Goal: Task Accomplishment & Management: Use online tool/utility

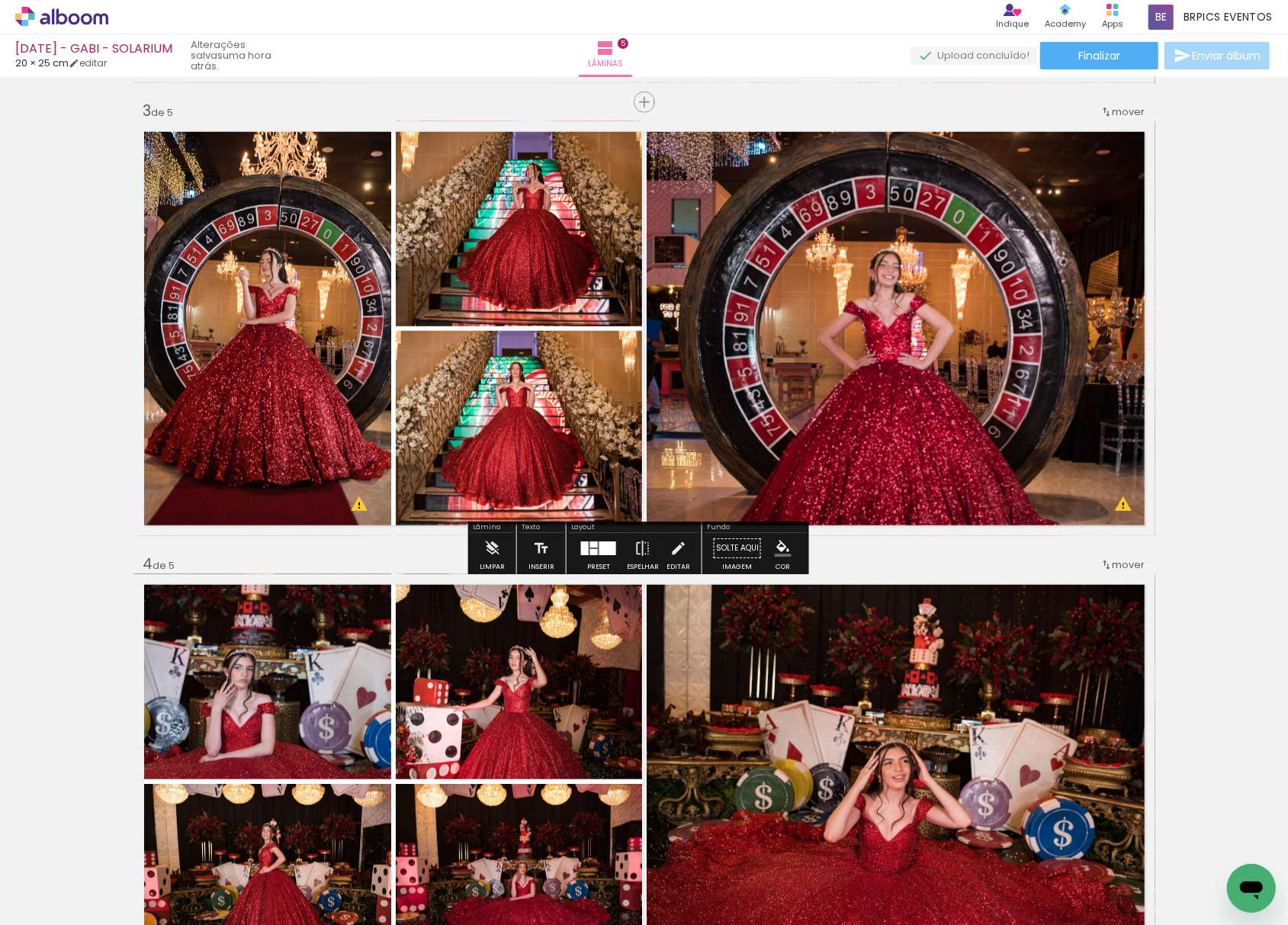
scroll to position [804, 0]
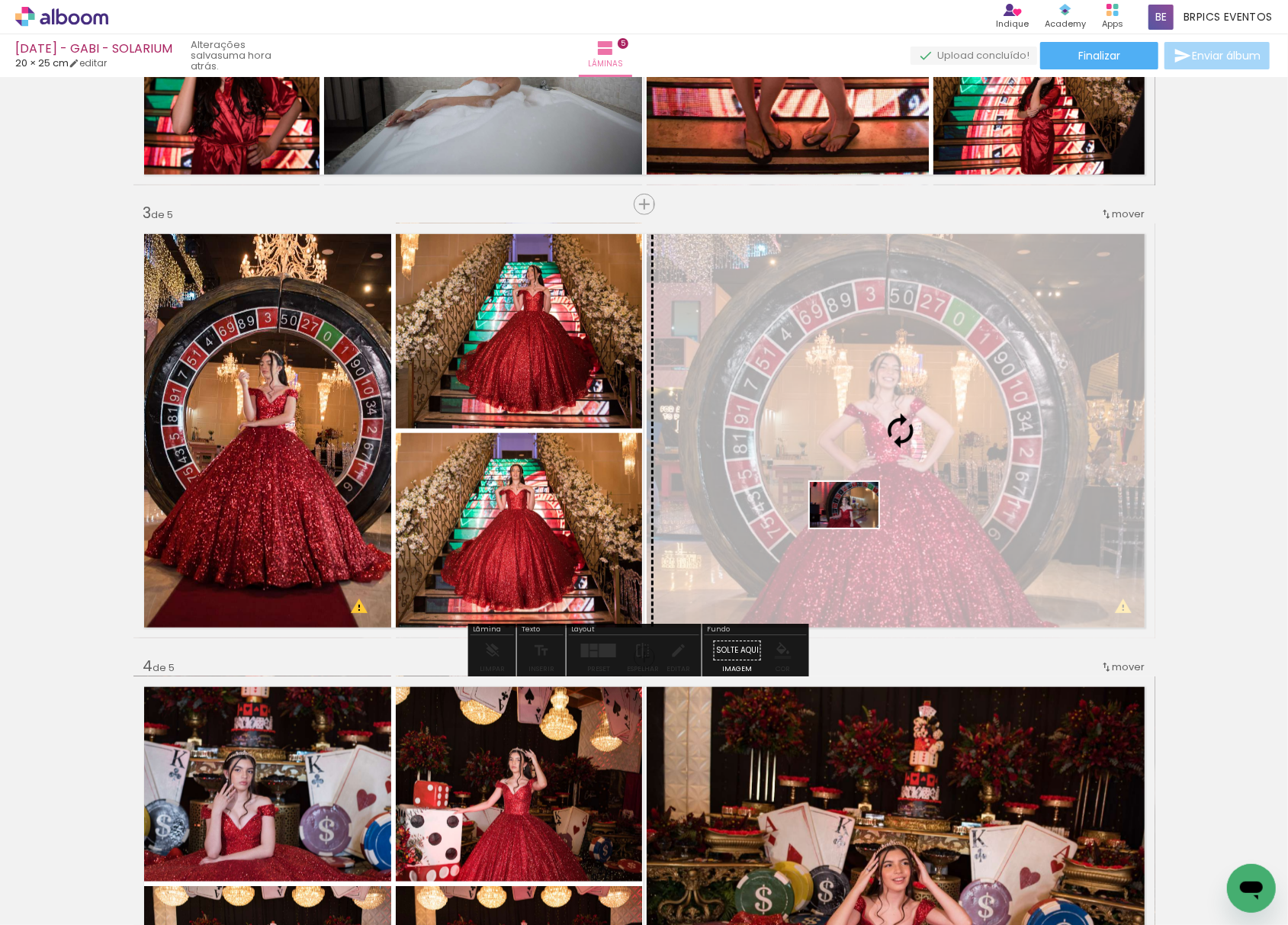
drag, startPoint x: 415, startPoint y: 877, endPoint x: 856, endPoint y: 528, distance: 562.4
click at [856, 528] on quentale-workspace at bounding box center [644, 462] width 1288 height 925
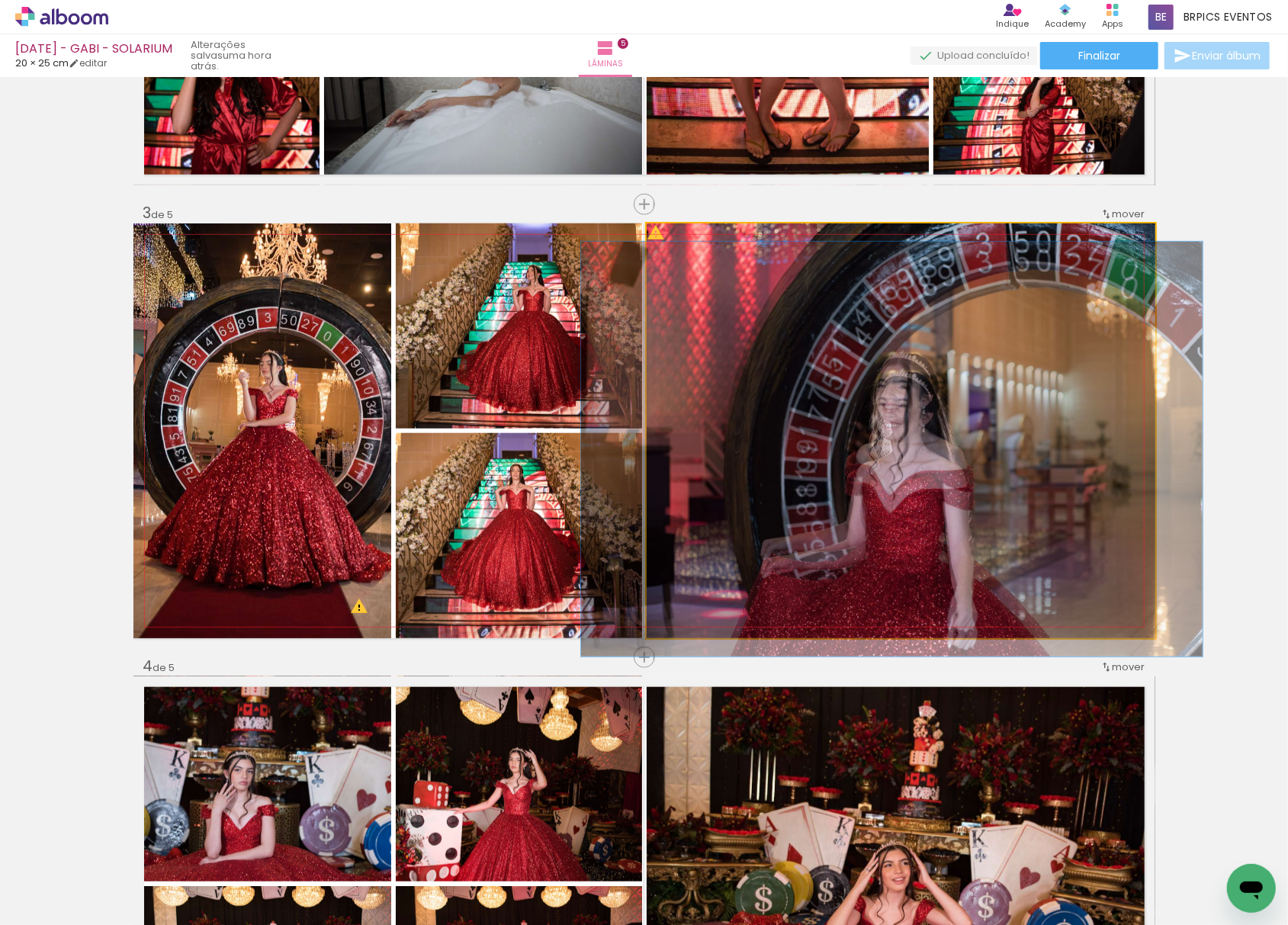
drag, startPoint x: 892, startPoint y: 535, endPoint x: 885, endPoint y: 474, distance: 61.4
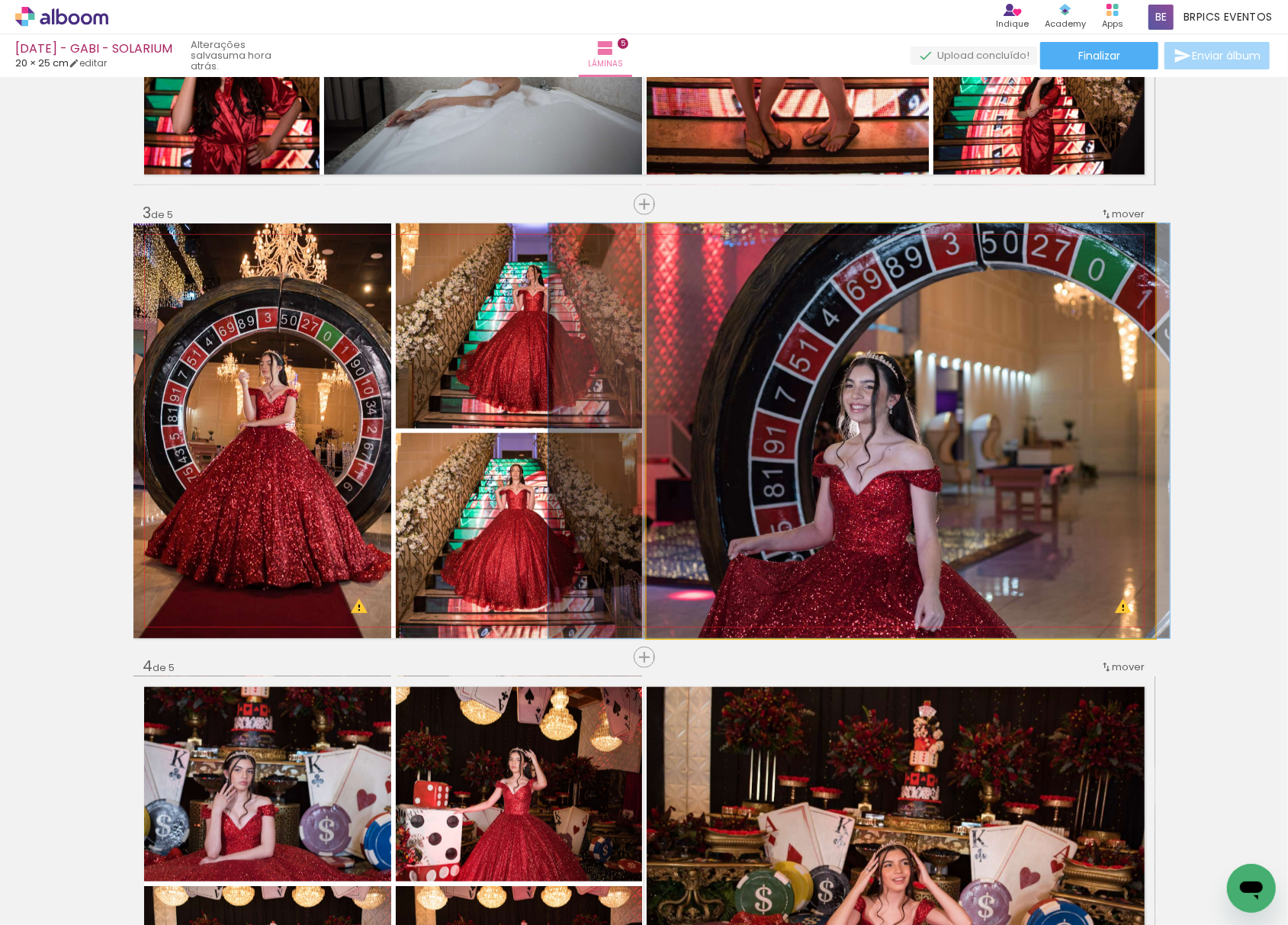
drag, startPoint x: 987, startPoint y: 501, endPoint x: 950, endPoint y: 438, distance: 73.1
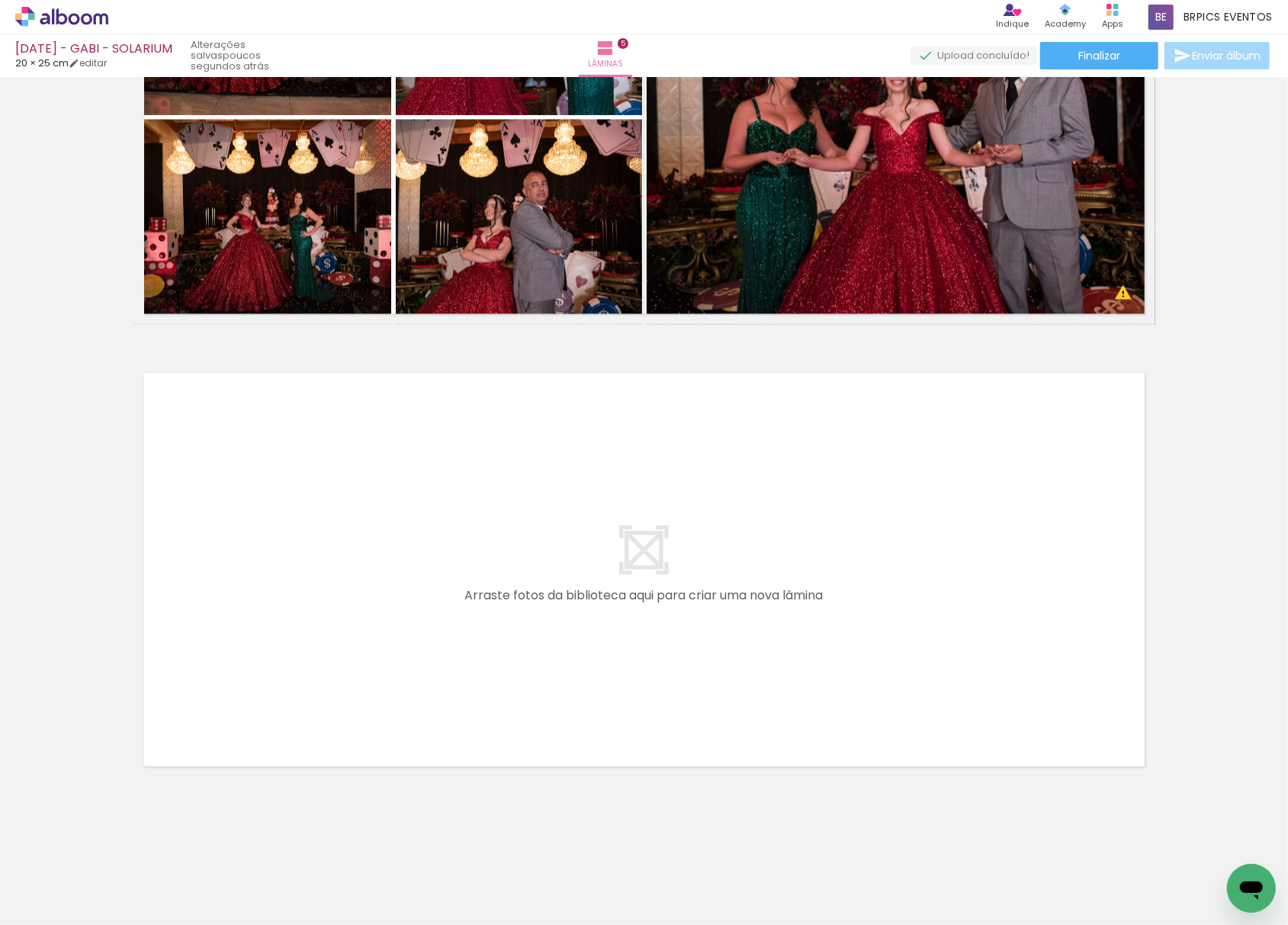
scroll to position [0, 91]
drag, startPoint x: 330, startPoint y: 883, endPoint x: 368, endPoint y: 827, distance: 67.7
click at [361, 619] on quentale-workspace at bounding box center [644, 462] width 1288 height 925
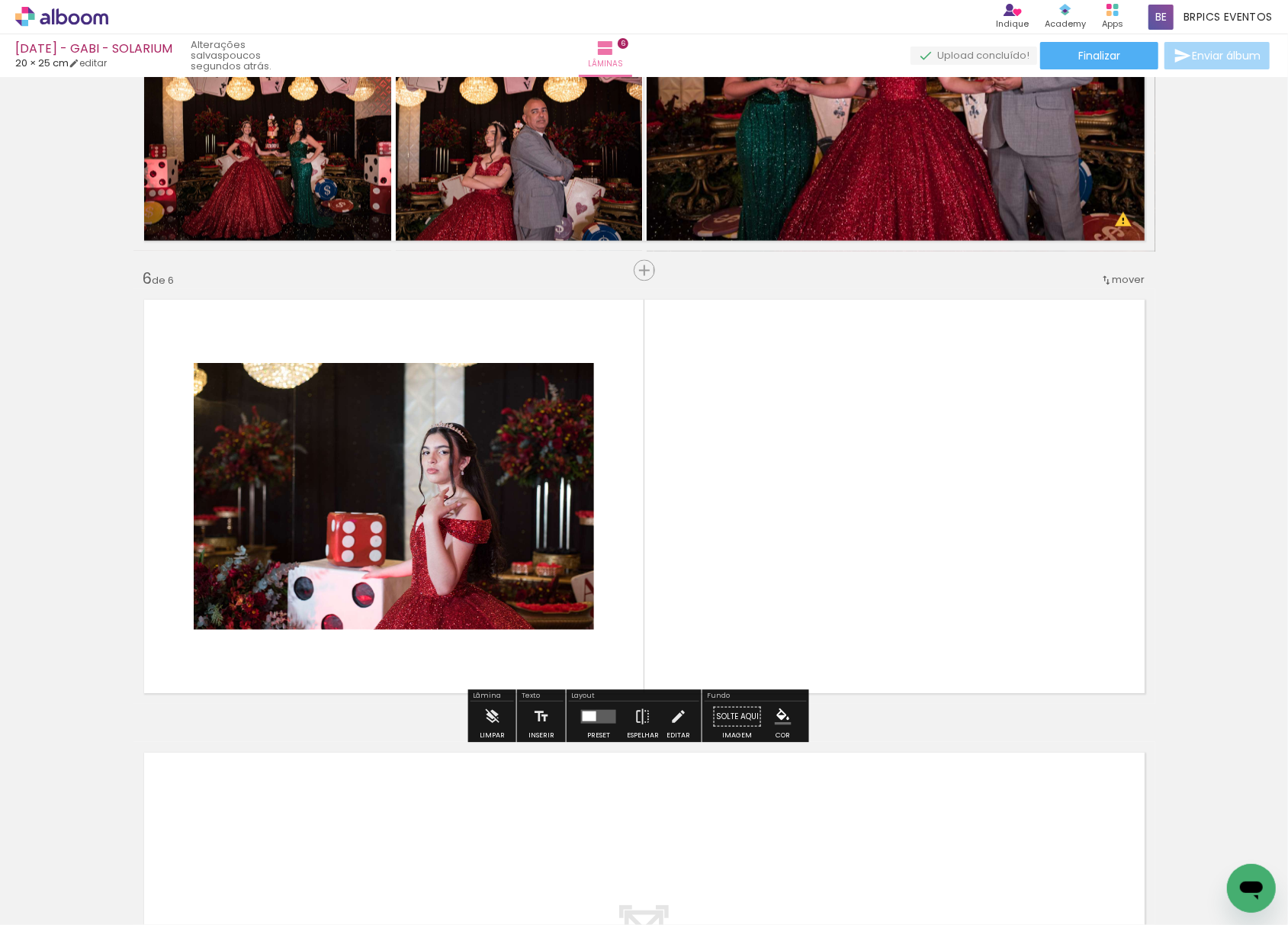
scroll to position [2140, 0]
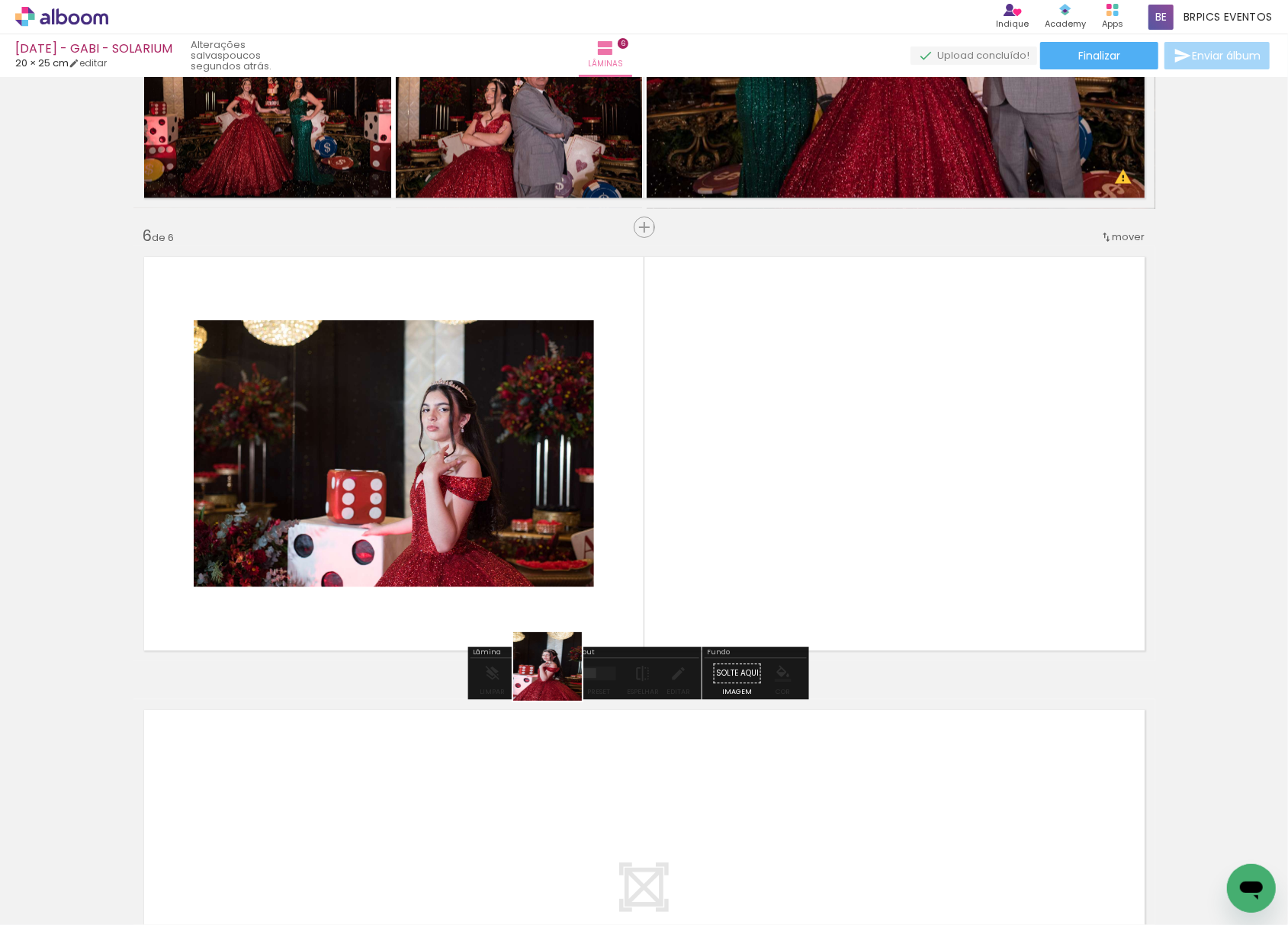
drag, startPoint x: 393, startPoint y: 815, endPoint x: 775, endPoint y: 480, distance: 508.1
click at [796, 453] on quentale-workspace at bounding box center [644, 462] width 1288 height 925
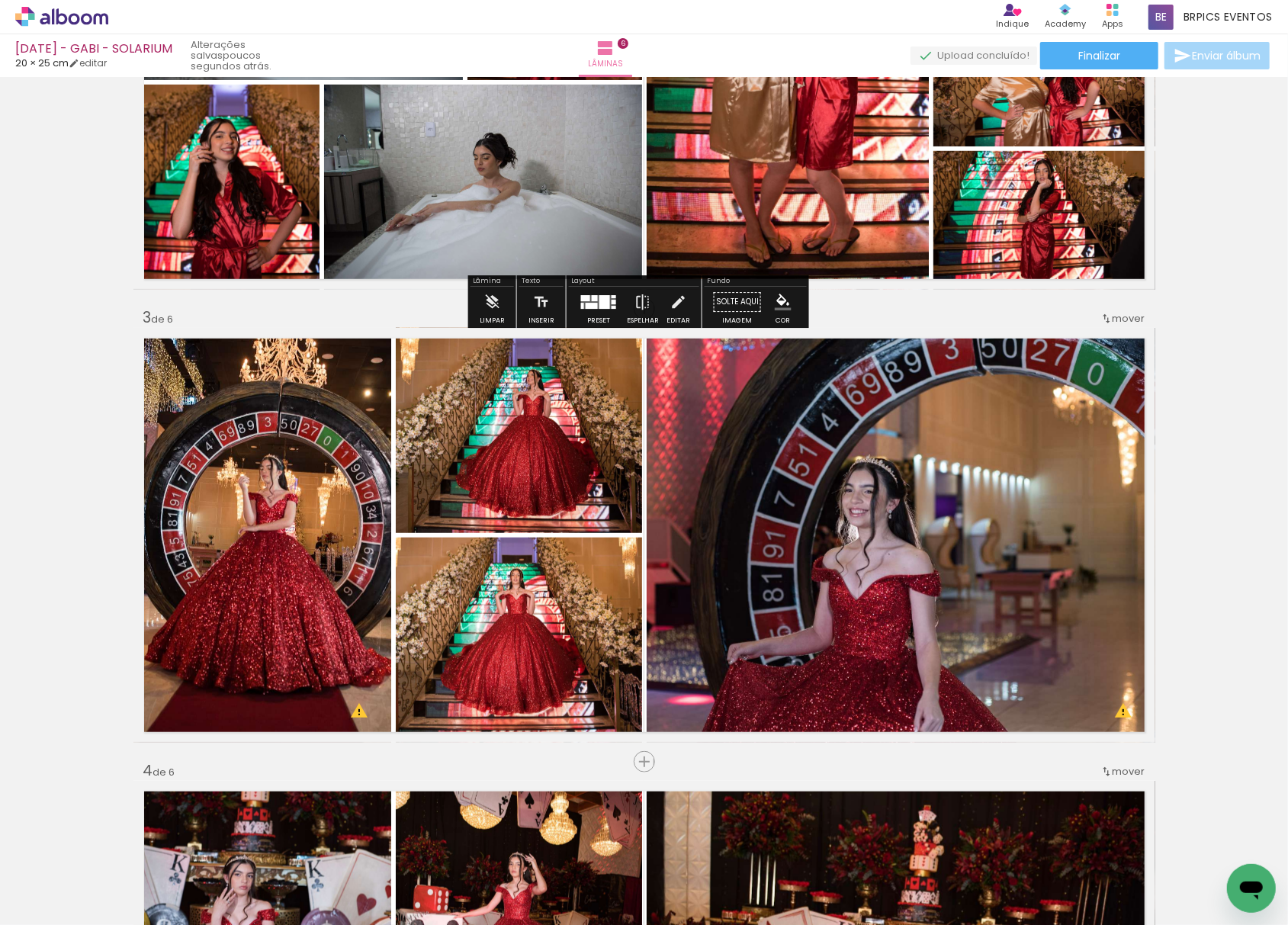
scroll to position [1225, 0]
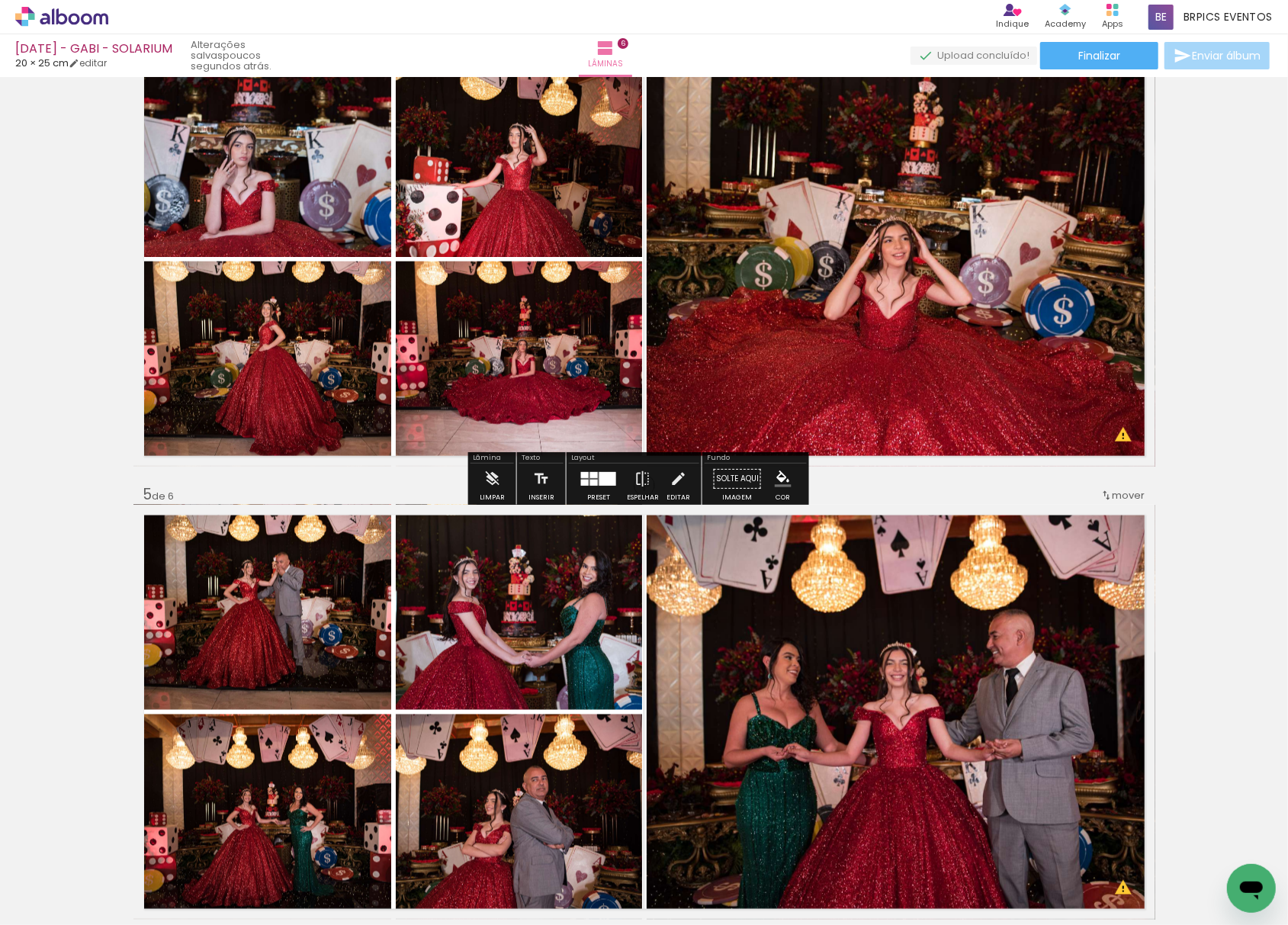
scroll to position [0, 4973]
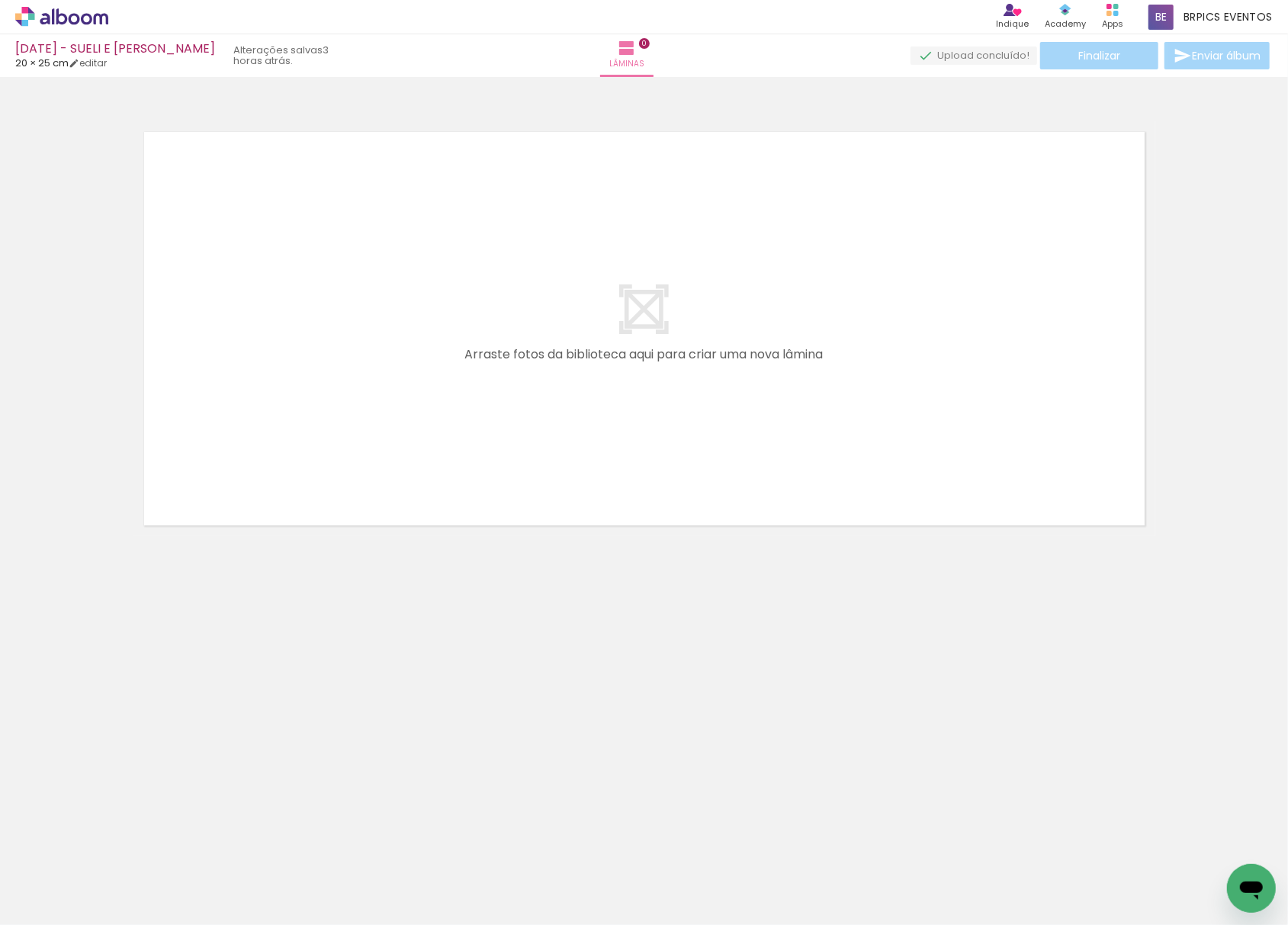
drag, startPoint x: 166, startPoint y: 889, endPoint x: 376, endPoint y: 664, distance: 307.8
click at [510, 224] on quentale-workspace at bounding box center [644, 462] width 1288 height 925
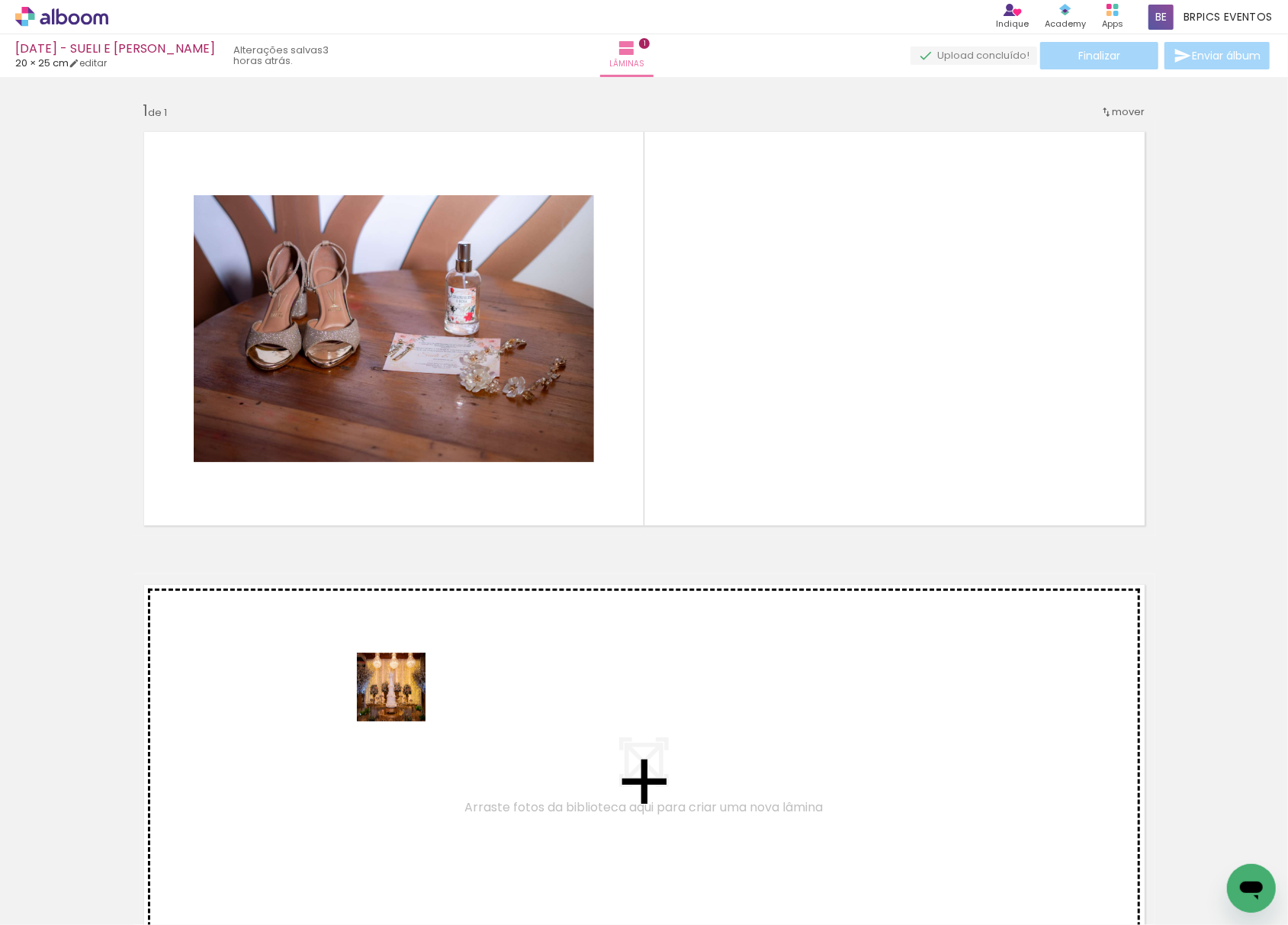
drag, startPoint x: 254, startPoint y: 877, endPoint x: 435, endPoint y: 726, distance: 235.7
click at [648, 317] on quentale-workspace at bounding box center [644, 462] width 1288 height 925
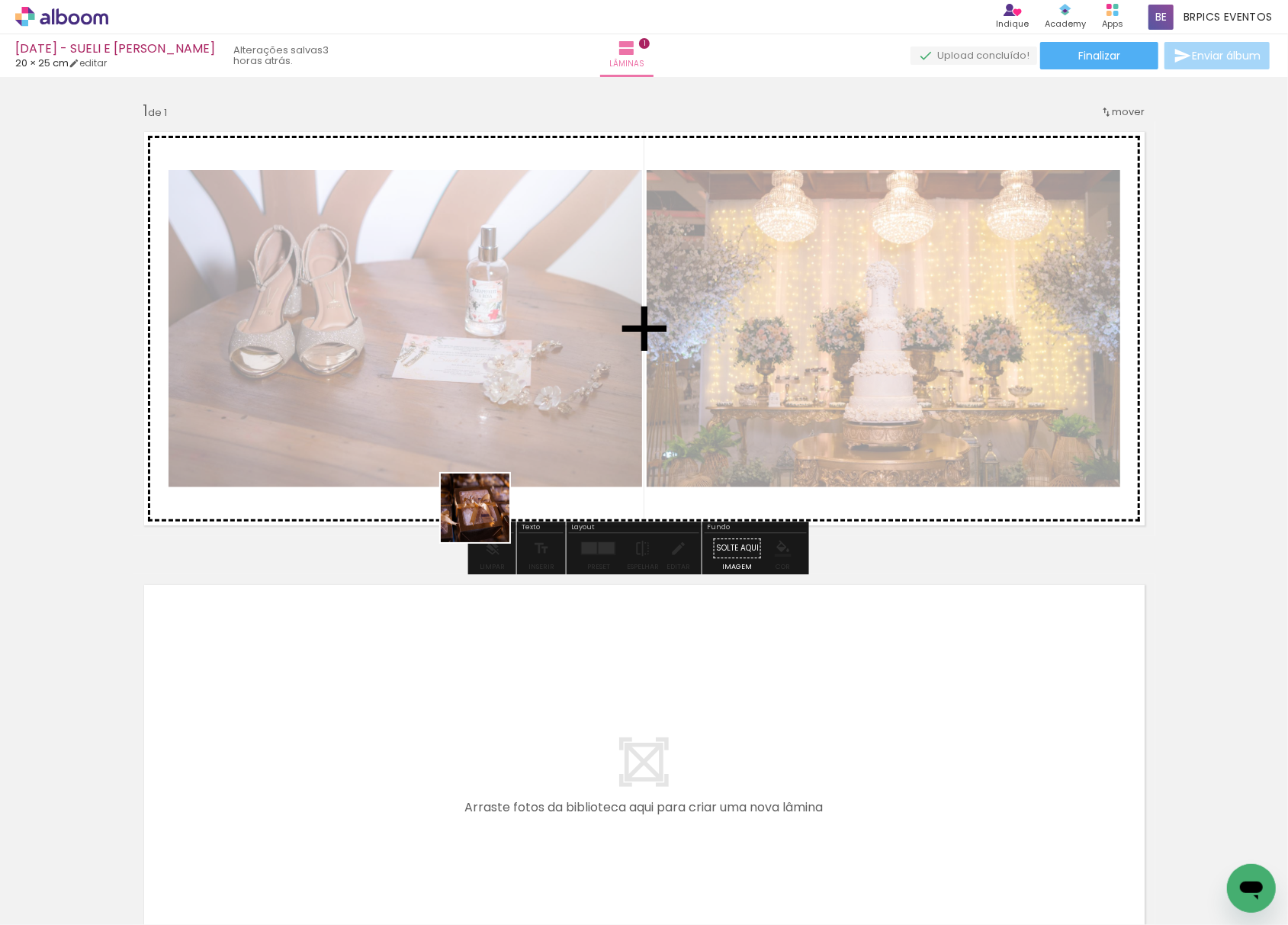
drag, startPoint x: 325, startPoint y: 880, endPoint x: 499, endPoint y: 720, distance: 236.4
click at [589, 219] on quentale-workspace at bounding box center [644, 462] width 1288 height 925
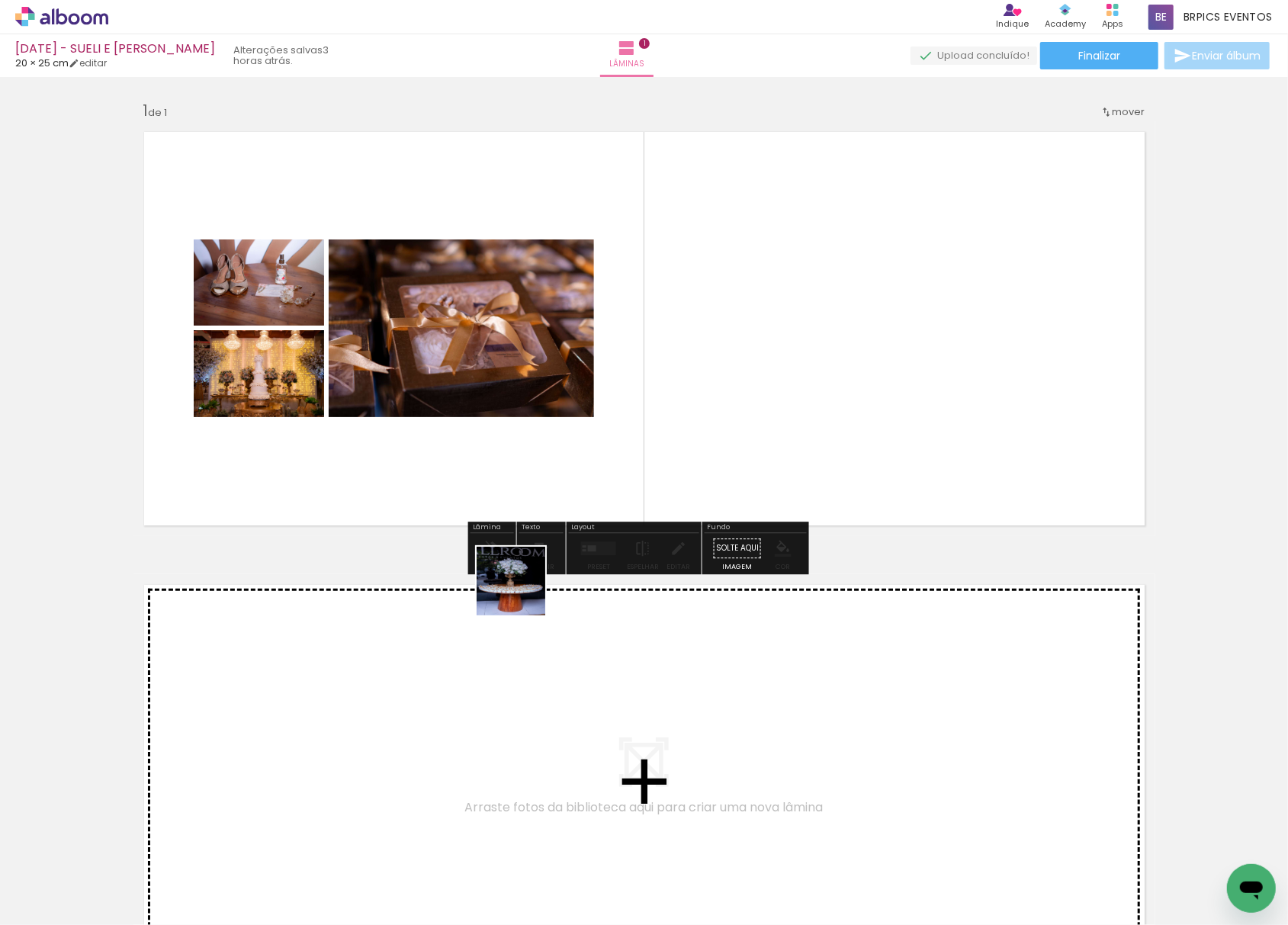
drag, startPoint x: 438, startPoint y: 781, endPoint x: 382, endPoint y: 760, distance: 59.8
click at [629, 273] on quentale-workspace at bounding box center [644, 462] width 1288 height 925
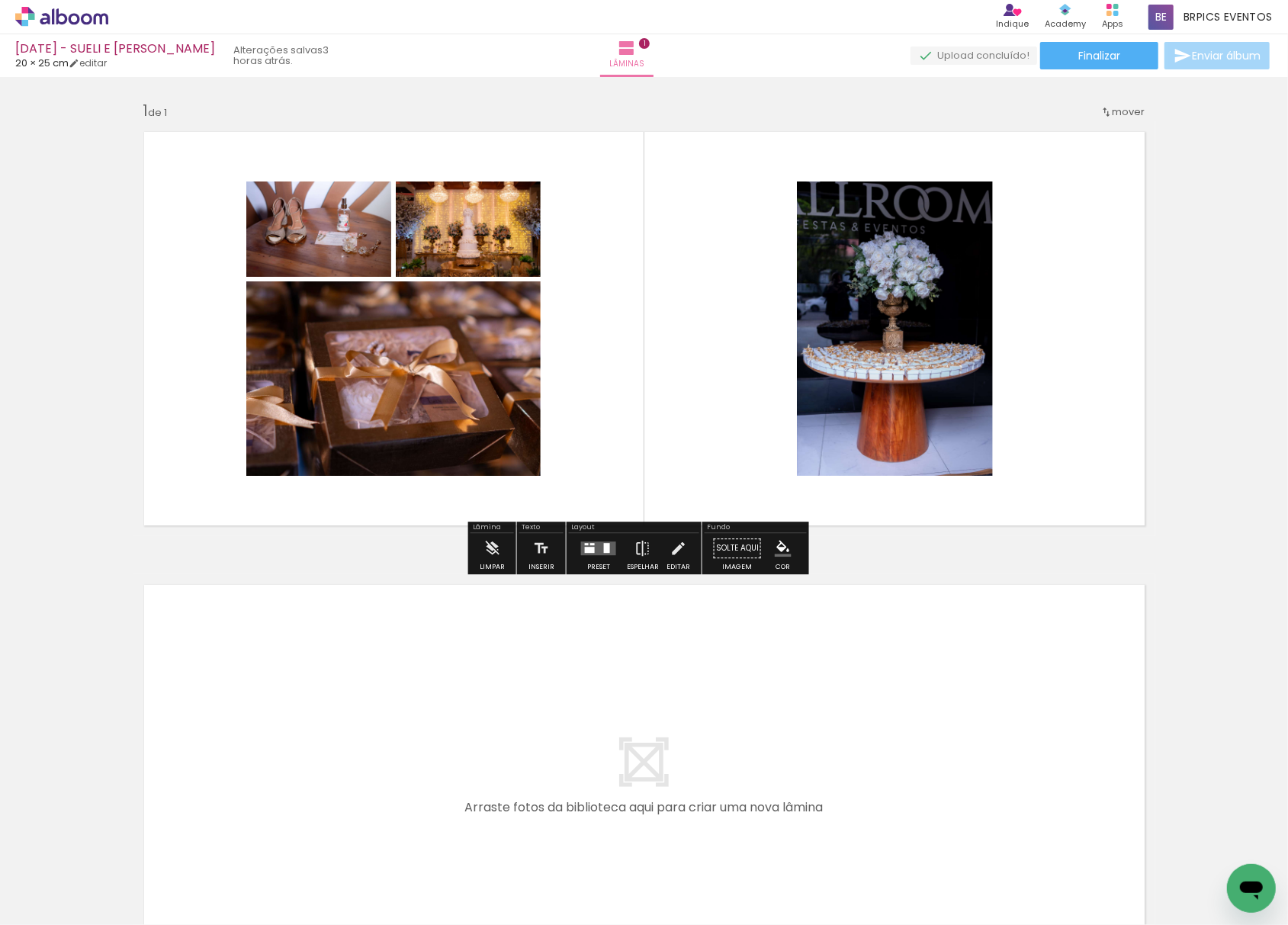
click at [61, 883] on input "Todas as fotos" at bounding box center [43, 879] width 58 height 13
click at [0, 0] on slot "Não utilizadas" at bounding box center [0, 0] width 0 height 0
type input "Não utilizadas"
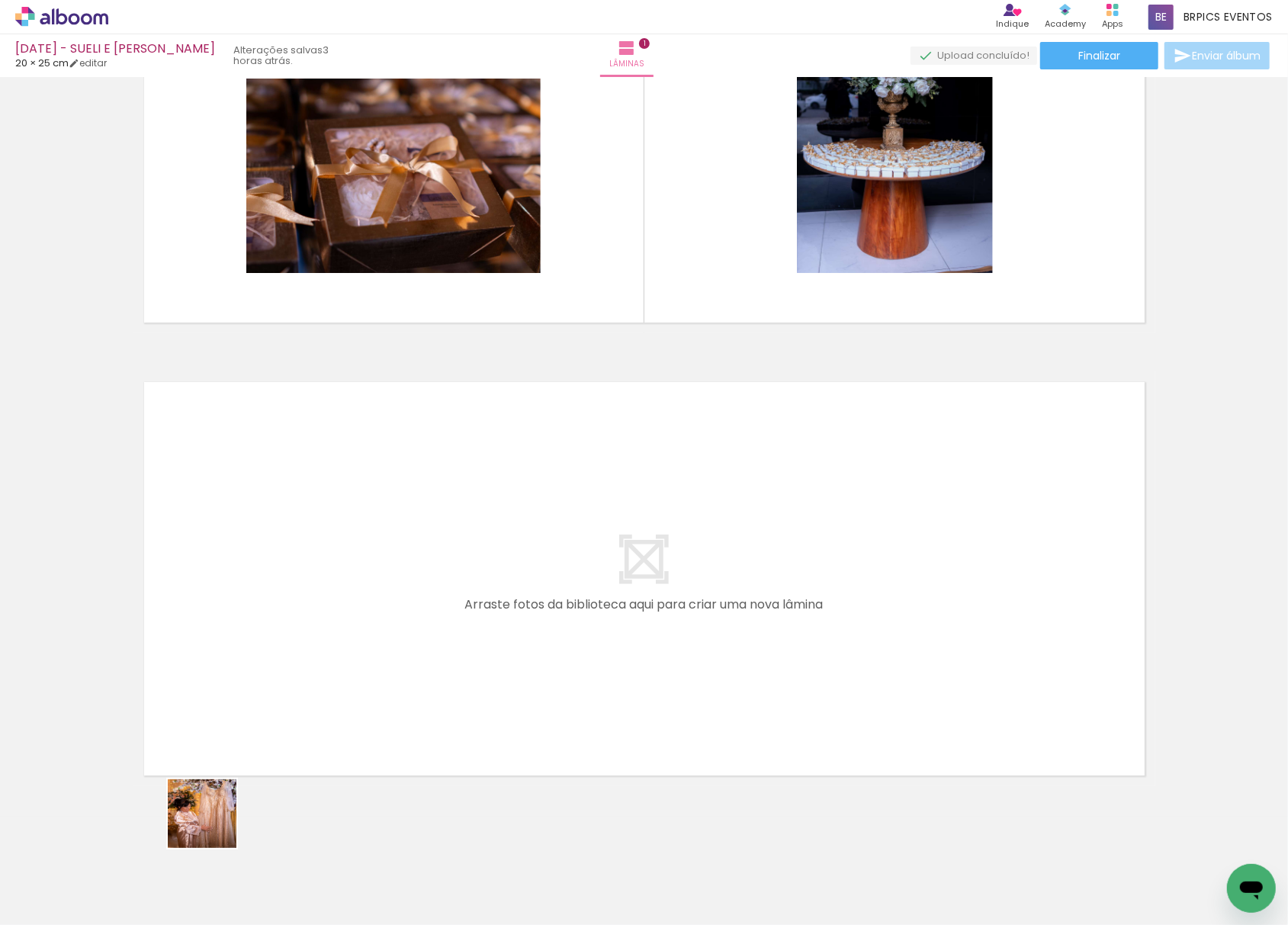
drag, startPoint x: 172, startPoint y: 886, endPoint x: 340, endPoint y: 497, distance: 423.7
click at [340, 497] on quentale-workspace at bounding box center [644, 462] width 1288 height 925
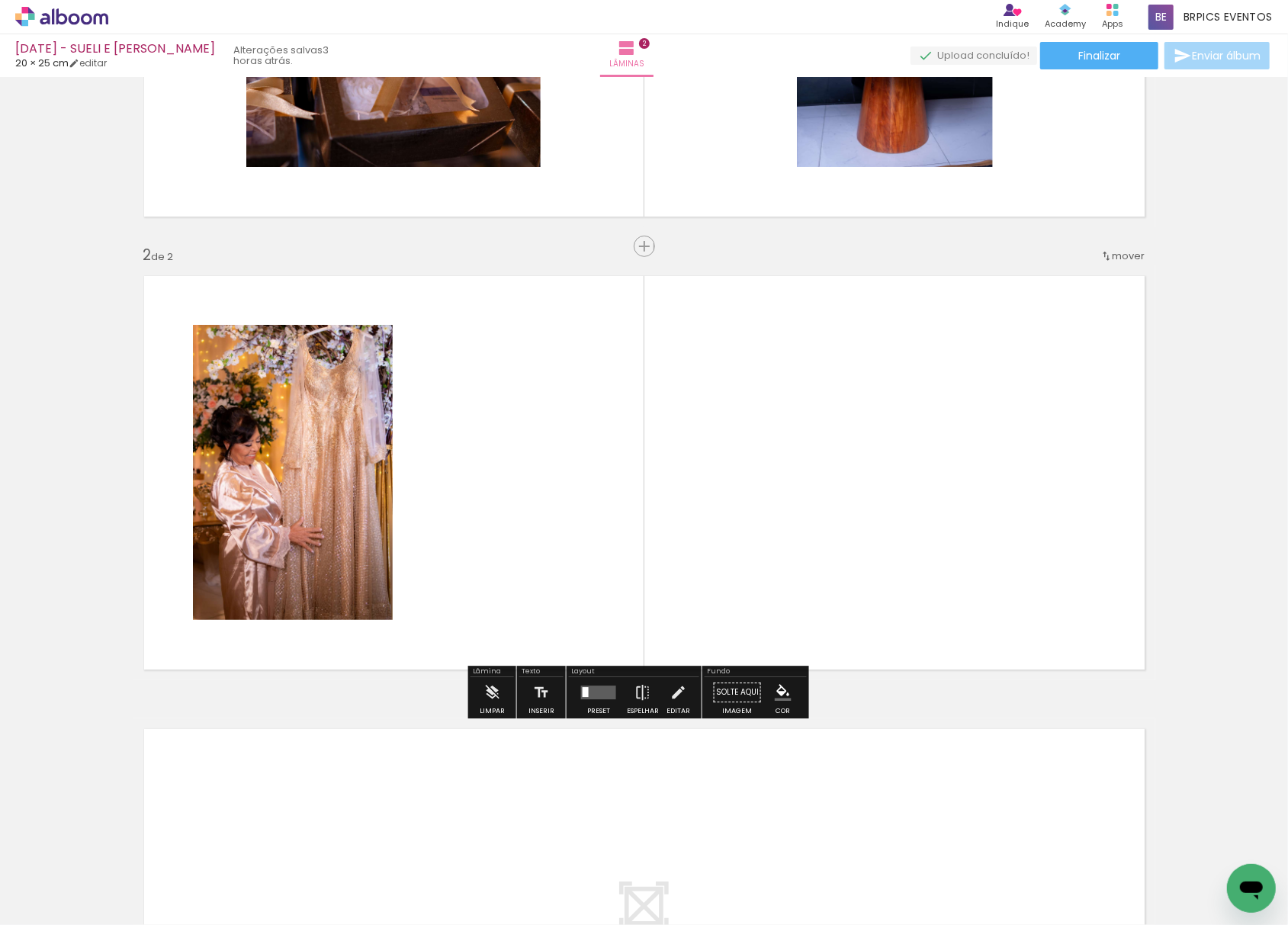
scroll to position [328, 0]
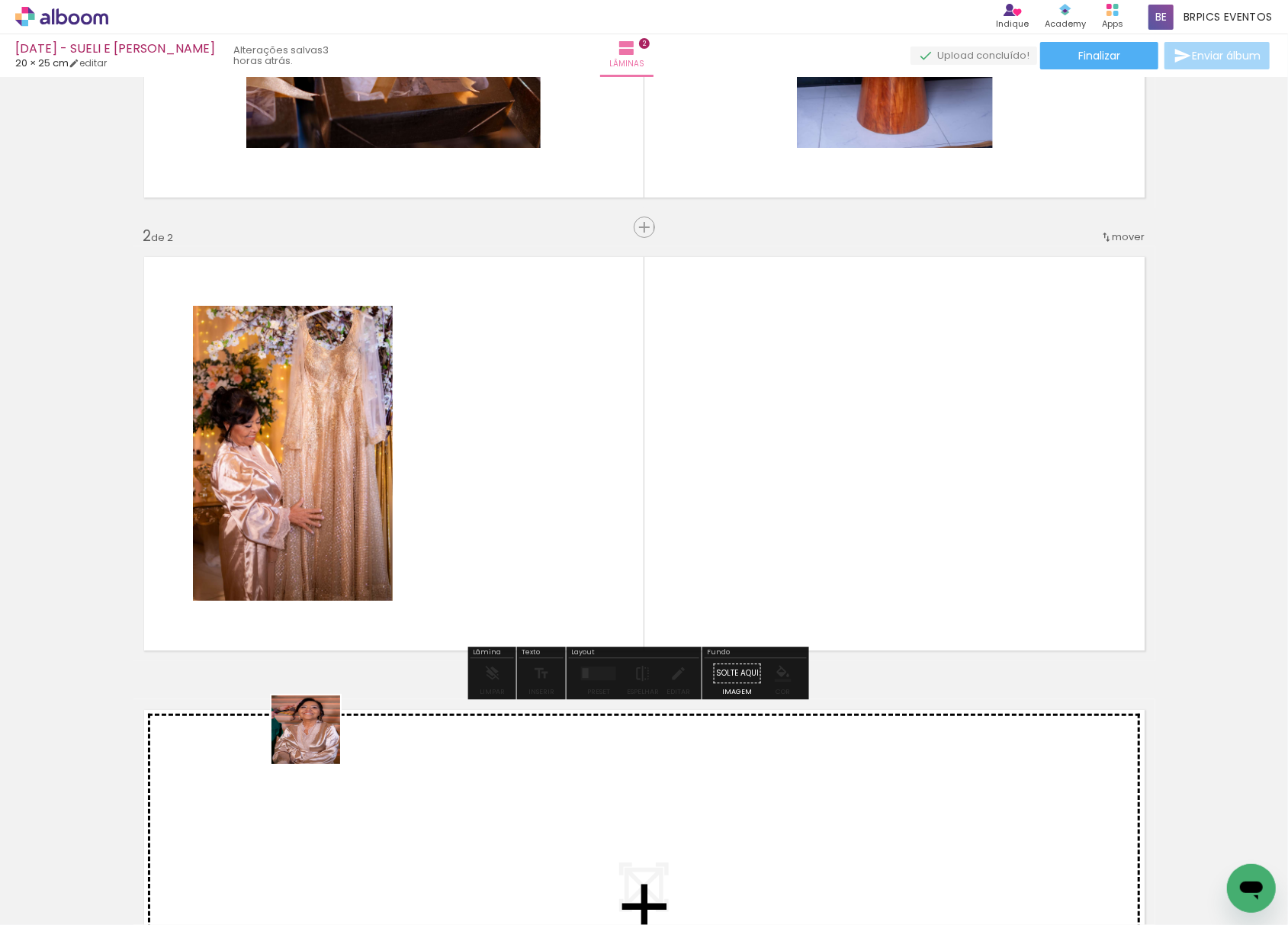
drag, startPoint x: 185, startPoint y: 852, endPoint x: 486, endPoint y: 511, distance: 454.8
click at [486, 511] on quentale-workspace at bounding box center [644, 462] width 1288 height 925
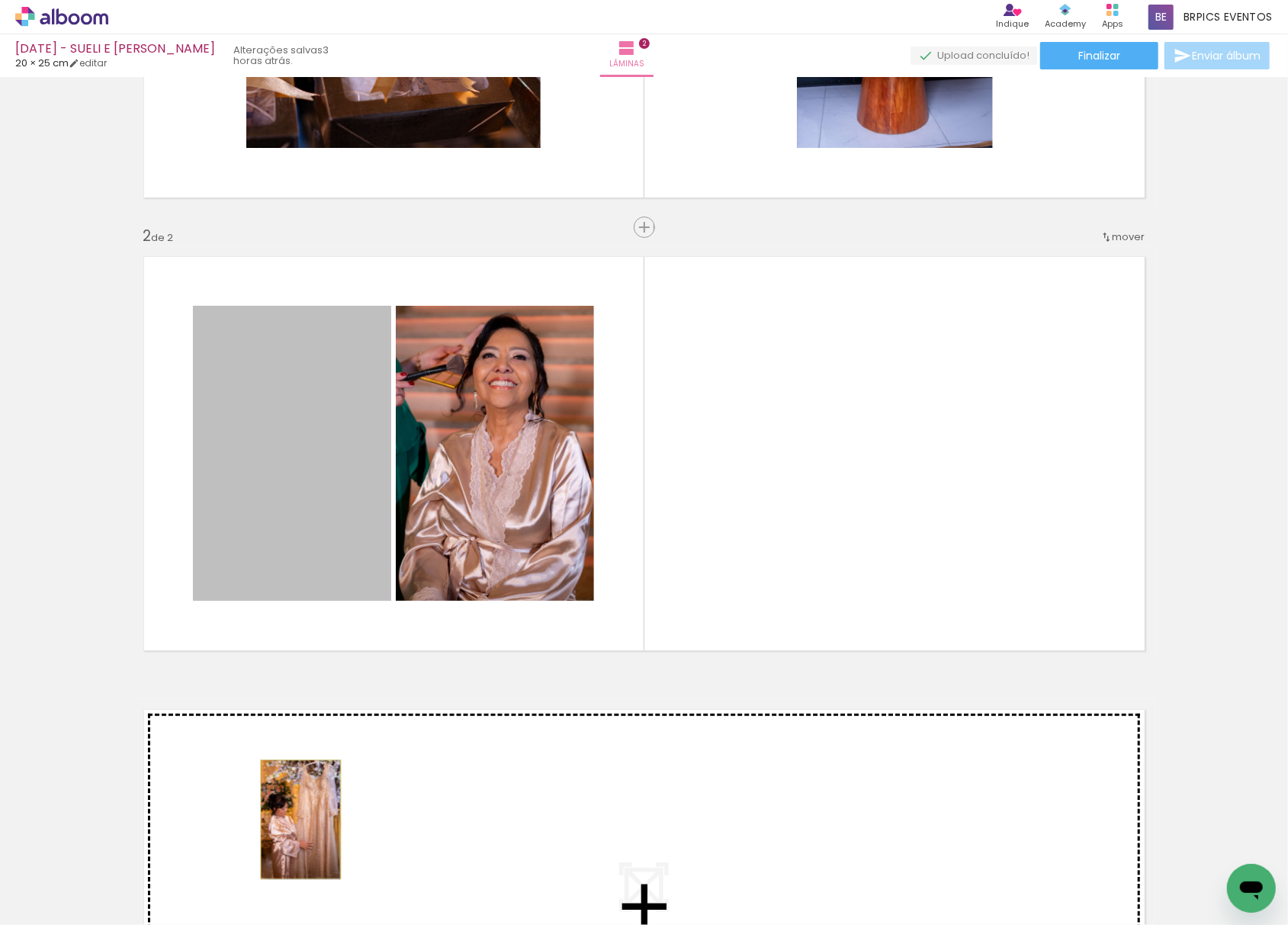
drag, startPoint x: 296, startPoint y: 478, endPoint x: 361, endPoint y: 548, distance: 95.5
click at [291, 816] on div "Inserir lâmina 1 de 2 Inserir lâmina 2 de 2" at bounding box center [644, 434] width 1288 height 1360
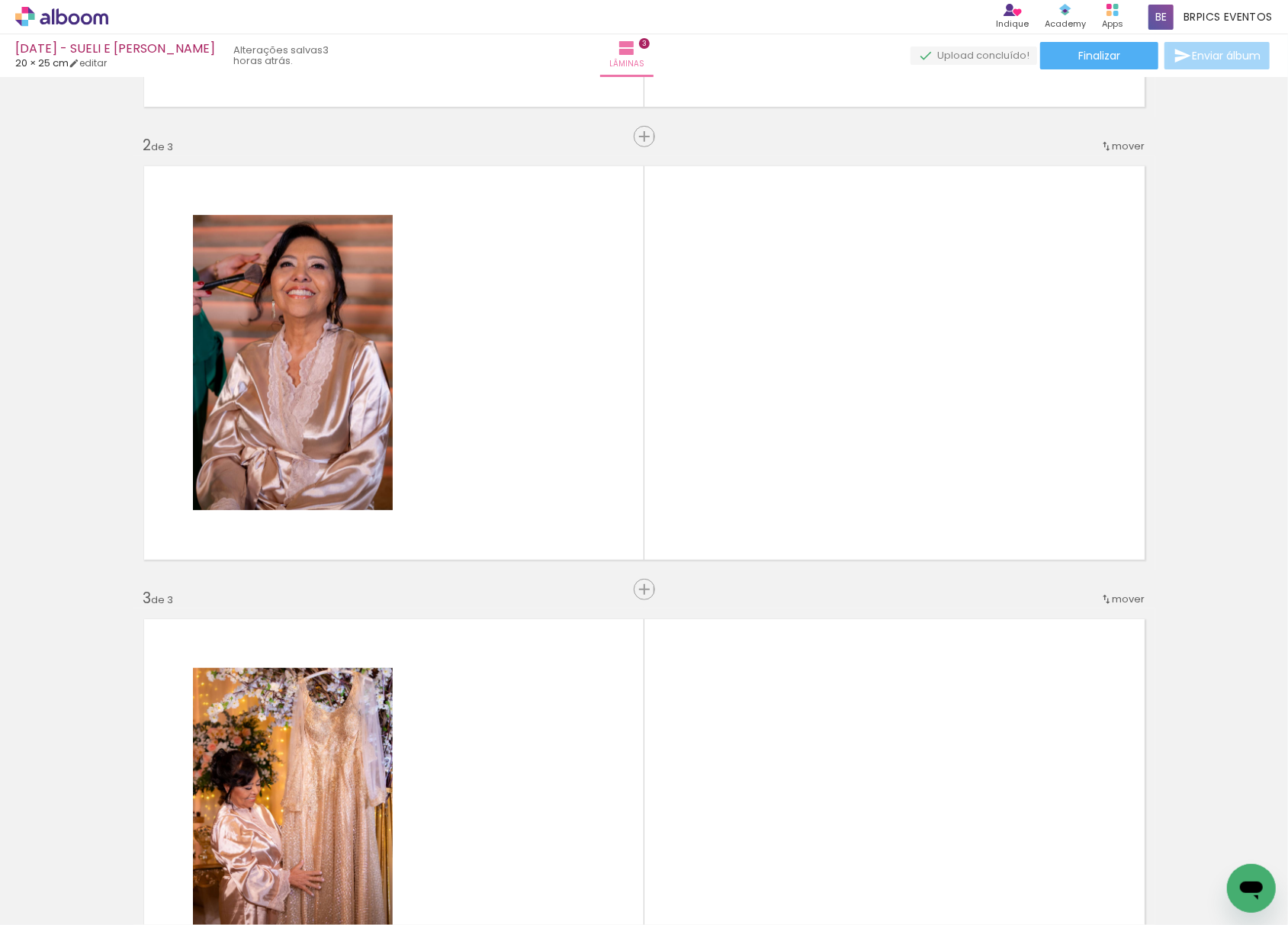
scroll to position [374, 0]
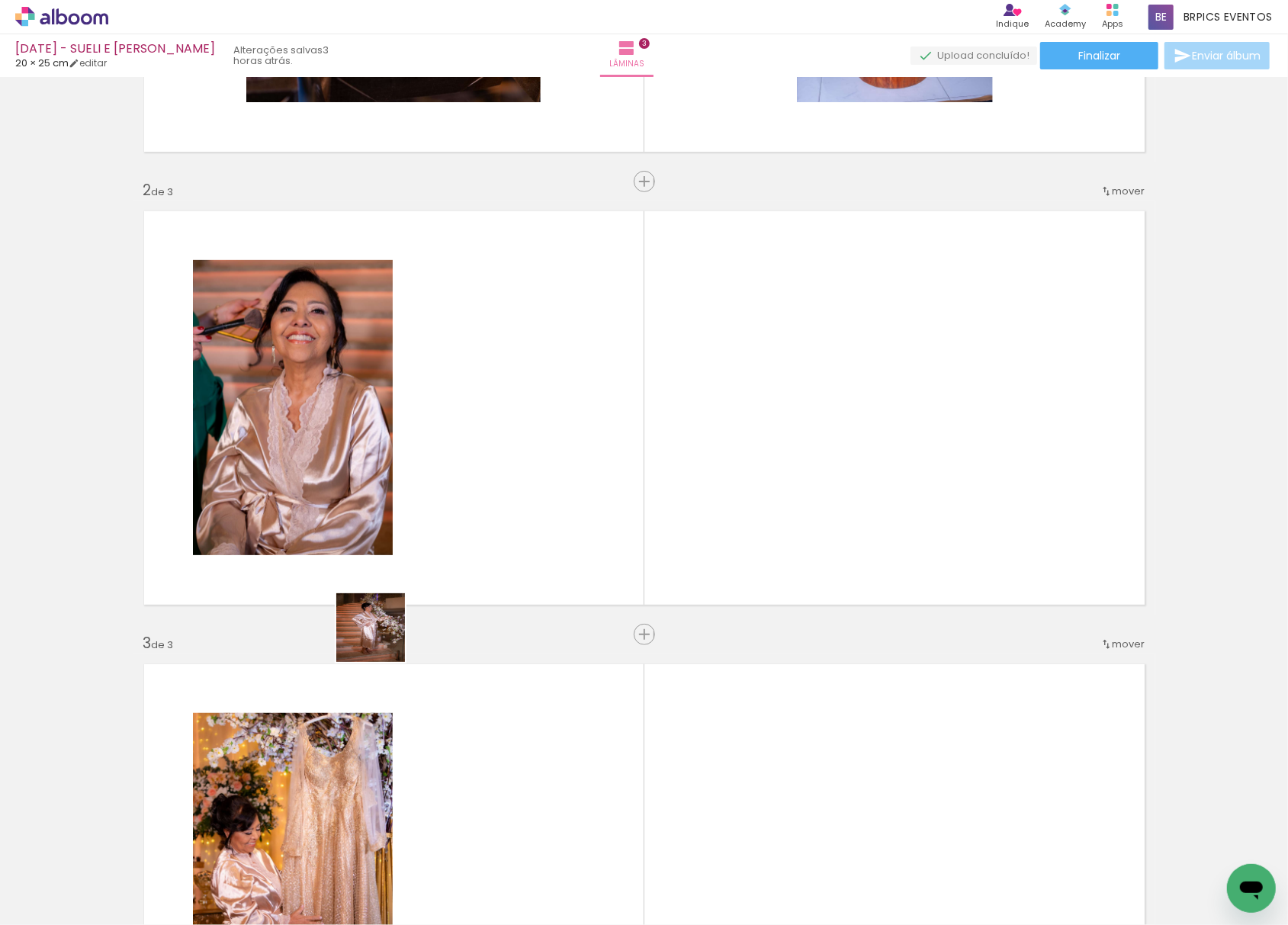
drag, startPoint x: 181, startPoint y: 873, endPoint x: 309, endPoint y: 754, distance: 174.8
click at [495, 434] on quentale-workspace at bounding box center [644, 462] width 1288 height 925
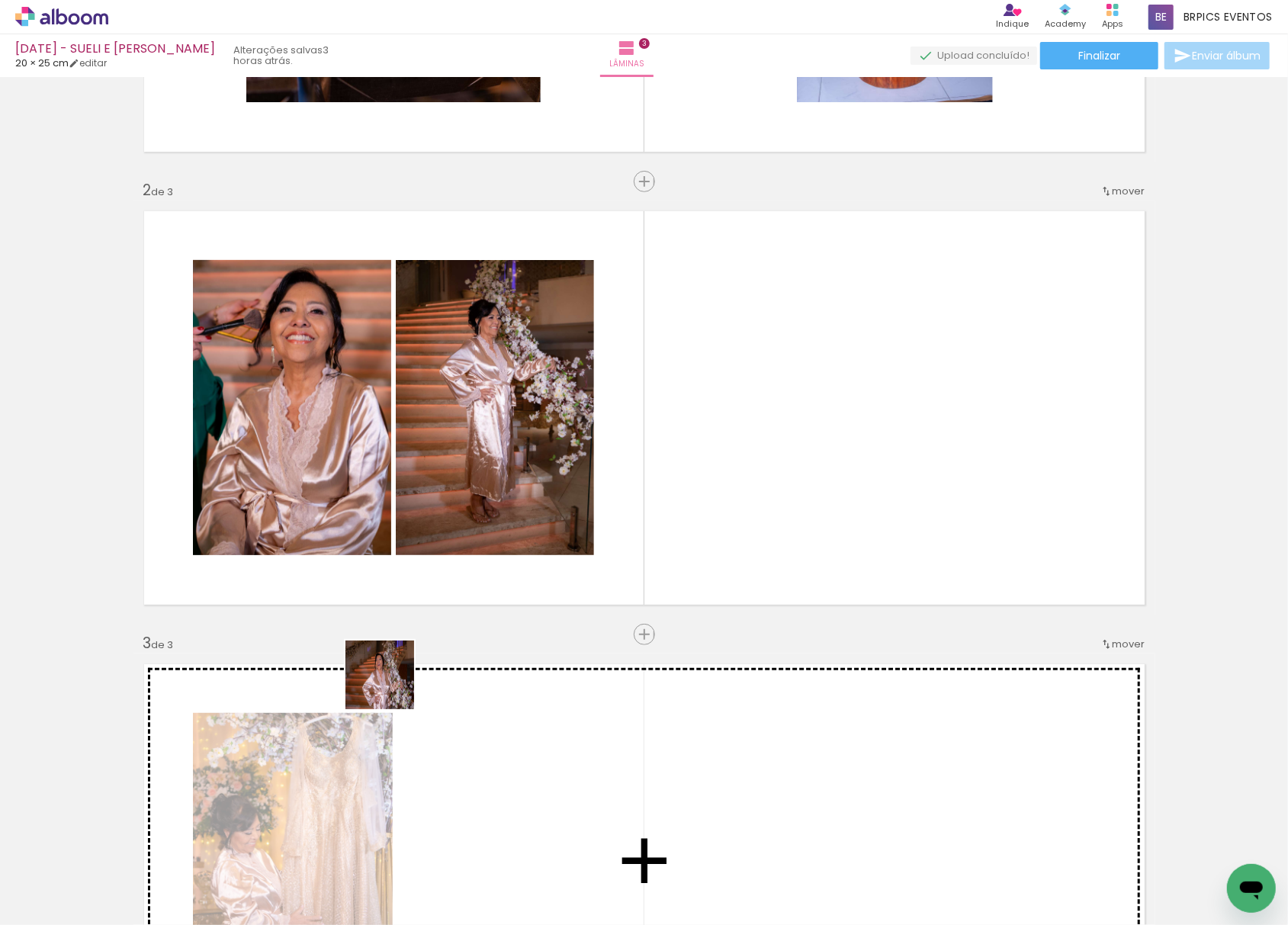
drag, startPoint x: 159, startPoint y: 883, endPoint x: 687, endPoint y: 453, distance: 680.9
click at [687, 453] on quentale-workspace at bounding box center [644, 462] width 1288 height 925
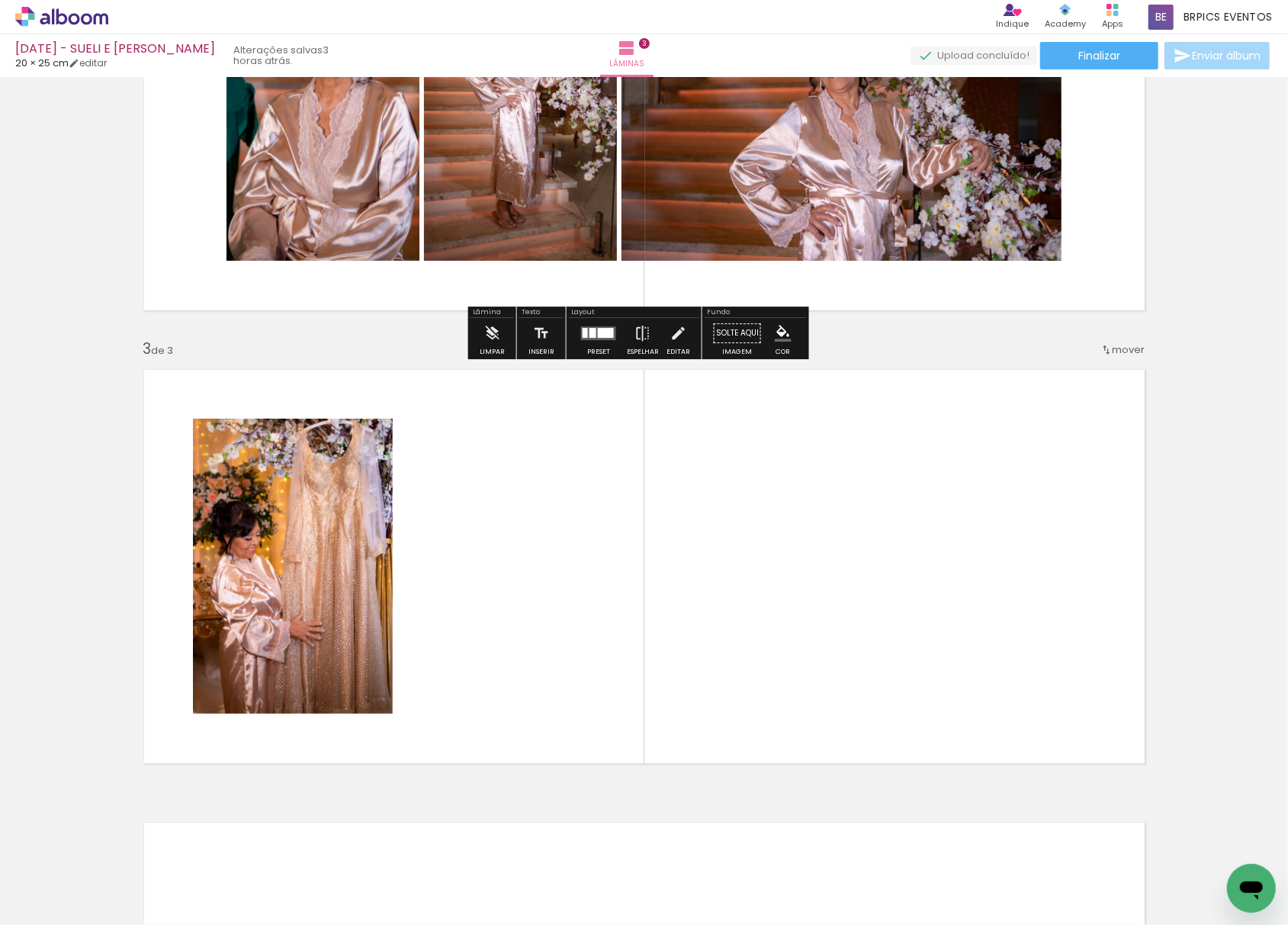
scroll to position [679, 0]
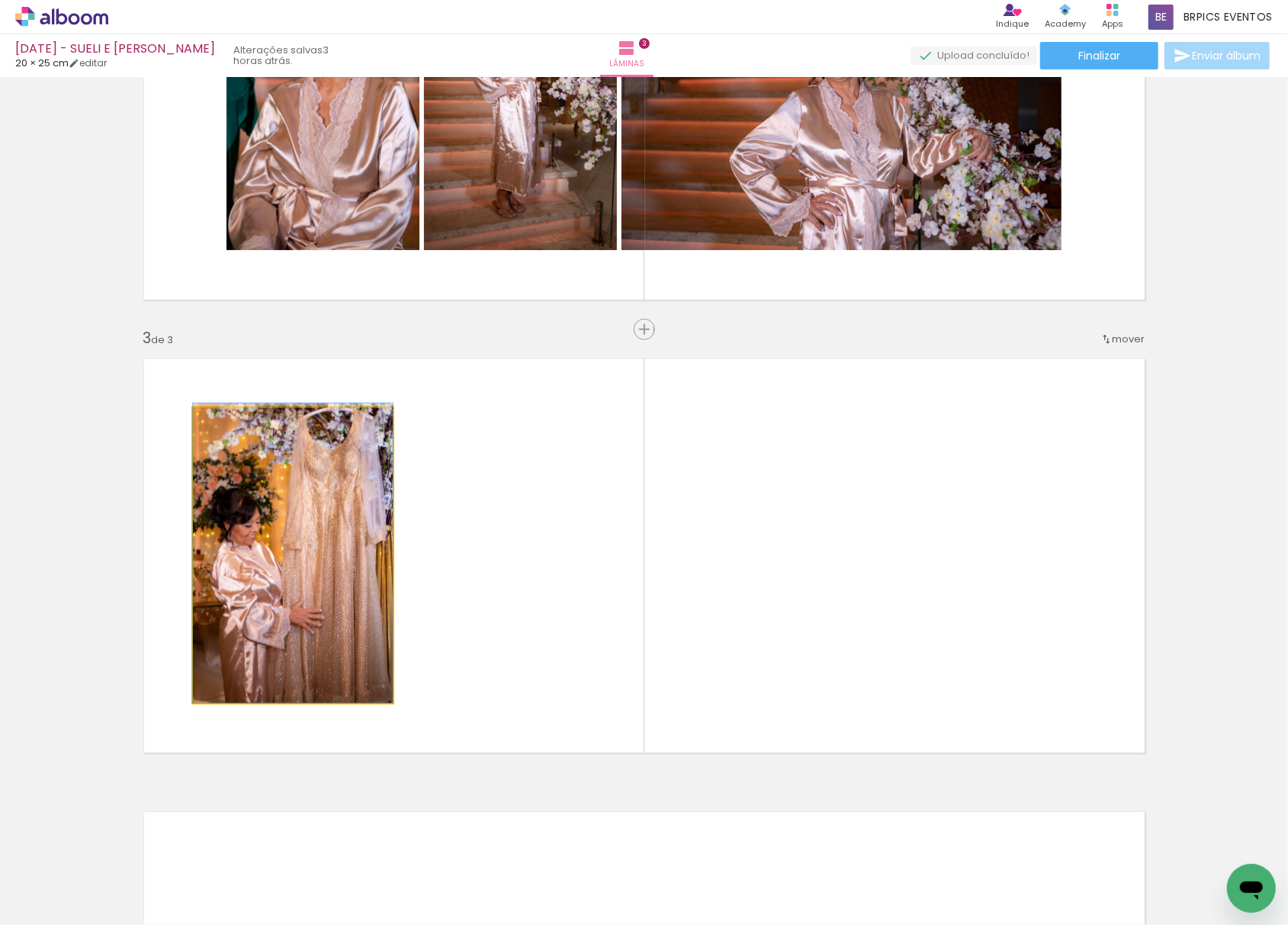
drag, startPoint x: 294, startPoint y: 626, endPoint x: 402, endPoint y: 517, distance: 153.4
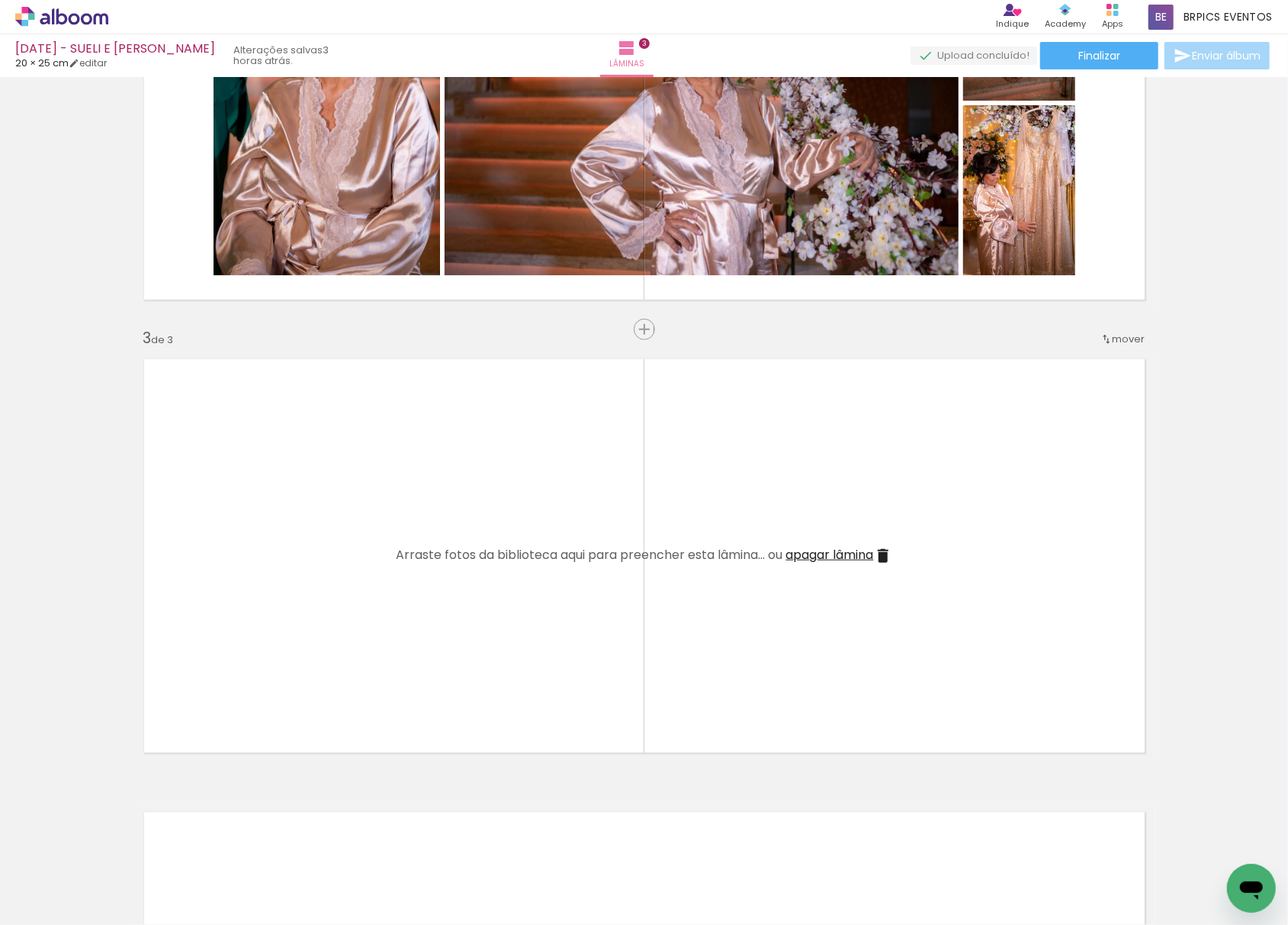
drag, startPoint x: 165, startPoint y: 883, endPoint x: 293, endPoint y: 831, distance: 138.2
click at [424, 548] on quentale-workspace at bounding box center [644, 462] width 1288 height 925
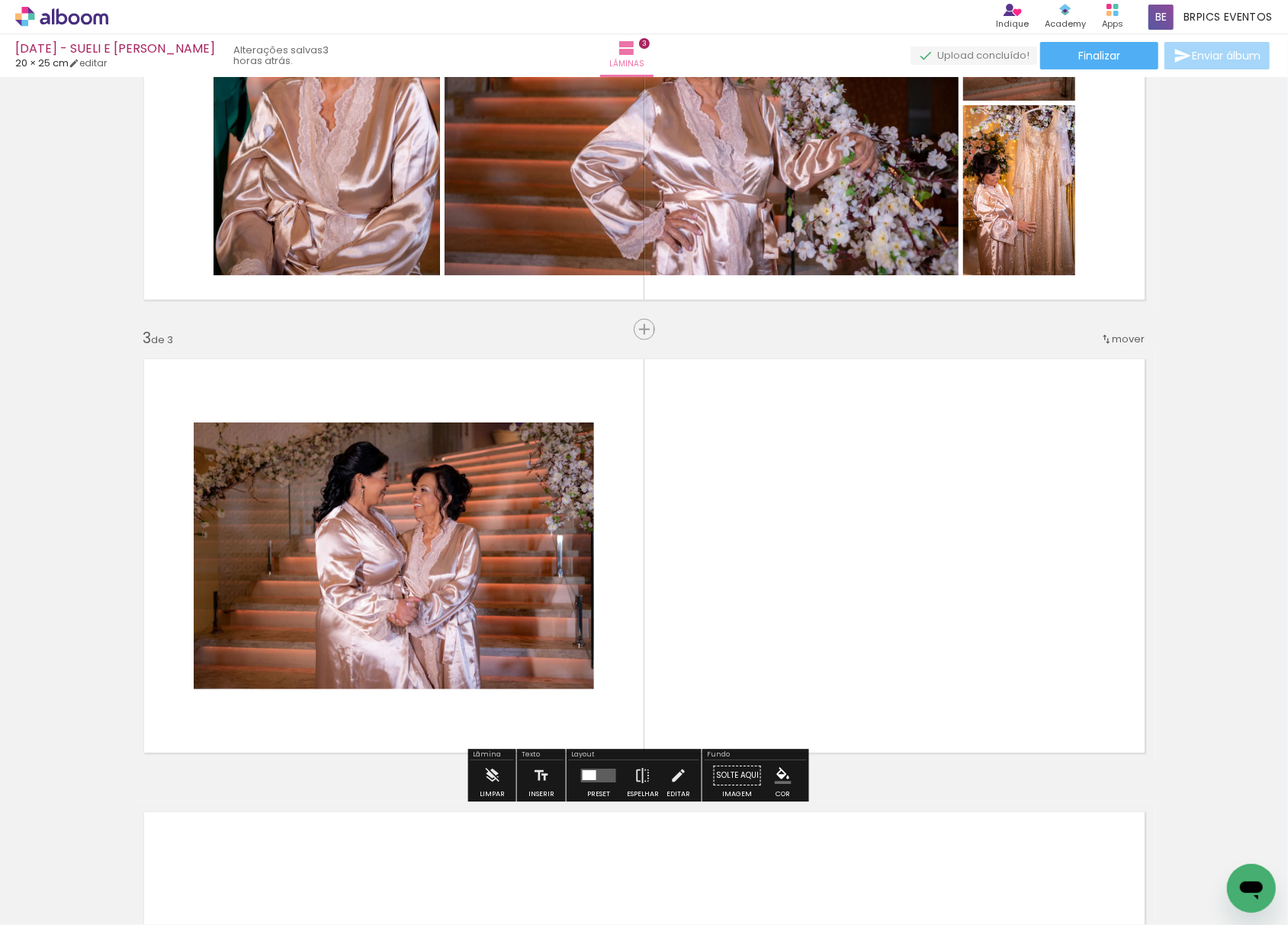
drag, startPoint x: 151, startPoint y: 874, endPoint x: 303, endPoint y: 760, distance: 190.0
click at [406, 514] on quentale-workspace at bounding box center [644, 462] width 1288 height 925
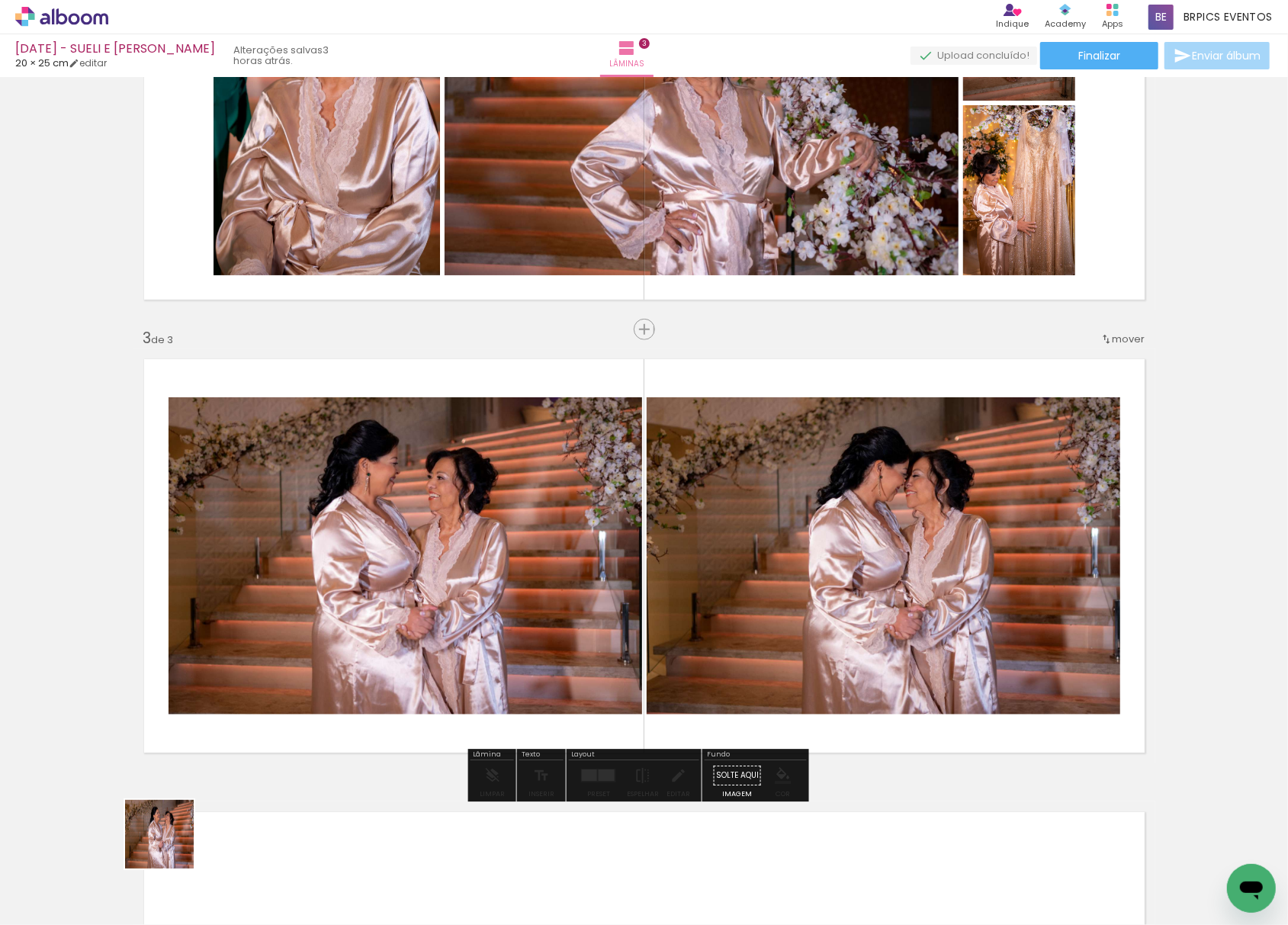
drag, startPoint x: 168, startPoint y: 865, endPoint x: 437, endPoint y: 508, distance: 447.0
click at [431, 514] on quentale-workspace at bounding box center [644, 462] width 1288 height 925
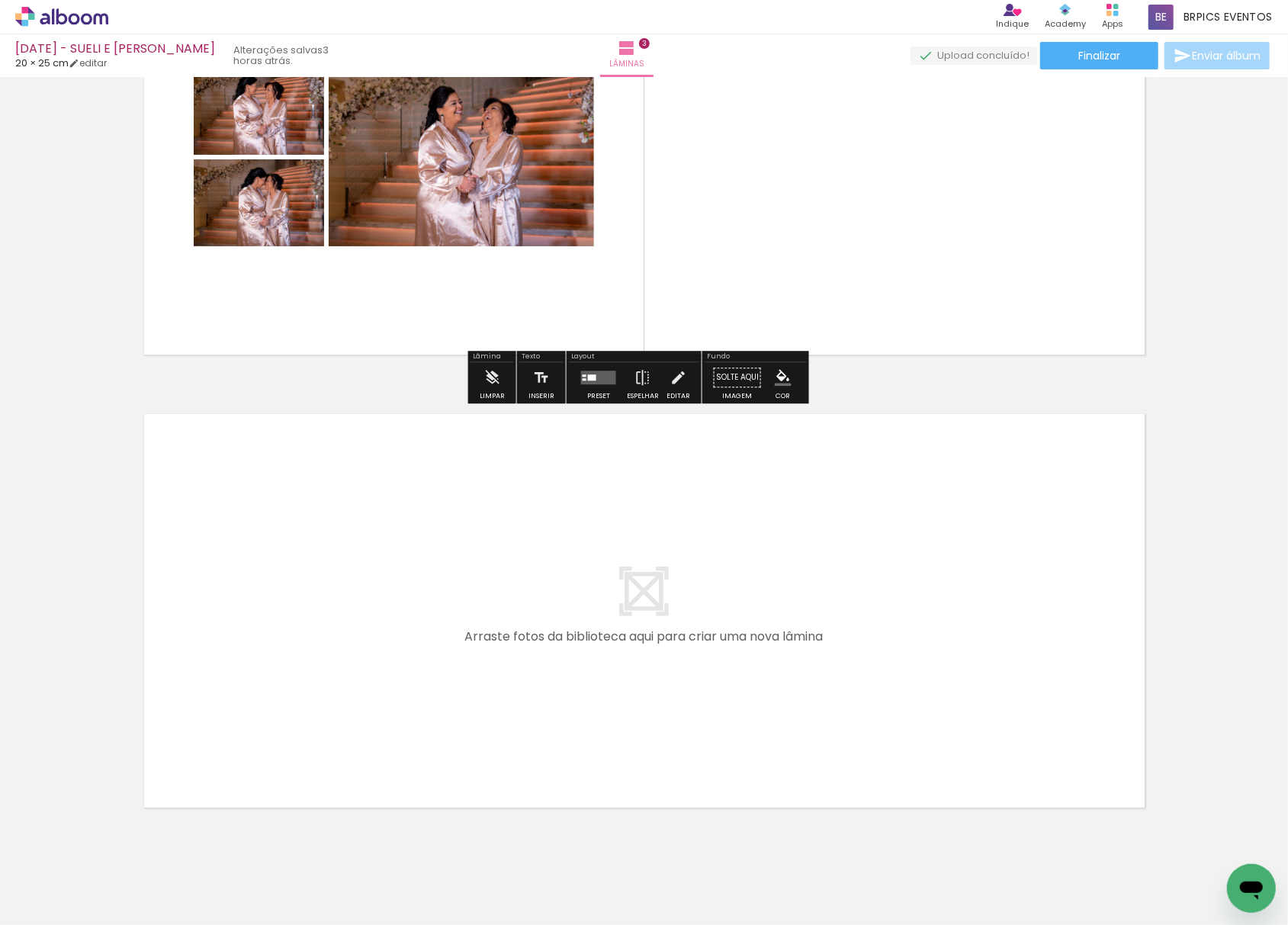
scroll to position [1086, 0]
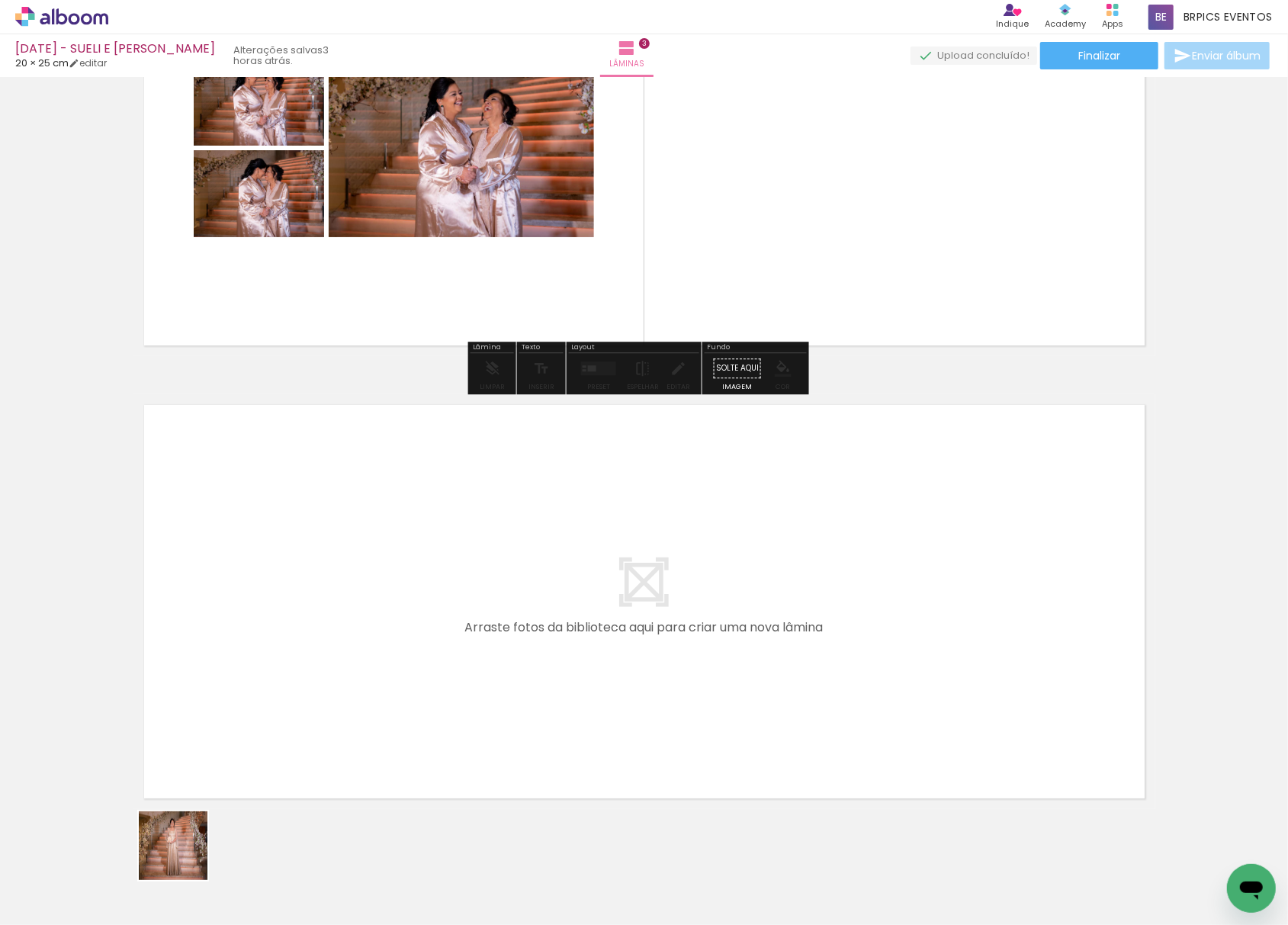
drag, startPoint x: 177, startPoint y: 874, endPoint x: 217, endPoint y: 831, distance: 58.7
click at [321, 614] on quentale-workspace at bounding box center [644, 462] width 1288 height 925
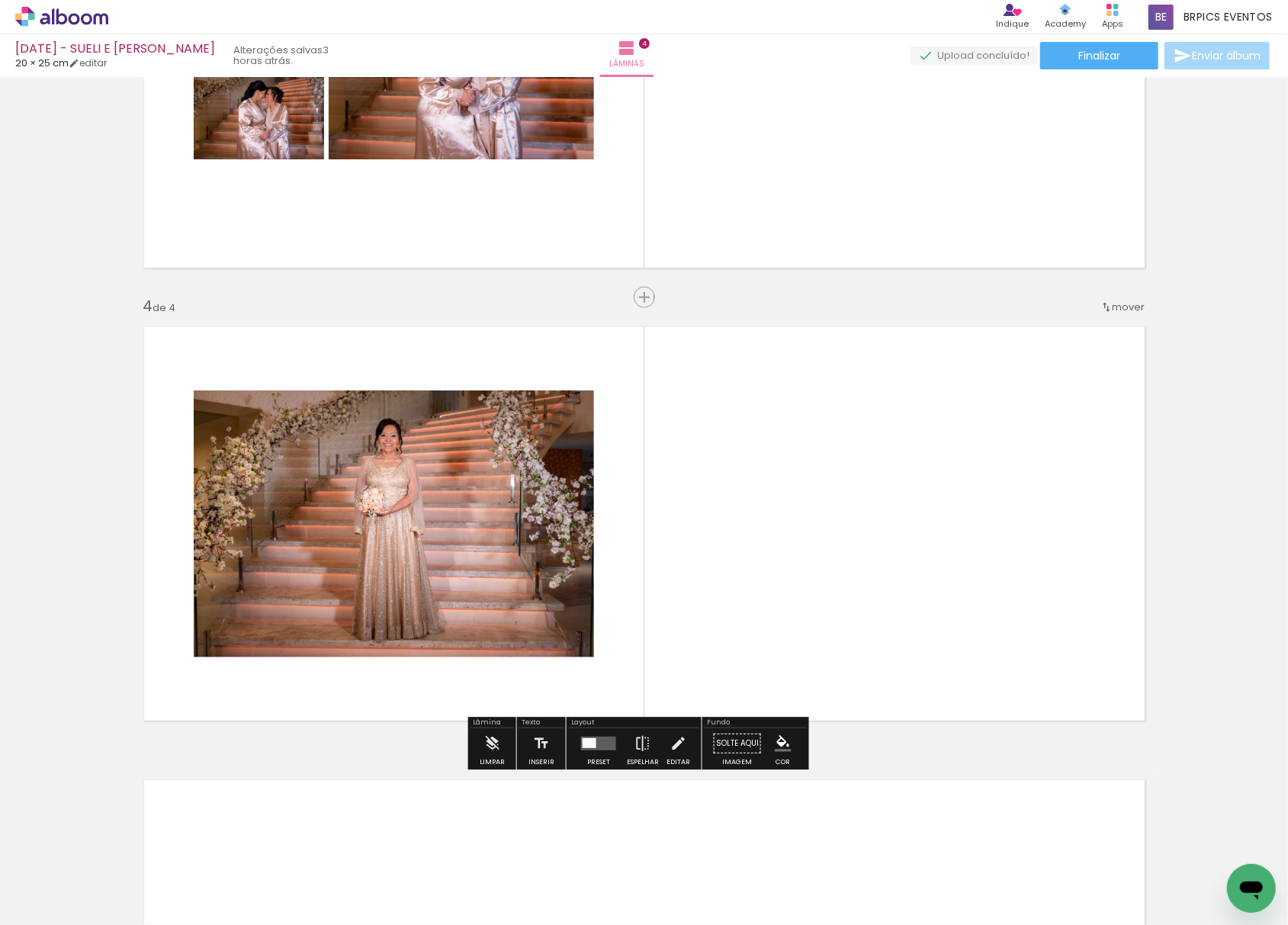
scroll to position [1235, 0]
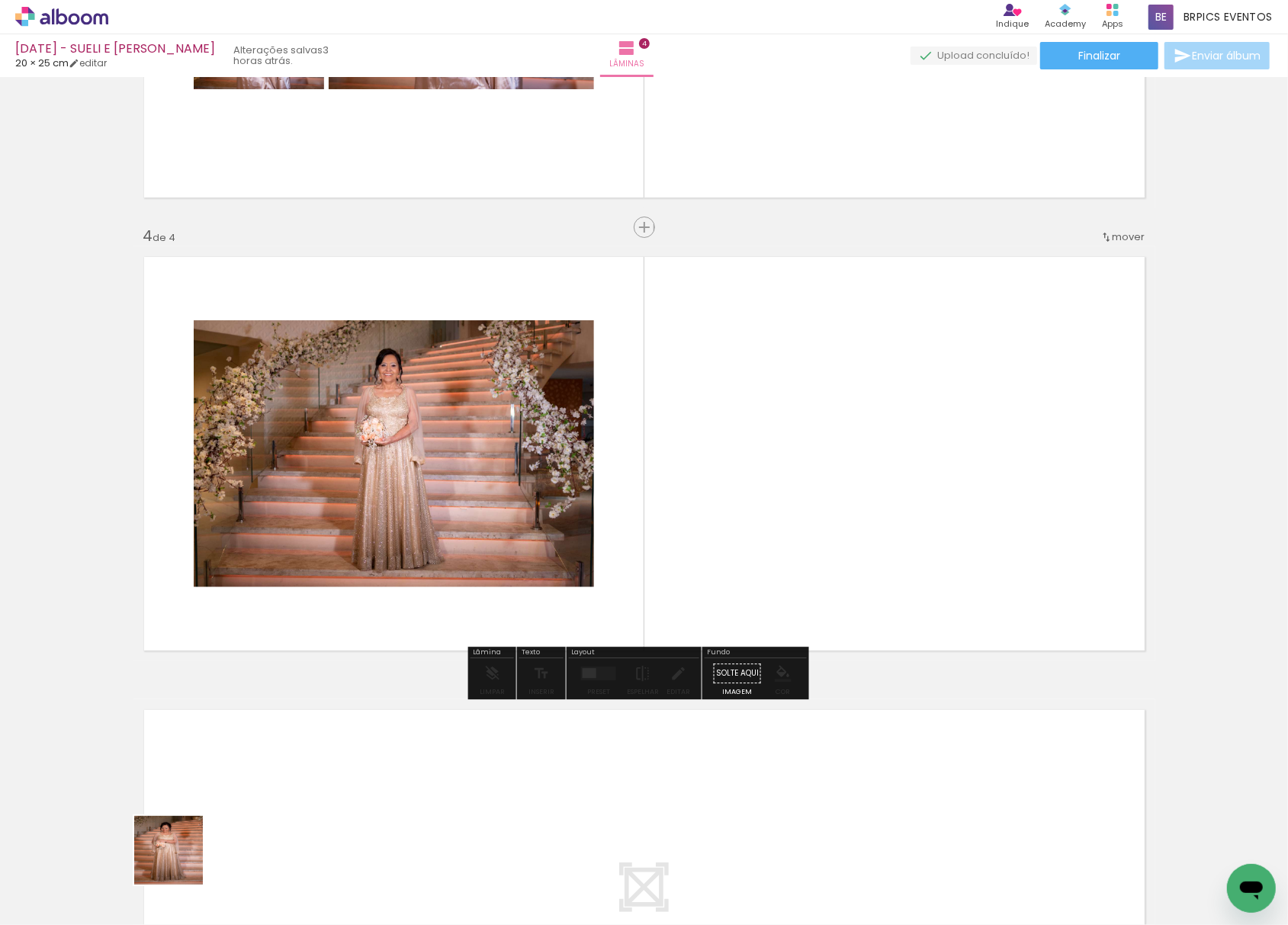
drag, startPoint x: 174, startPoint y: 865, endPoint x: 499, endPoint y: 467, distance: 513.8
click at [526, 498] on quentale-workspace at bounding box center [644, 462] width 1288 height 925
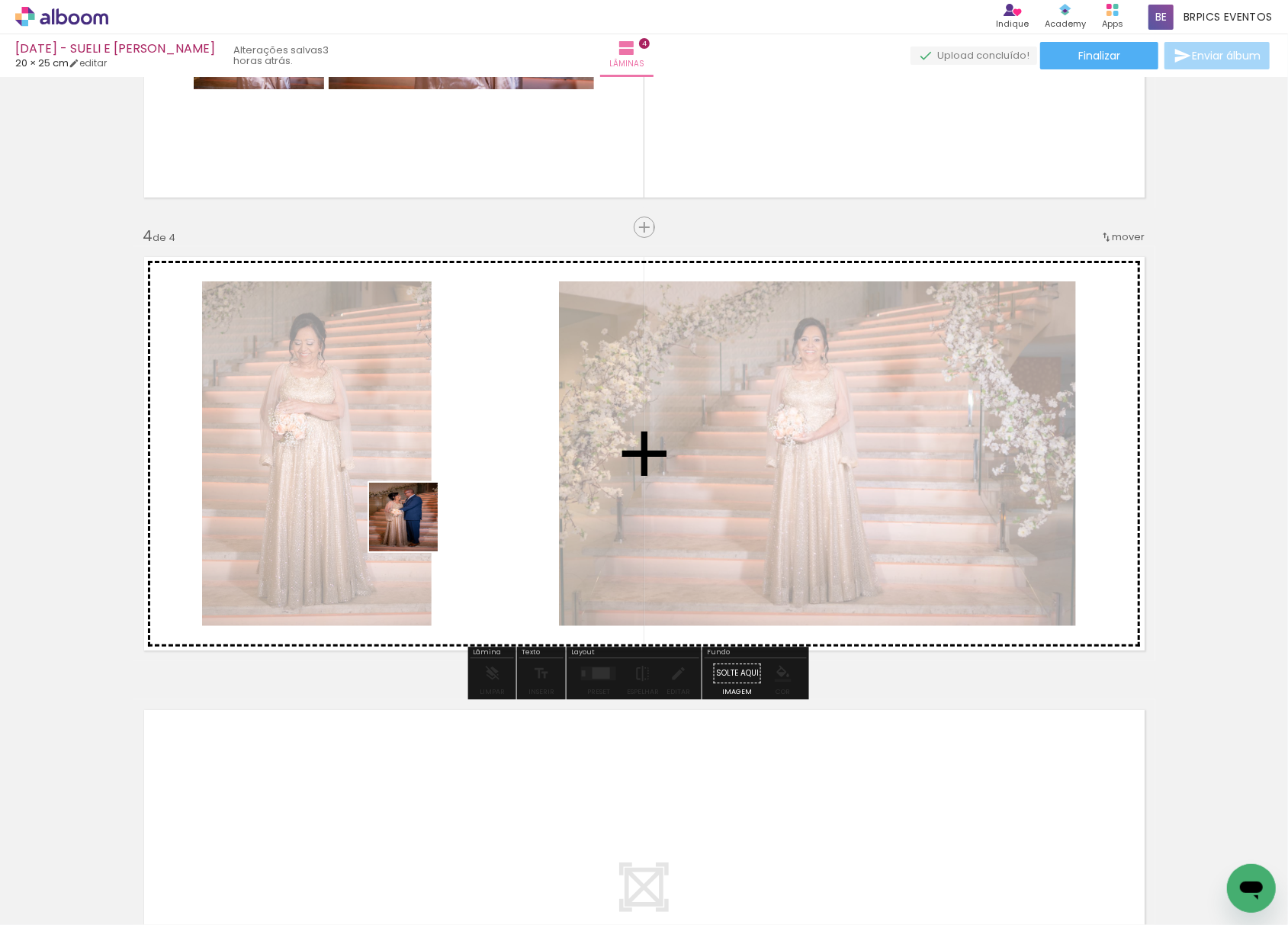
drag, startPoint x: 168, startPoint y: 868, endPoint x: 189, endPoint y: 830, distance: 43.4
click at [461, 413] on quentale-workspace at bounding box center [644, 462] width 1288 height 925
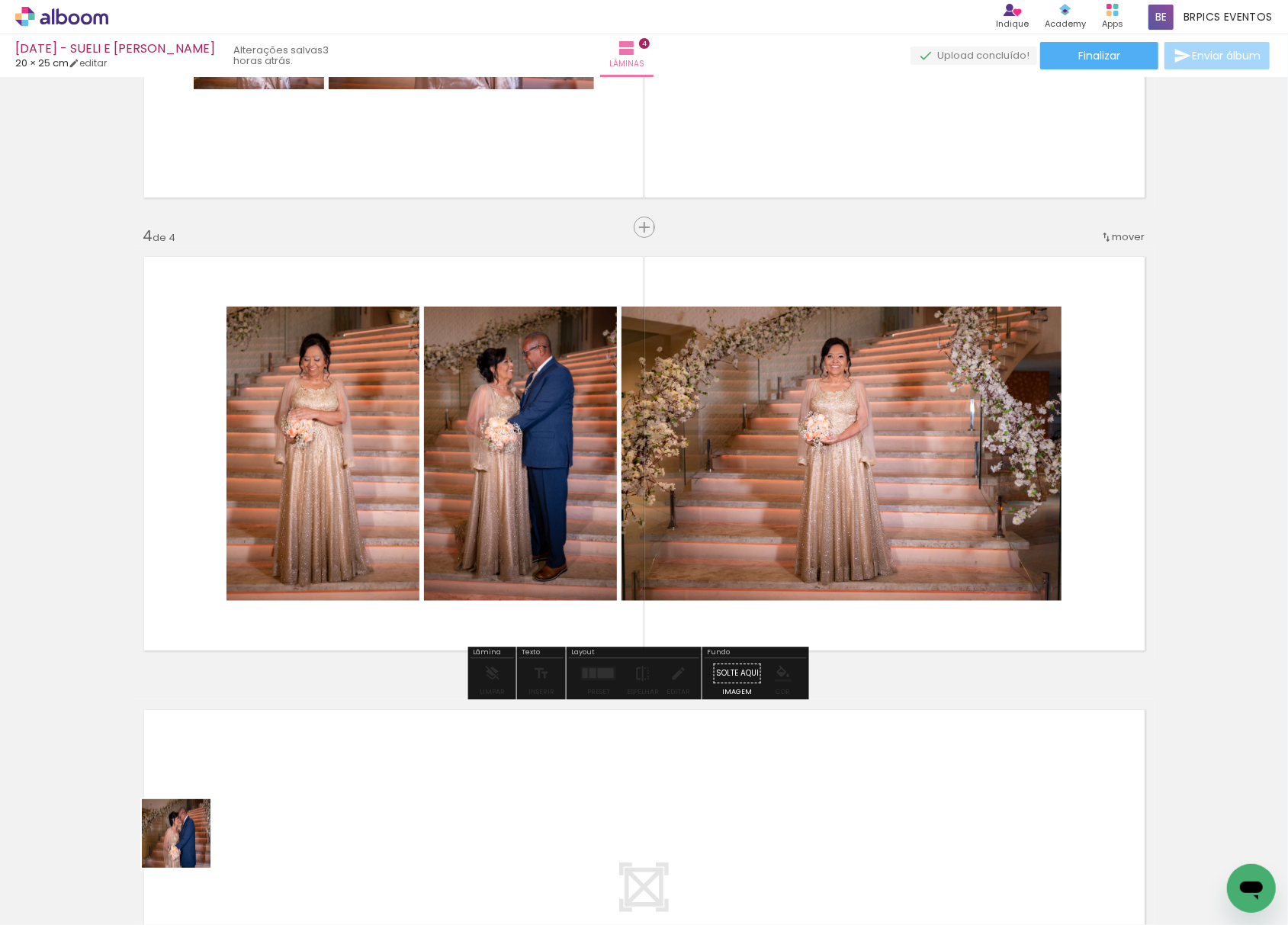
drag, startPoint x: 188, startPoint y: 845, endPoint x: 312, endPoint y: 681, distance: 205.6
click at [470, 429] on quentale-workspace at bounding box center [644, 462] width 1288 height 925
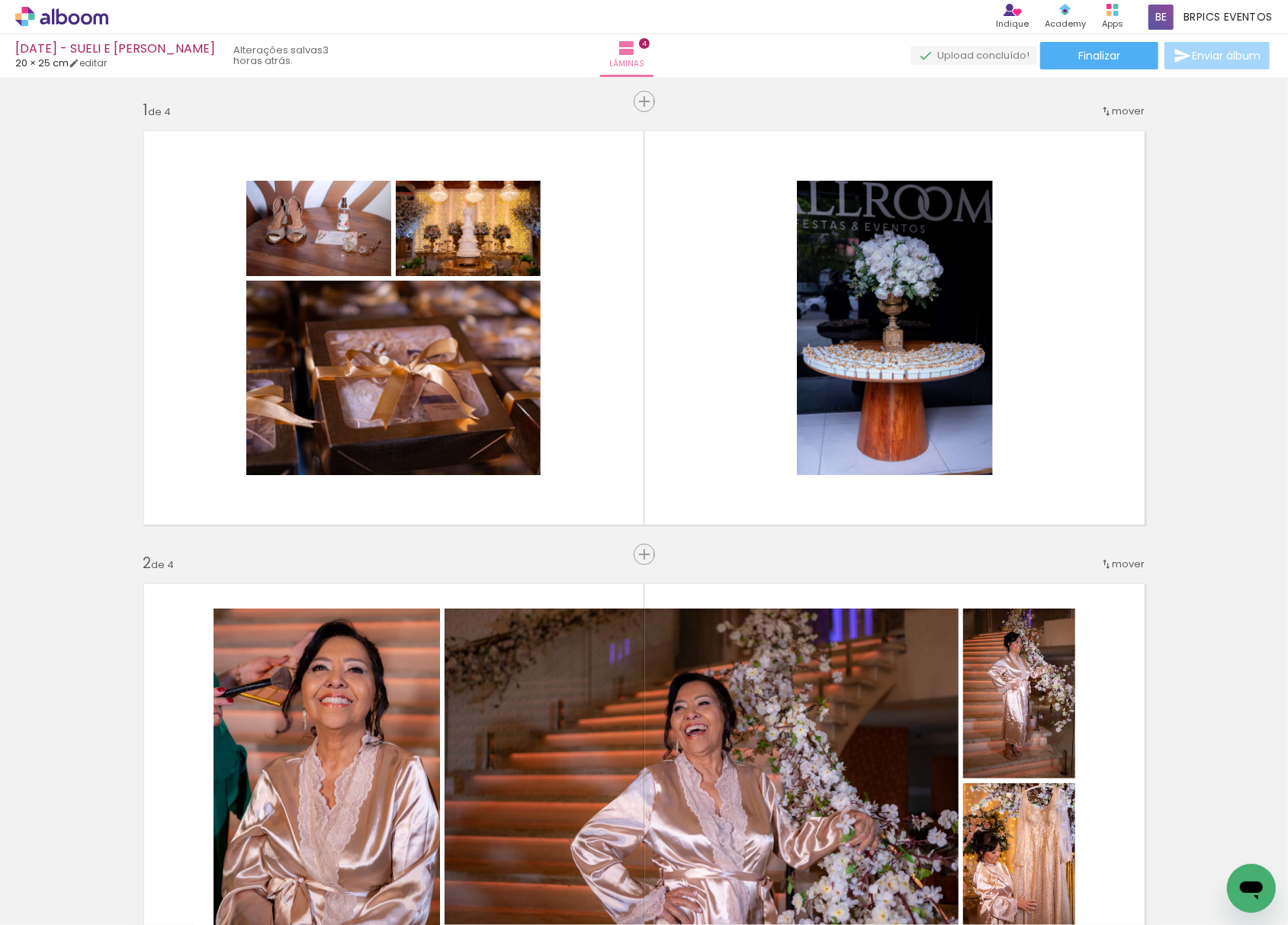
scroll to position [0, 0]
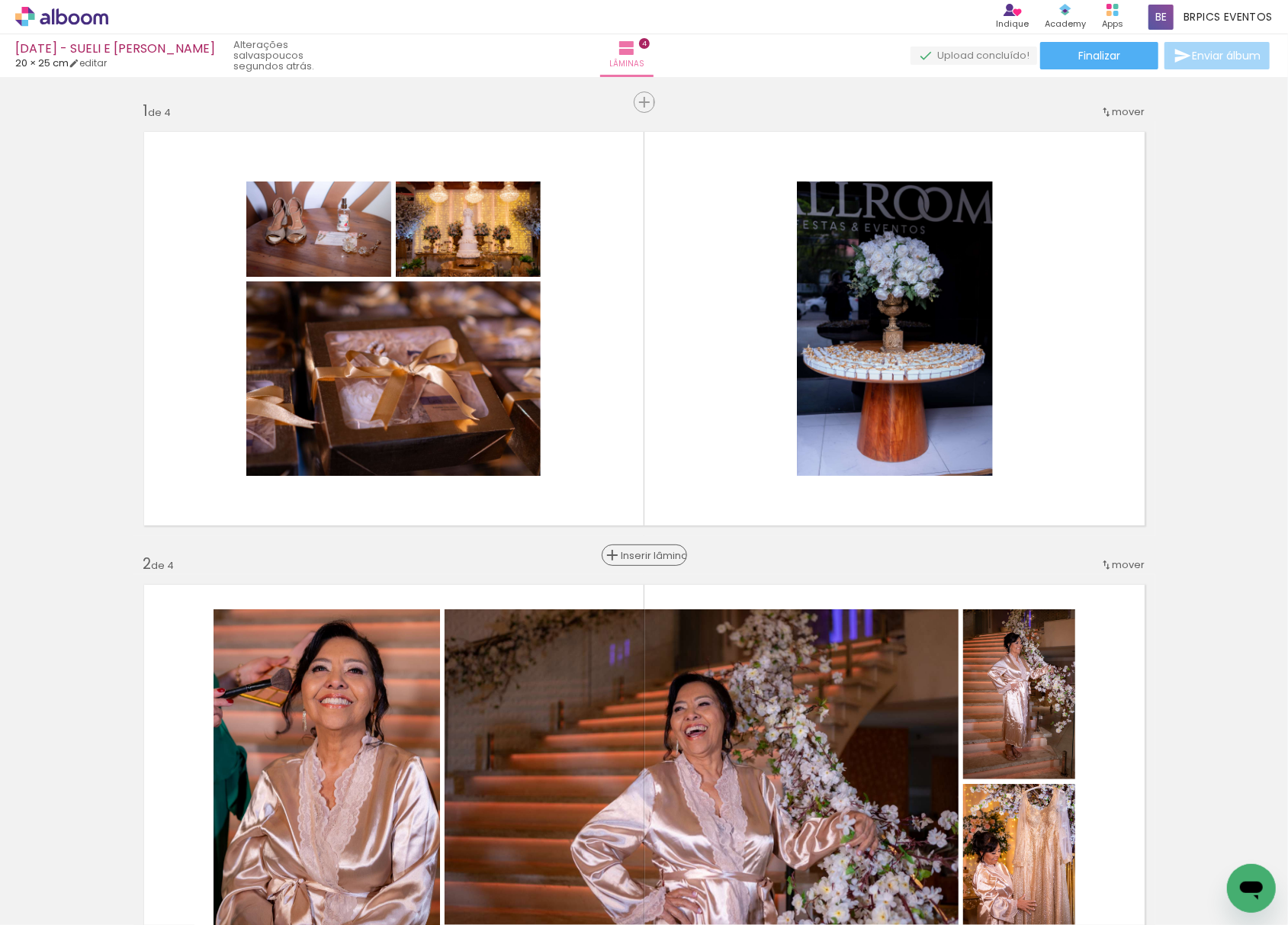
click at [637, 555] on span "Inserir lâmina" at bounding box center [651, 555] width 59 height 10
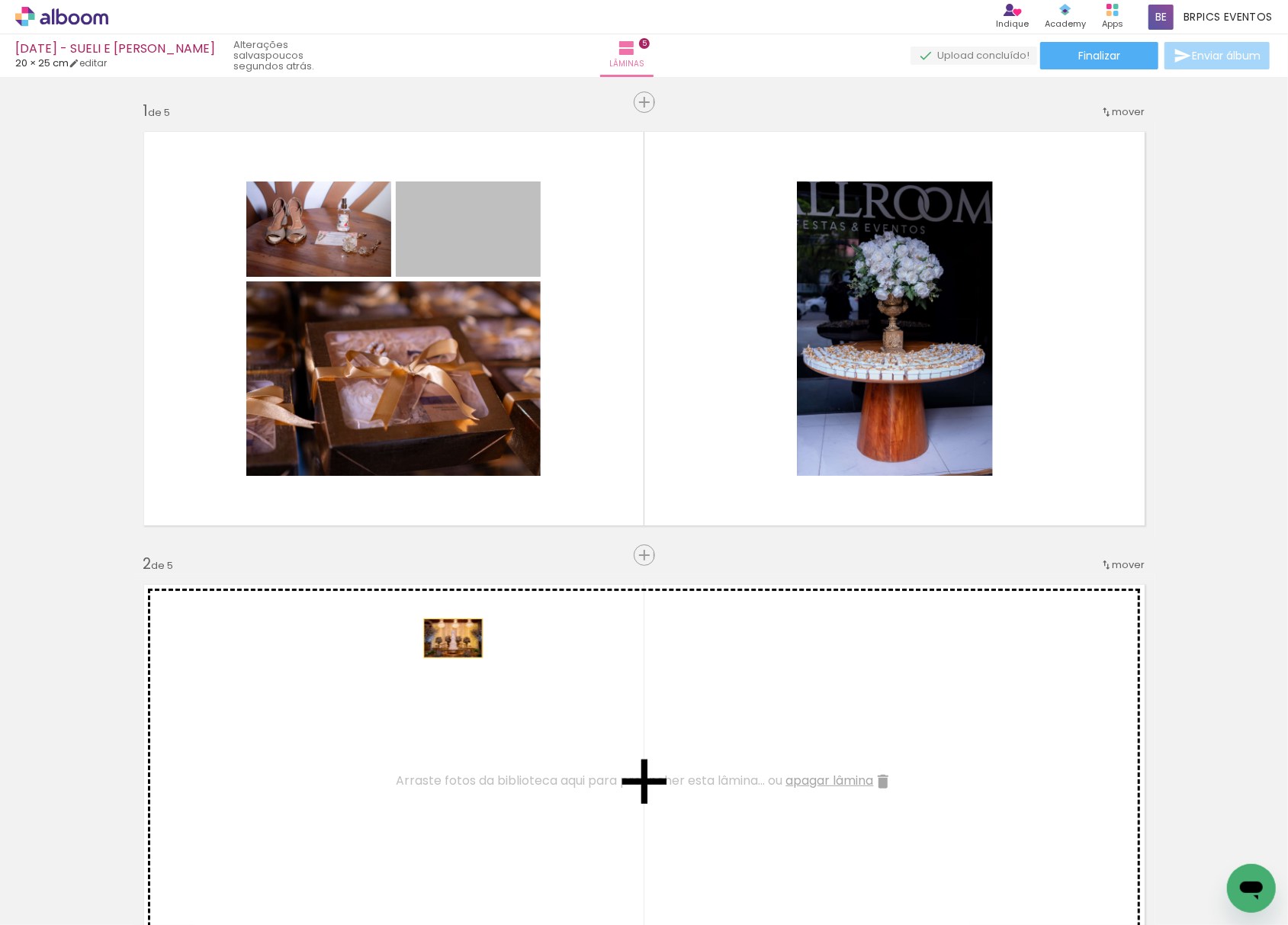
drag, startPoint x: 474, startPoint y: 253, endPoint x: 445, endPoint y: 639, distance: 387.1
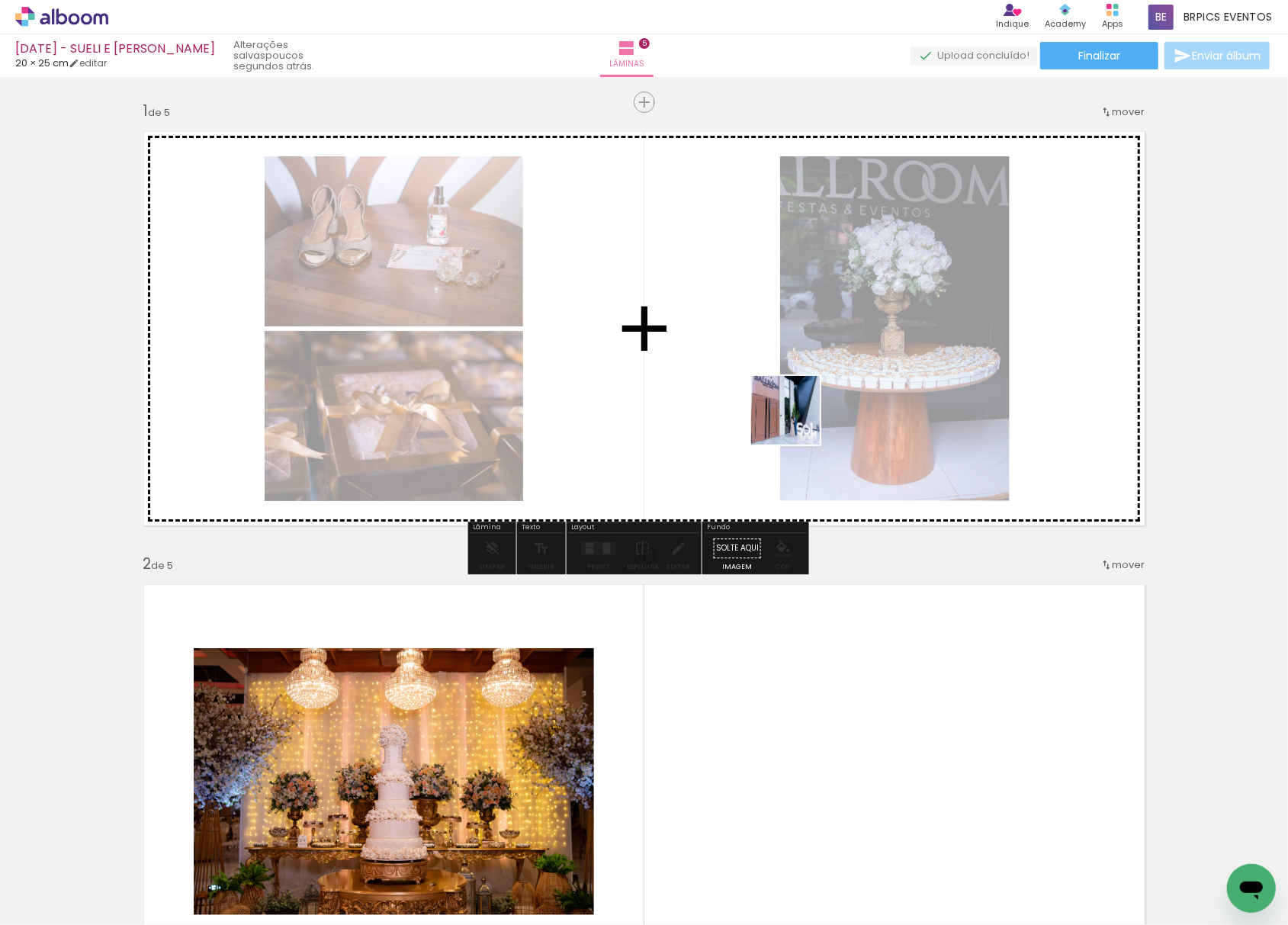
drag, startPoint x: 984, startPoint y: 728, endPoint x: 529, endPoint y: 263, distance: 650.6
click at [559, 164] on quentale-workspace at bounding box center [644, 462] width 1288 height 925
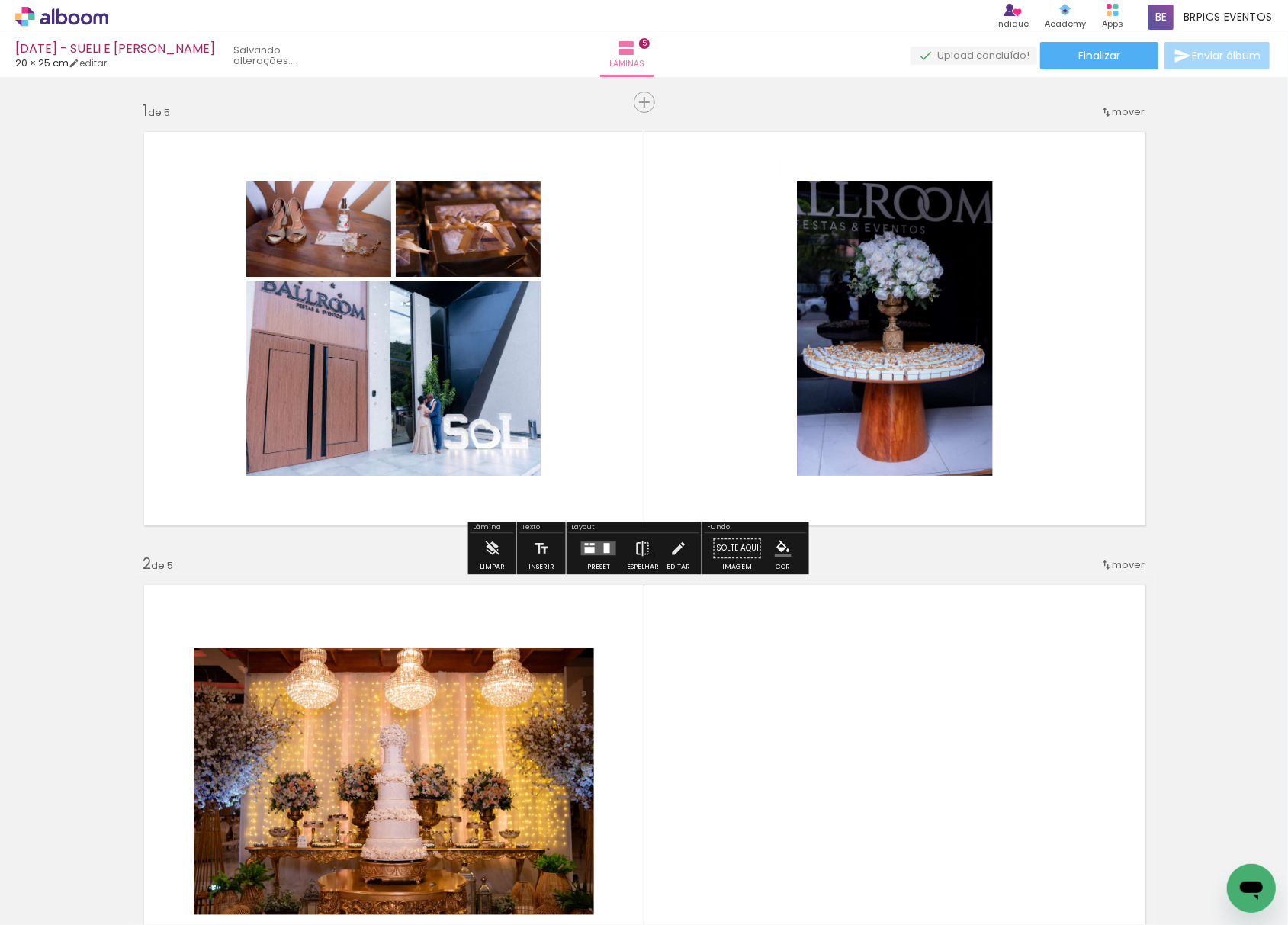
scroll to position [0, 5844]
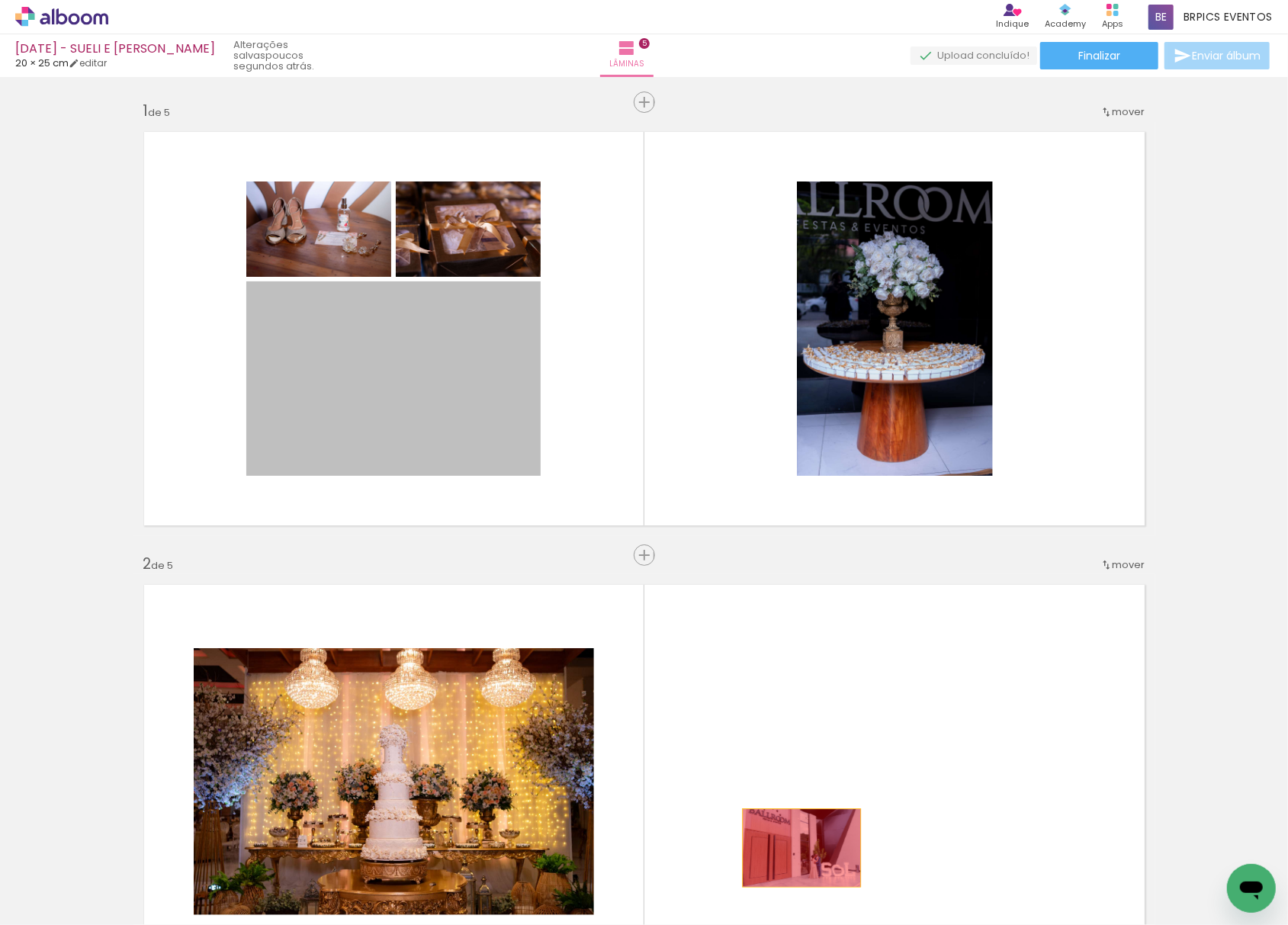
drag, startPoint x: 404, startPoint y: 362, endPoint x: 989, endPoint y: 882, distance: 782.7
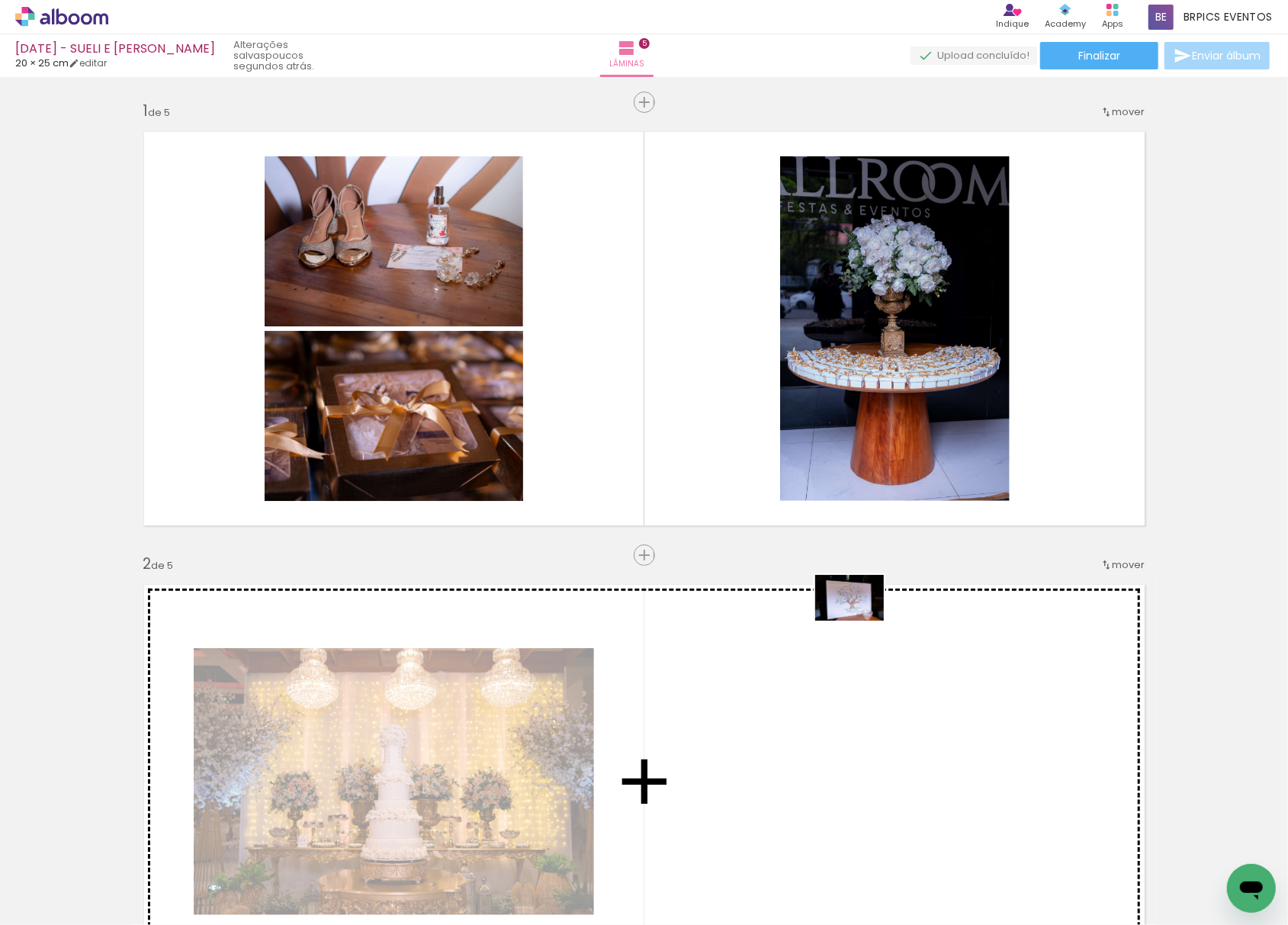
drag, startPoint x: 1209, startPoint y: 874, endPoint x: 846, endPoint y: 619, distance: 443.6
click at [857, 619] on quentale-workspace at bounding box center [644, 462] width 1288 height 925
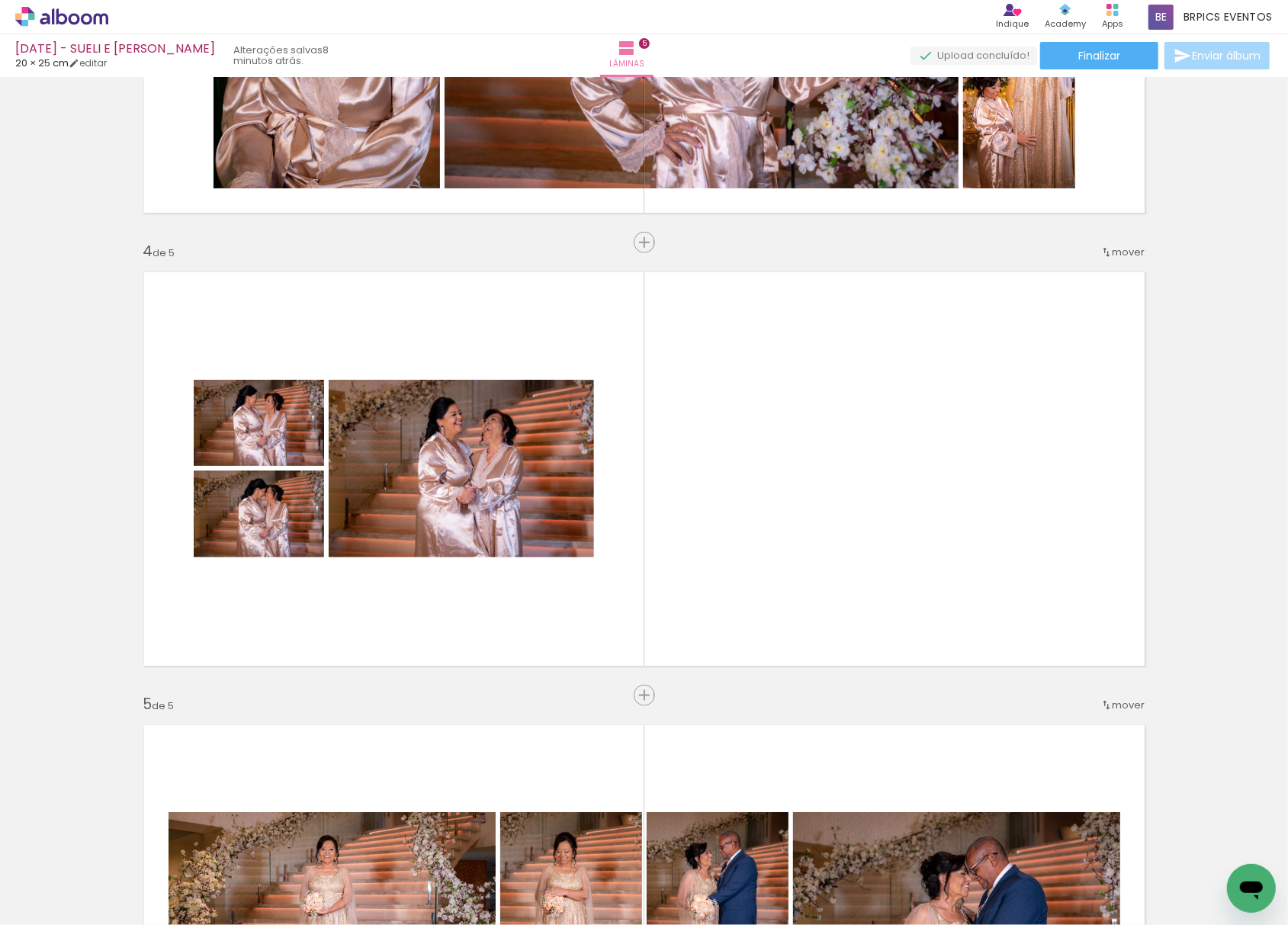
scroll to position [1221, 0]
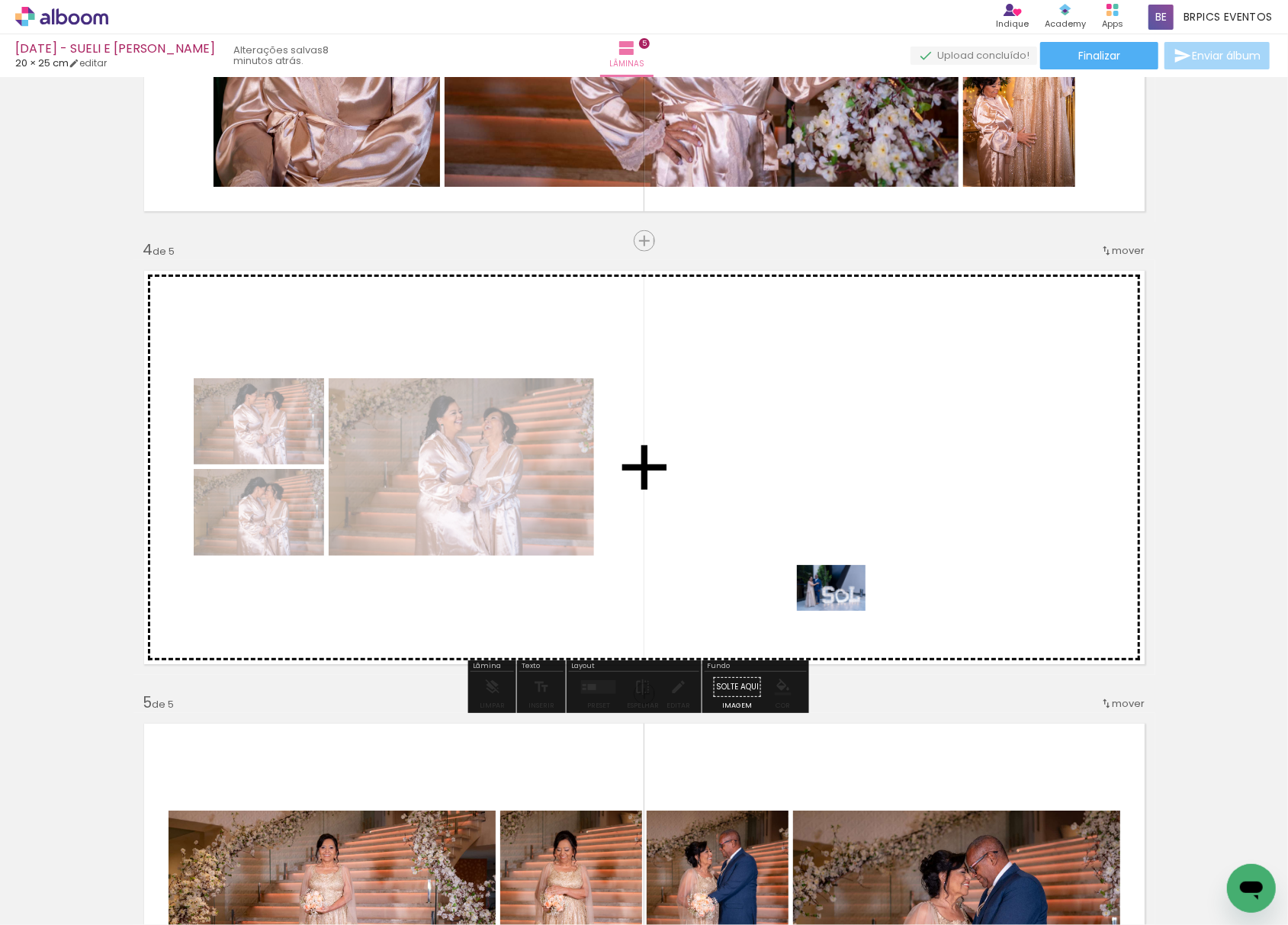
drag, startPoint x: 1078, startPoint y: 819, endPoint x: 842, endPoint y: 610, distance: 315.2
click at [842, 610] on quentale-workspace at bounding box center [644, 462] width 1288 height 925
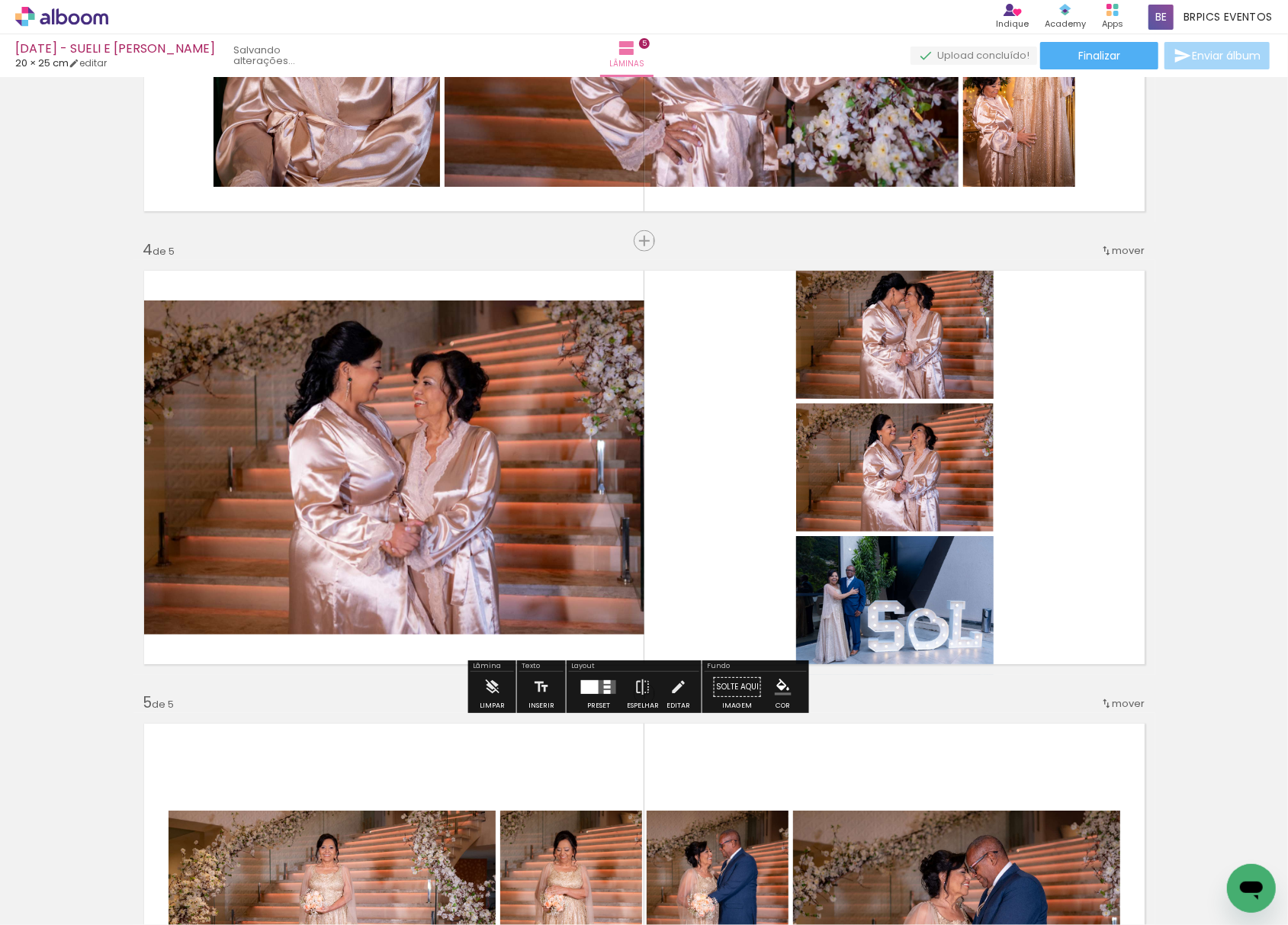
scroll to position [0, 5331]
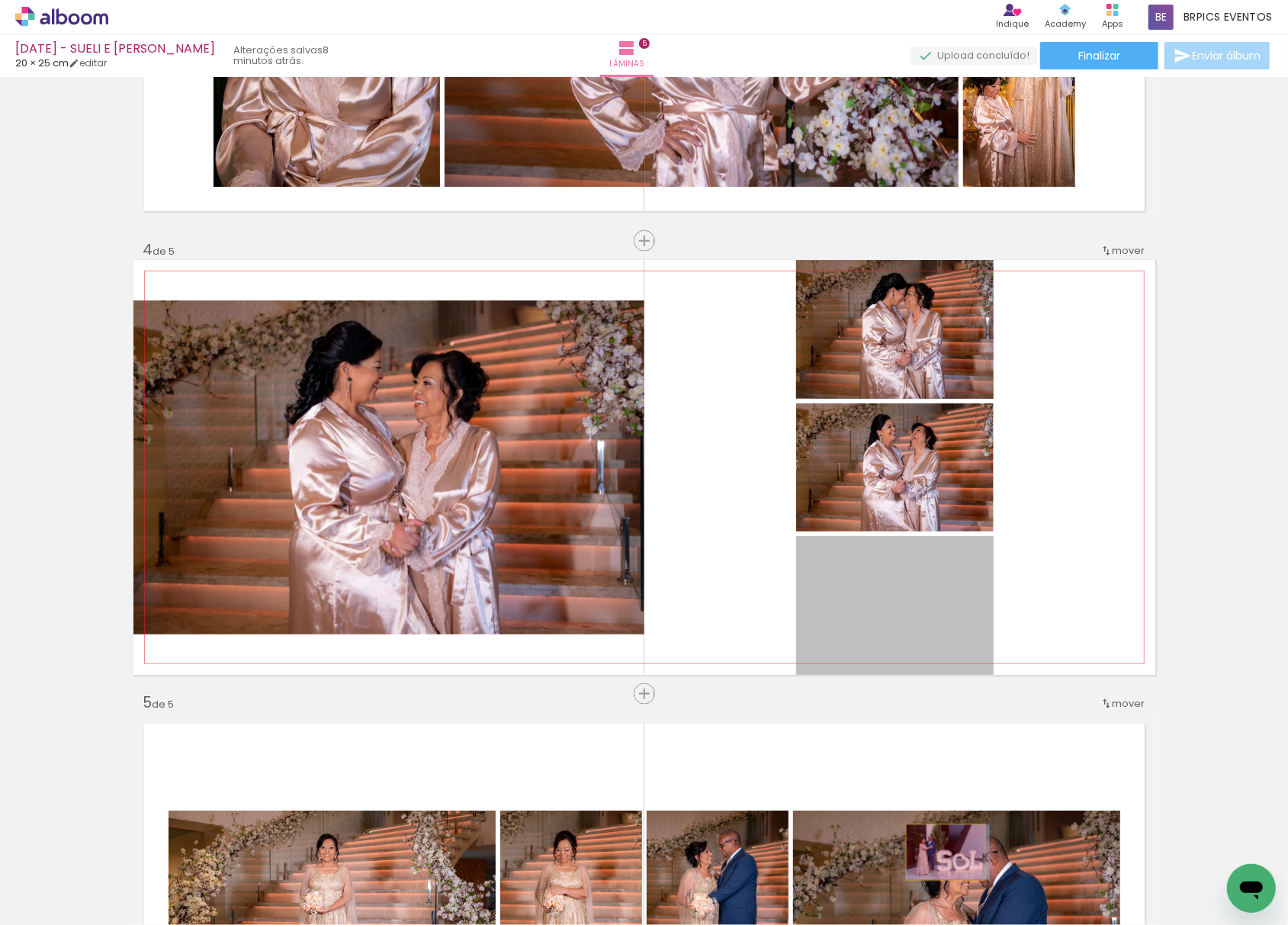
drag, startPoint x: 906, startPoint y: 626, endPoint x: 1009, endPoint y: 885, distance: 278.7
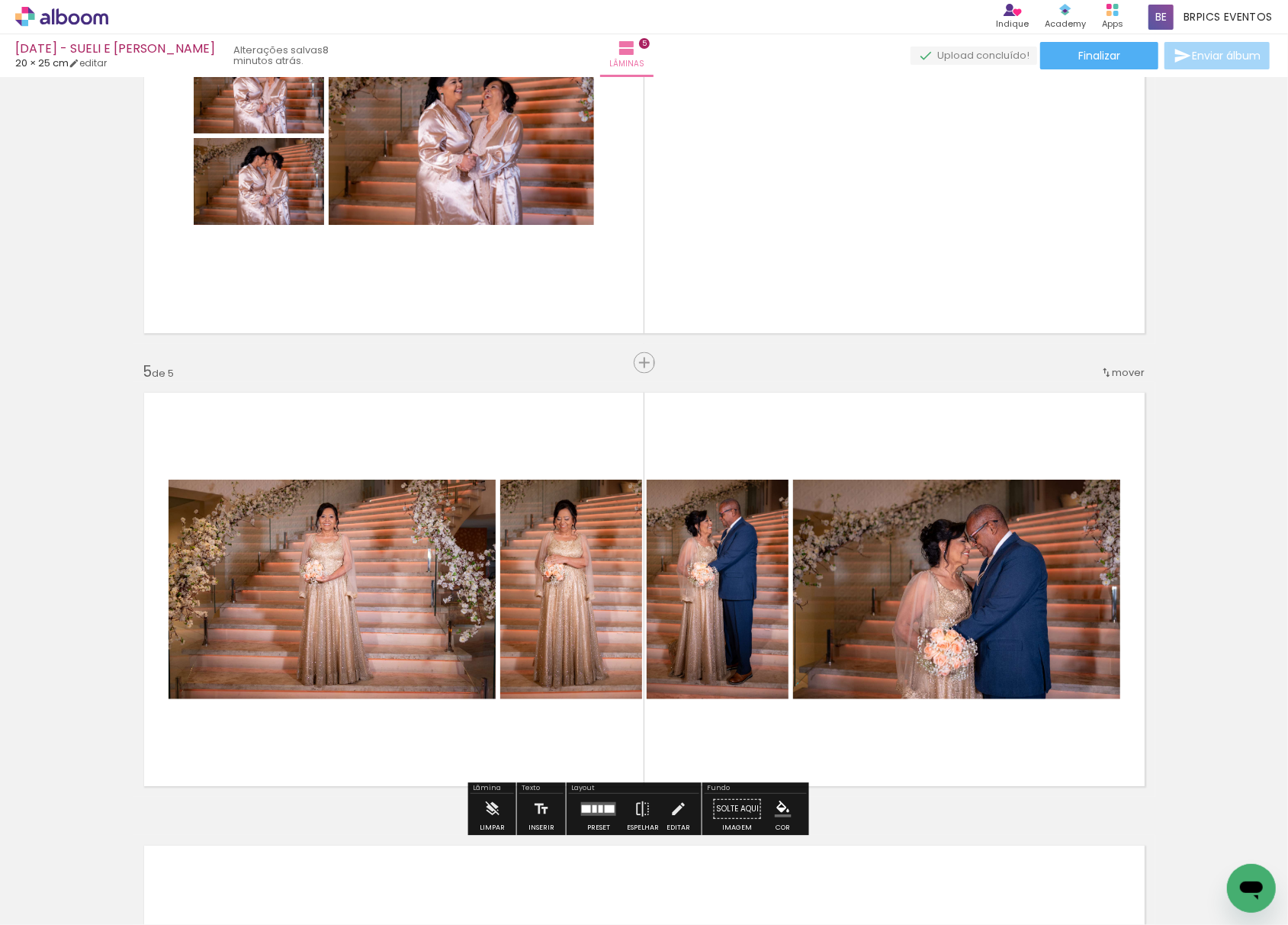
scroll to position [1728, 0]
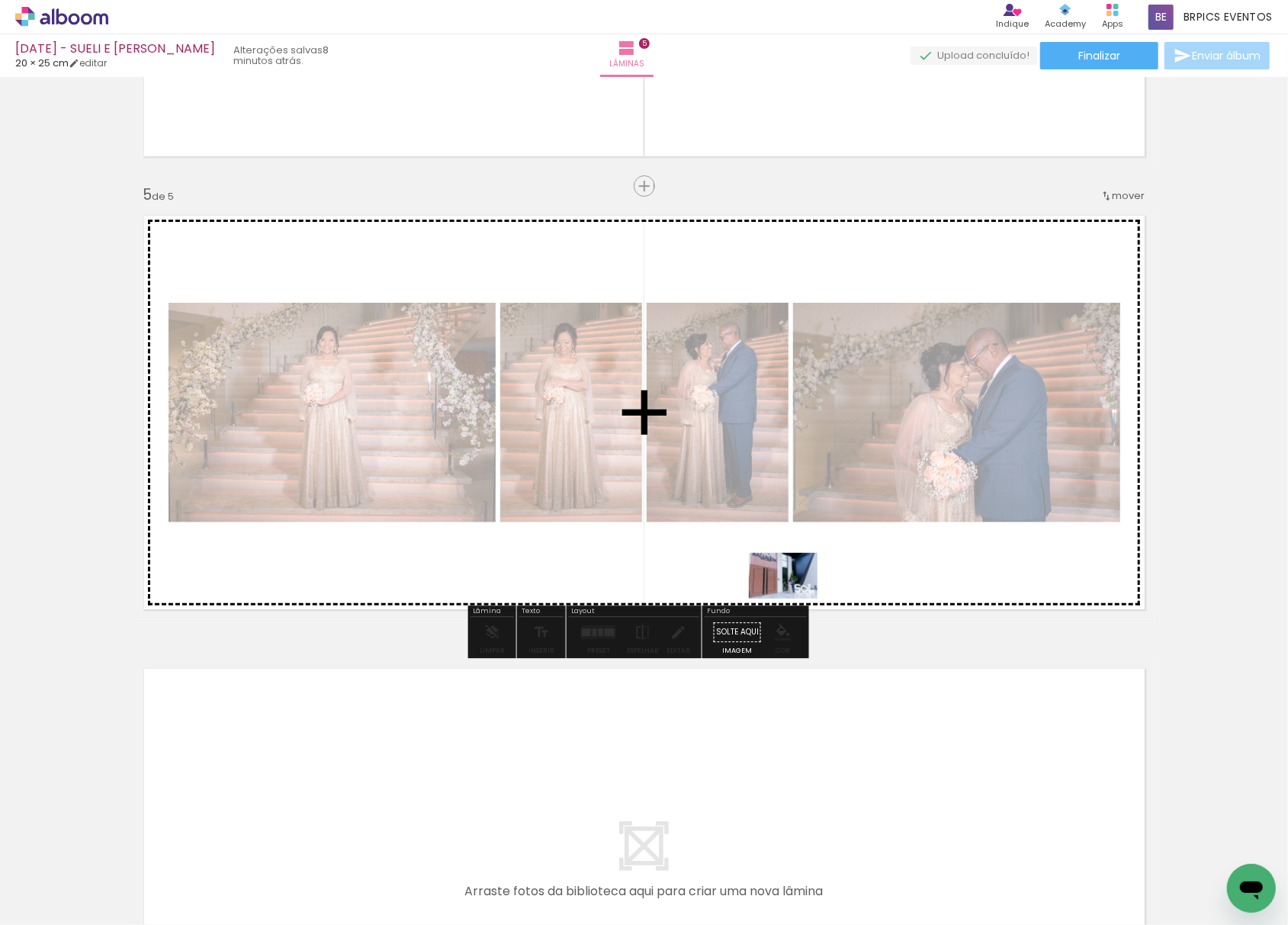
drag, startPoint x: 1214, startPoint y: 861, endPoint x: 795, endPoint y: 599, distance: 494.2
click at [795, 599] on quentale-workspace at bounding box center [644, 462] width 1288 height 925
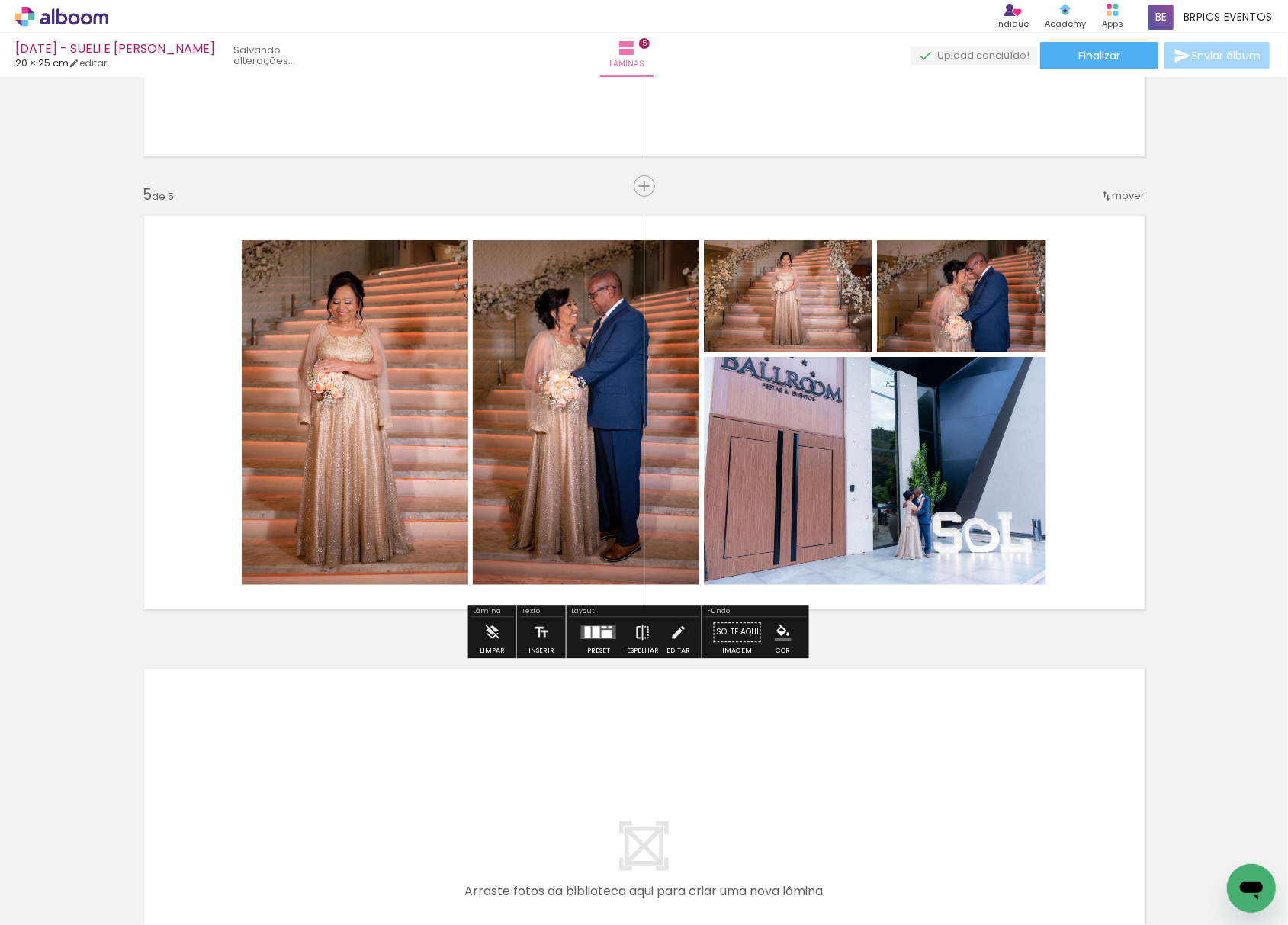
scroll to position [0, 5331]
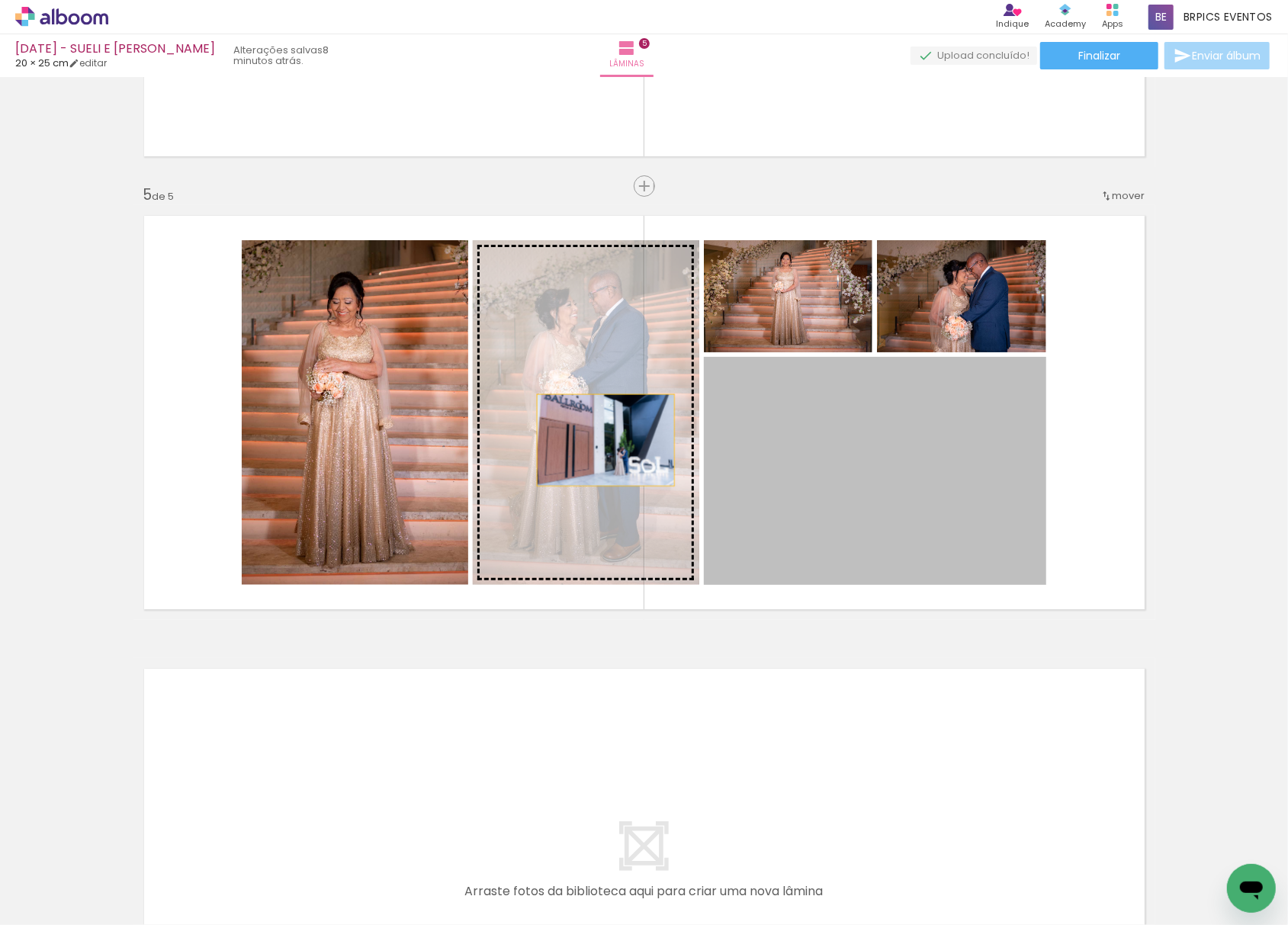
drag, startPoint x: 920, startPoint y: 491, endPoint x: 466, endPoint y: 438, distance: 457.1
click at [0, 0] on slot at bounding box center [0, 0] width 0 height 0
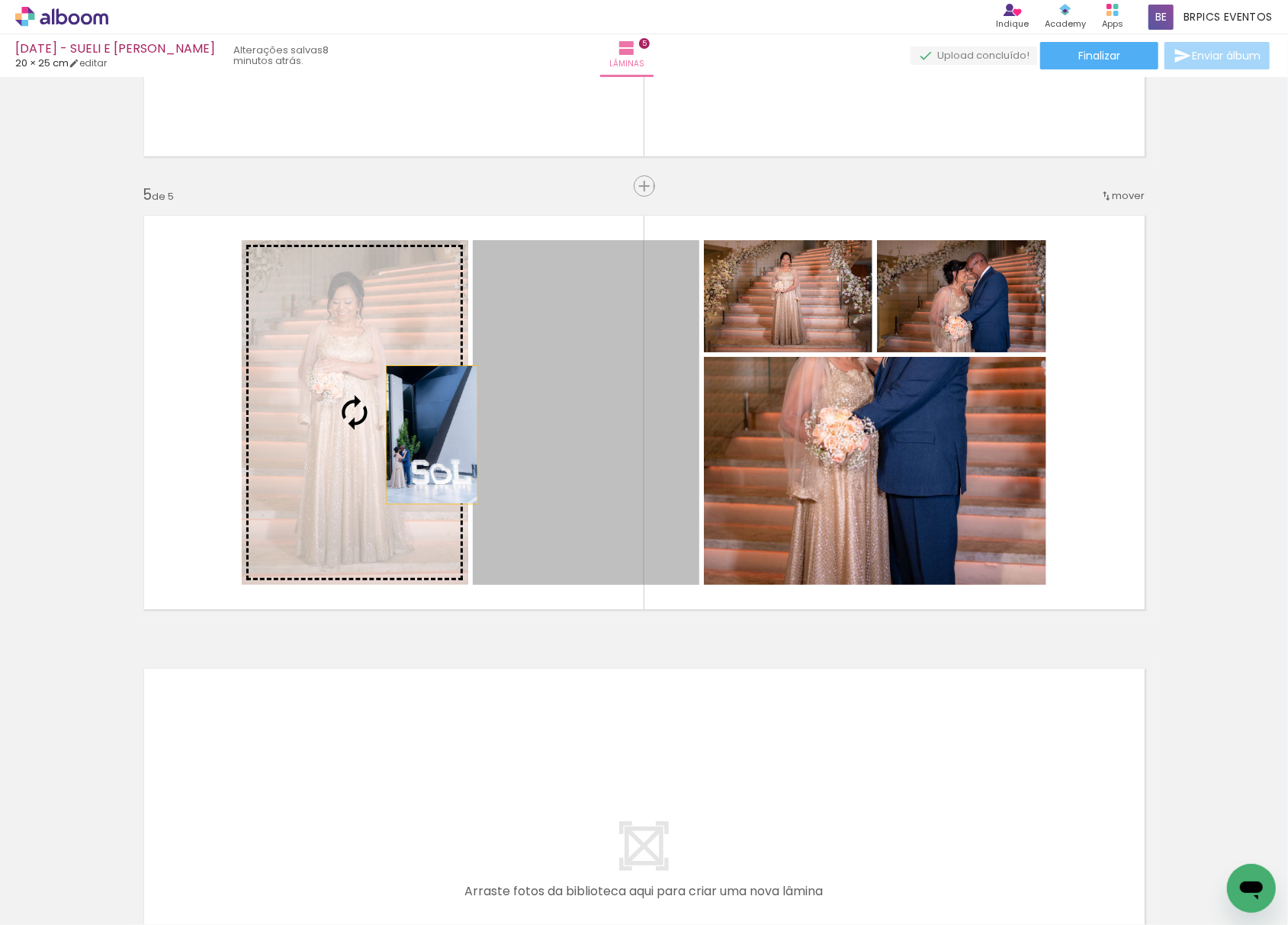
drag, startPoint x: 601, startPoint y: 464, endPoint x: 381, endPoint y: 431, distance: 222.5
click at [0, 0] on slot at bounding box center [0, 0] width 0 height 0
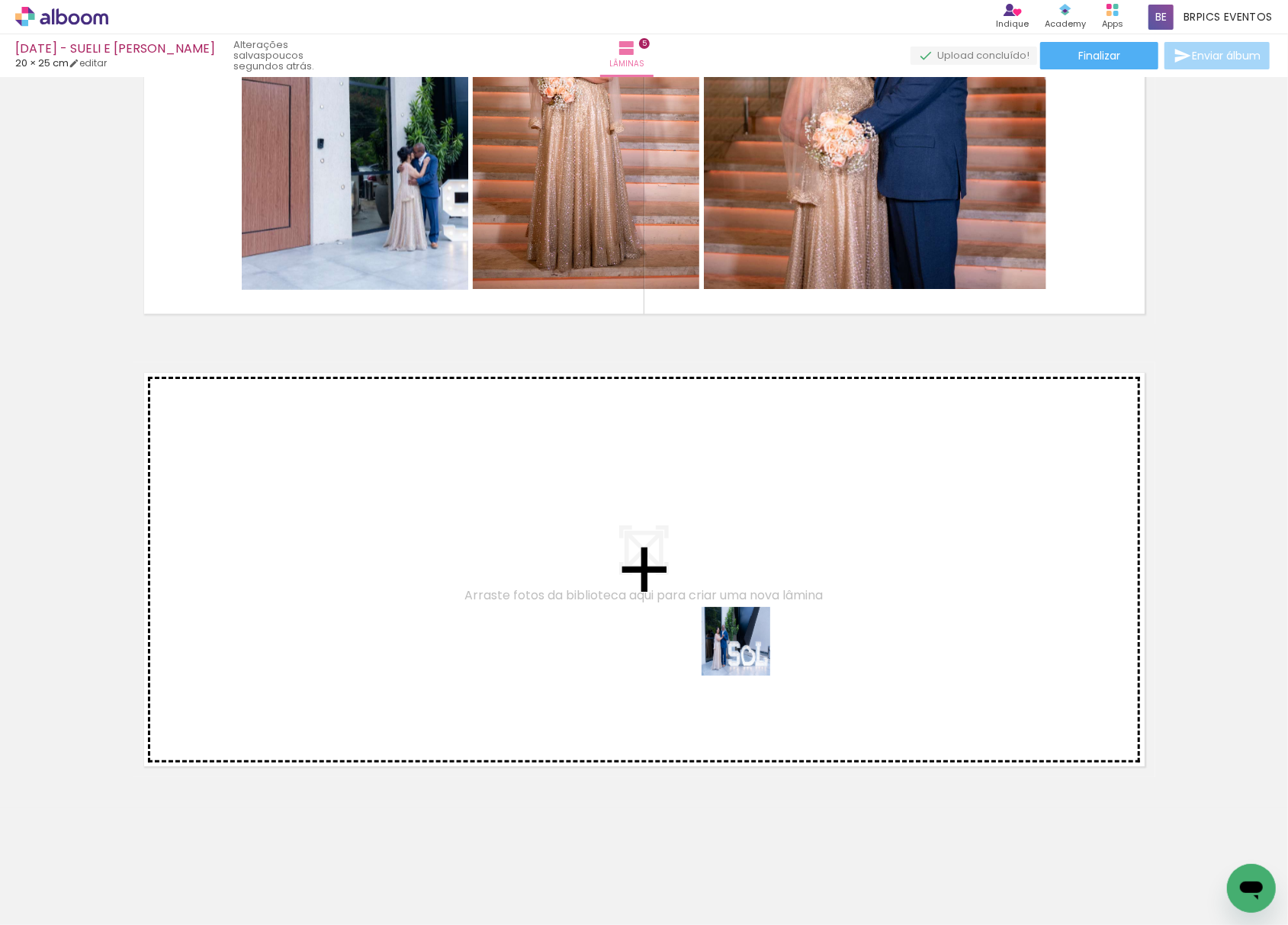
drag, startPoint x: 982, startPoint y: 827, endPoint x: 1117, endPoint y: 818, distance: 135.3
click at [729, 627] on quentale-workspace at bounding box center [644, 462] width 1288 height 925
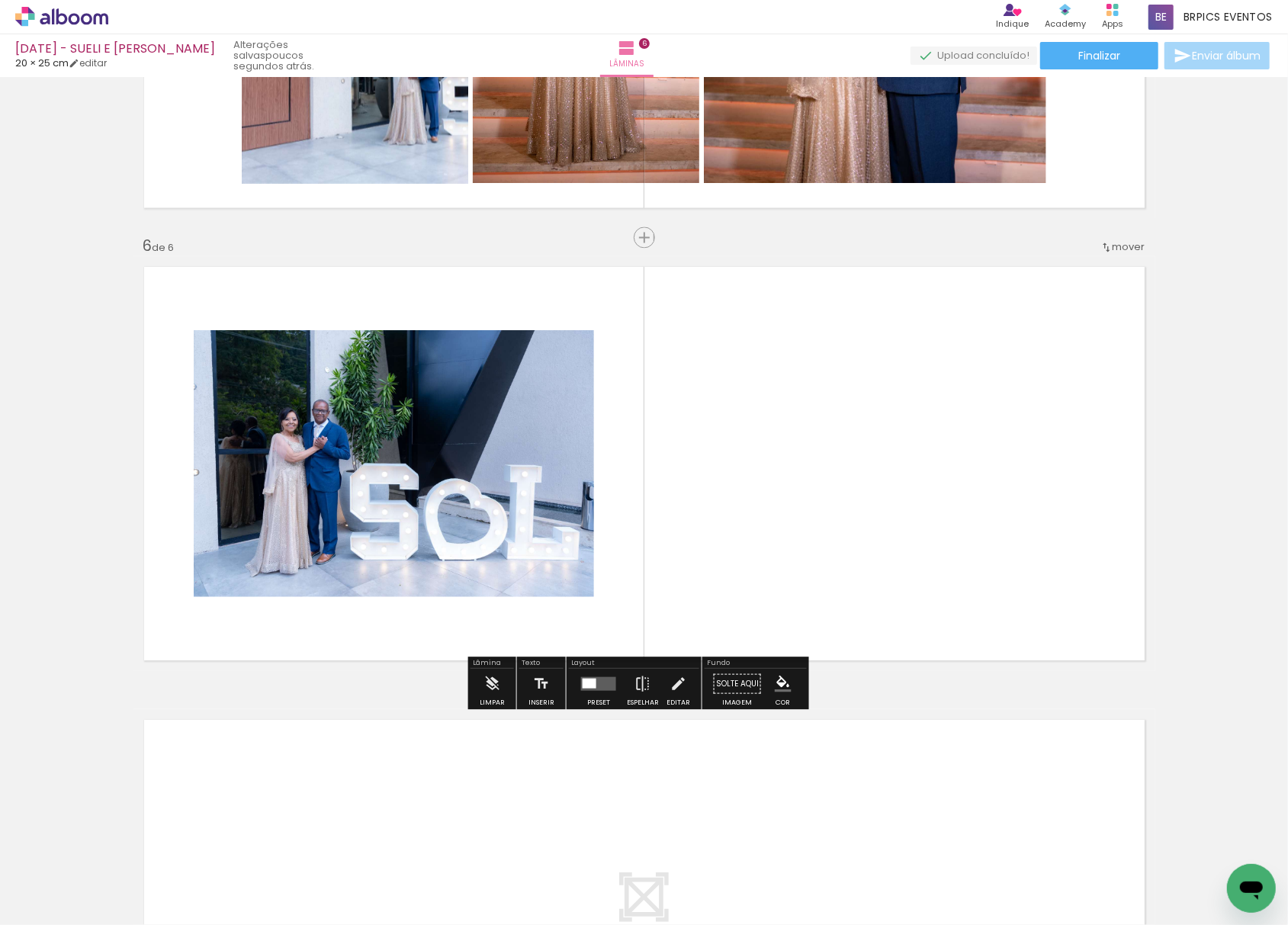
scroll to position [2140, 0]
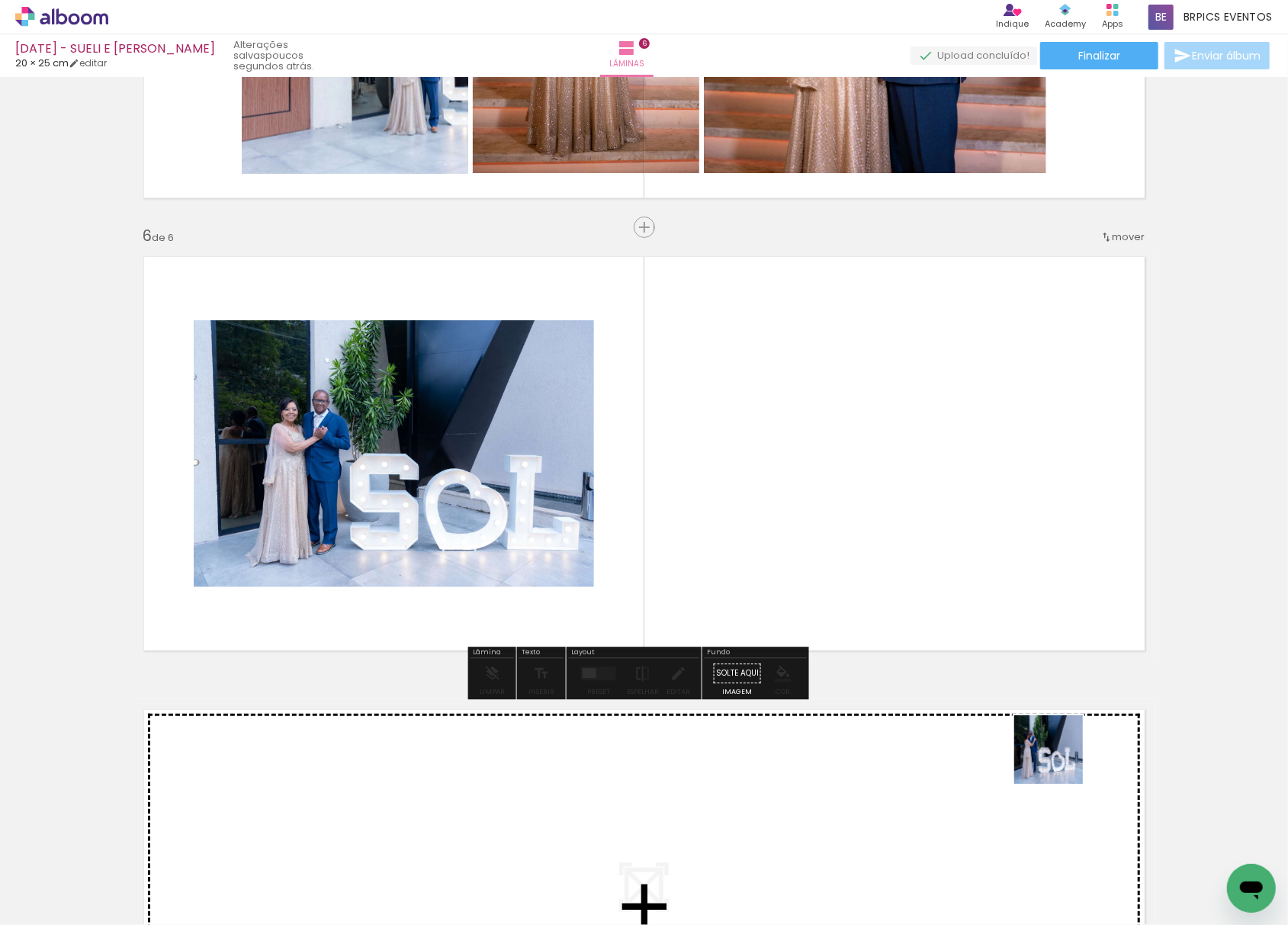
drag, startPoint x: 1133, startPoint y: 857, endPoint x: 839, endPoint y: 509, distance: 455.6
click at [839, 509] on quentale-workspace at bounding box center [644, 462] width 1288 height 925
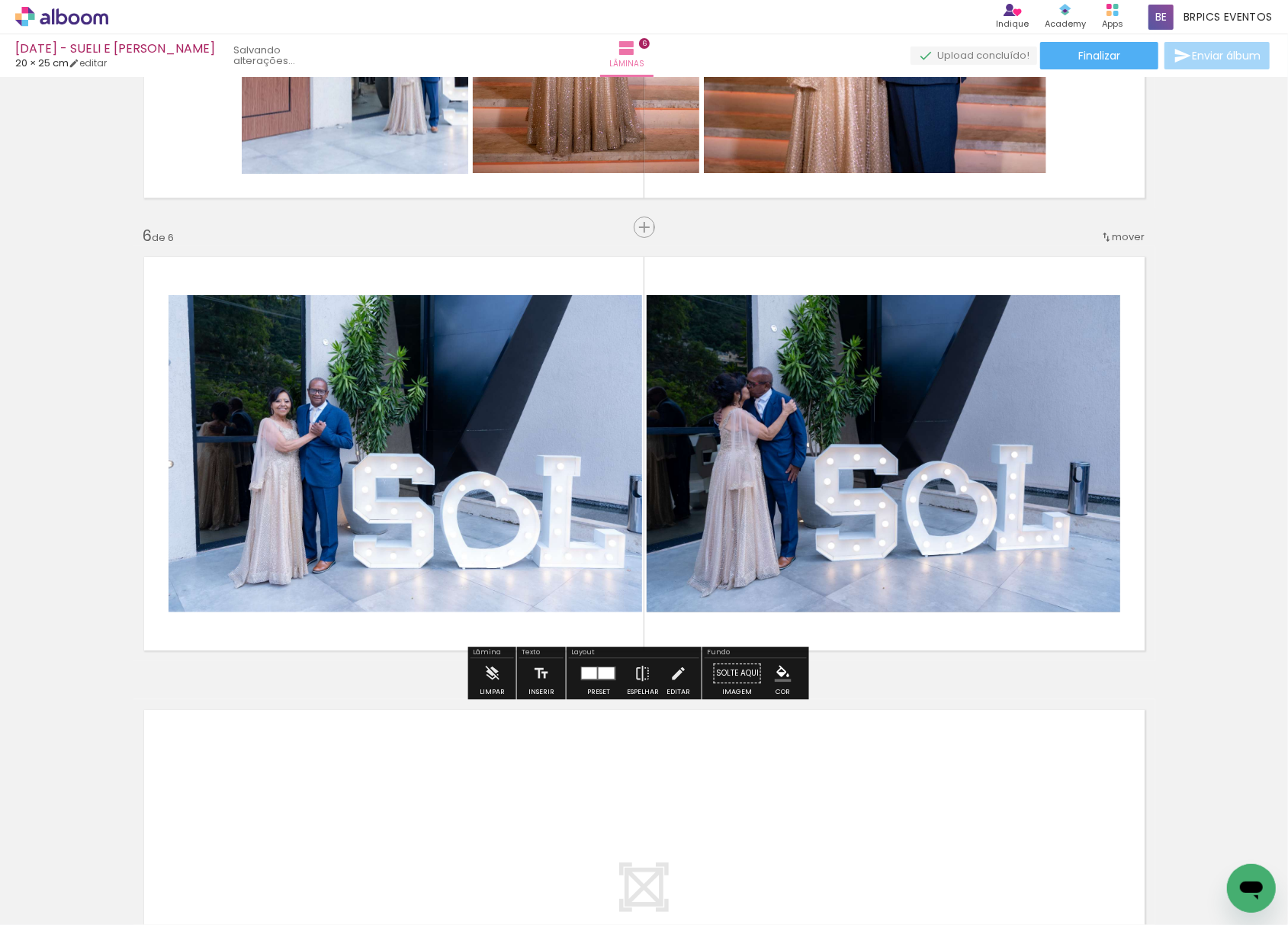
scroll to position [0, 5160]
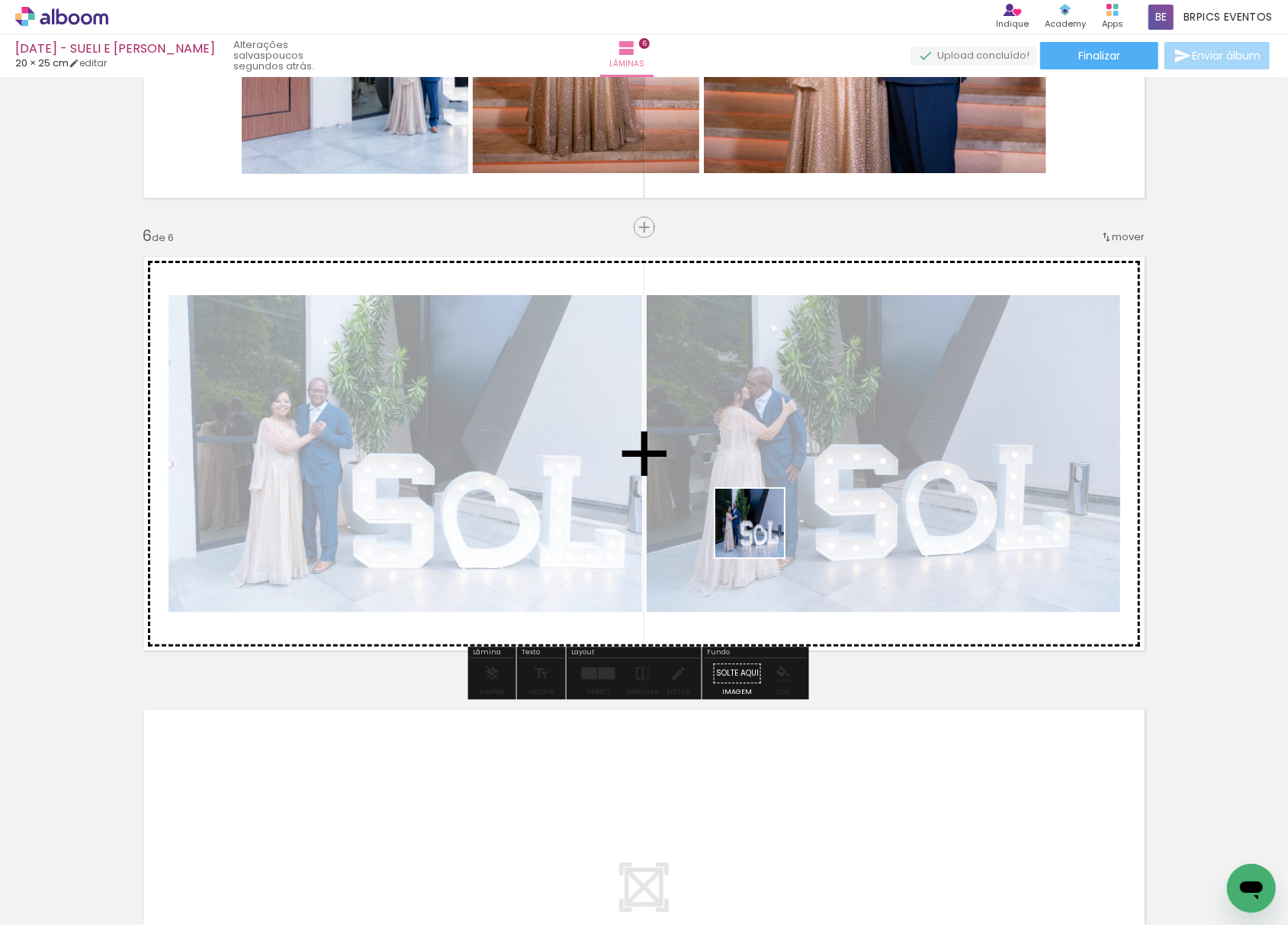
drag, startPoint x: 1209, startPoint y: 870, endPoint x: 648, endPoint y: 487, distance: 679.3
click at [678, 496] on quentale-workspace at bounding box center [644, 462] width 1288 height 925
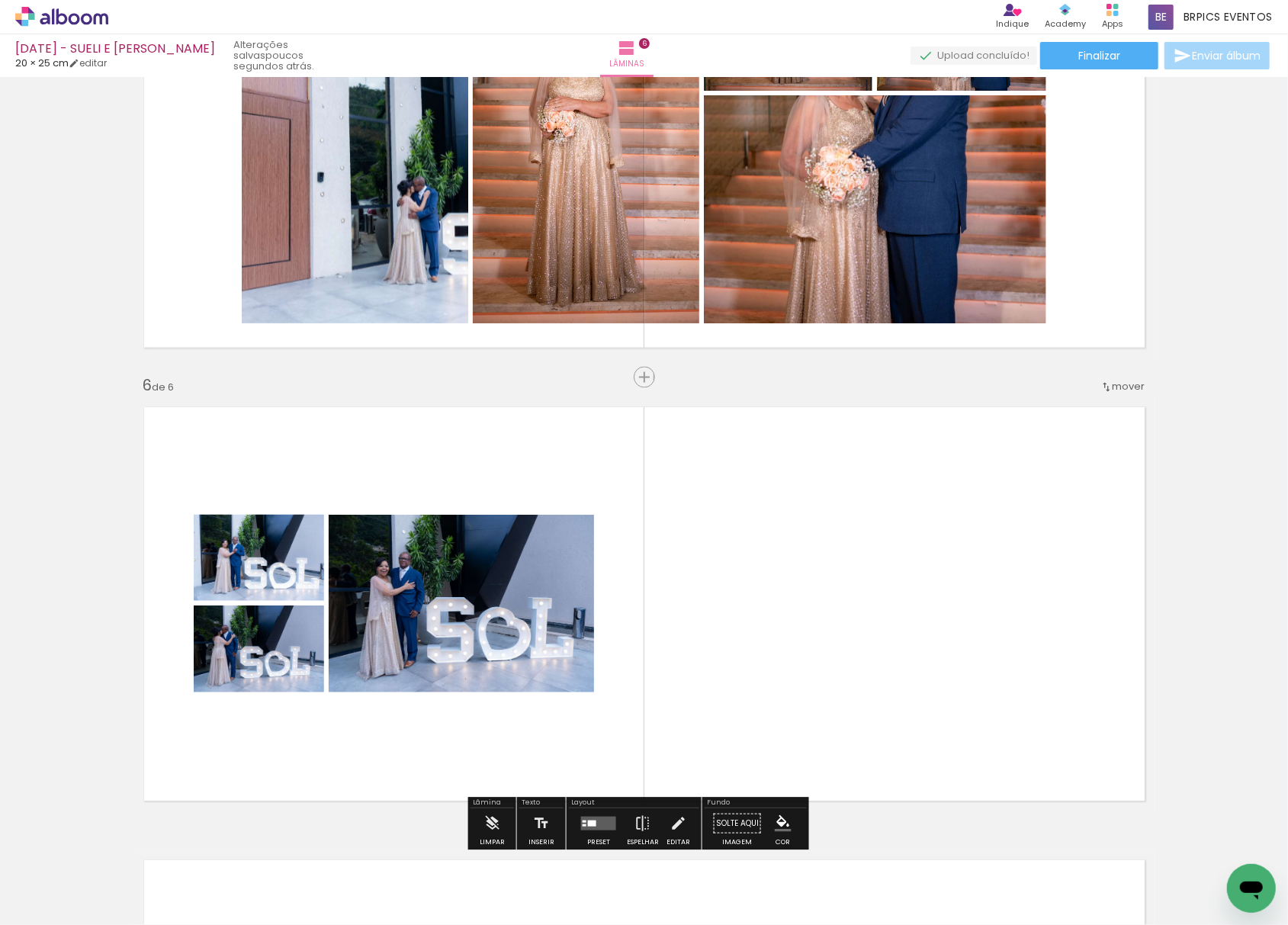
scroll to position [1937, 0]
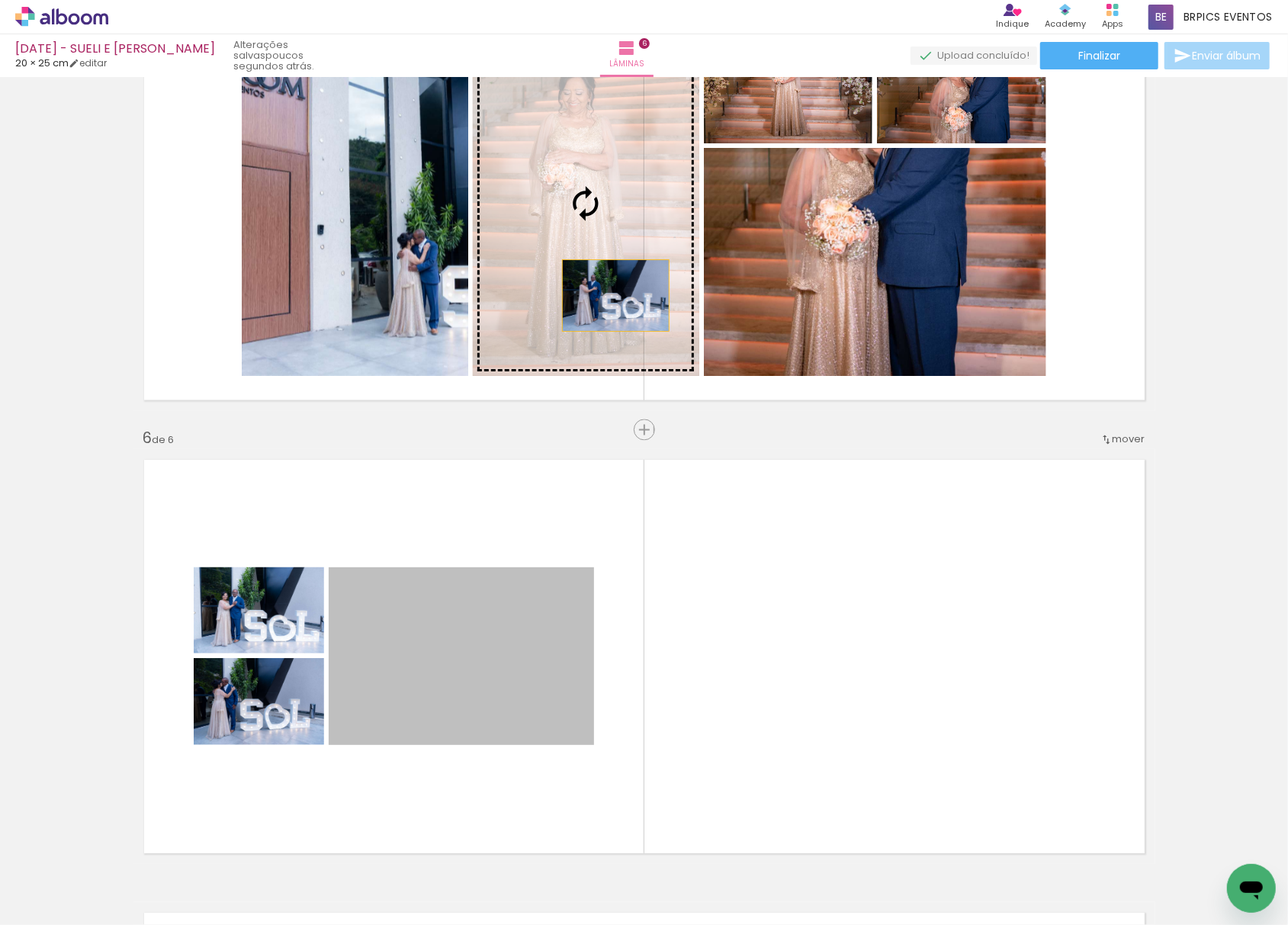
drag, startPoint x: 501, startPoint y: 656, endPoint x: 607, endPoint y: 294, distance: 377.2
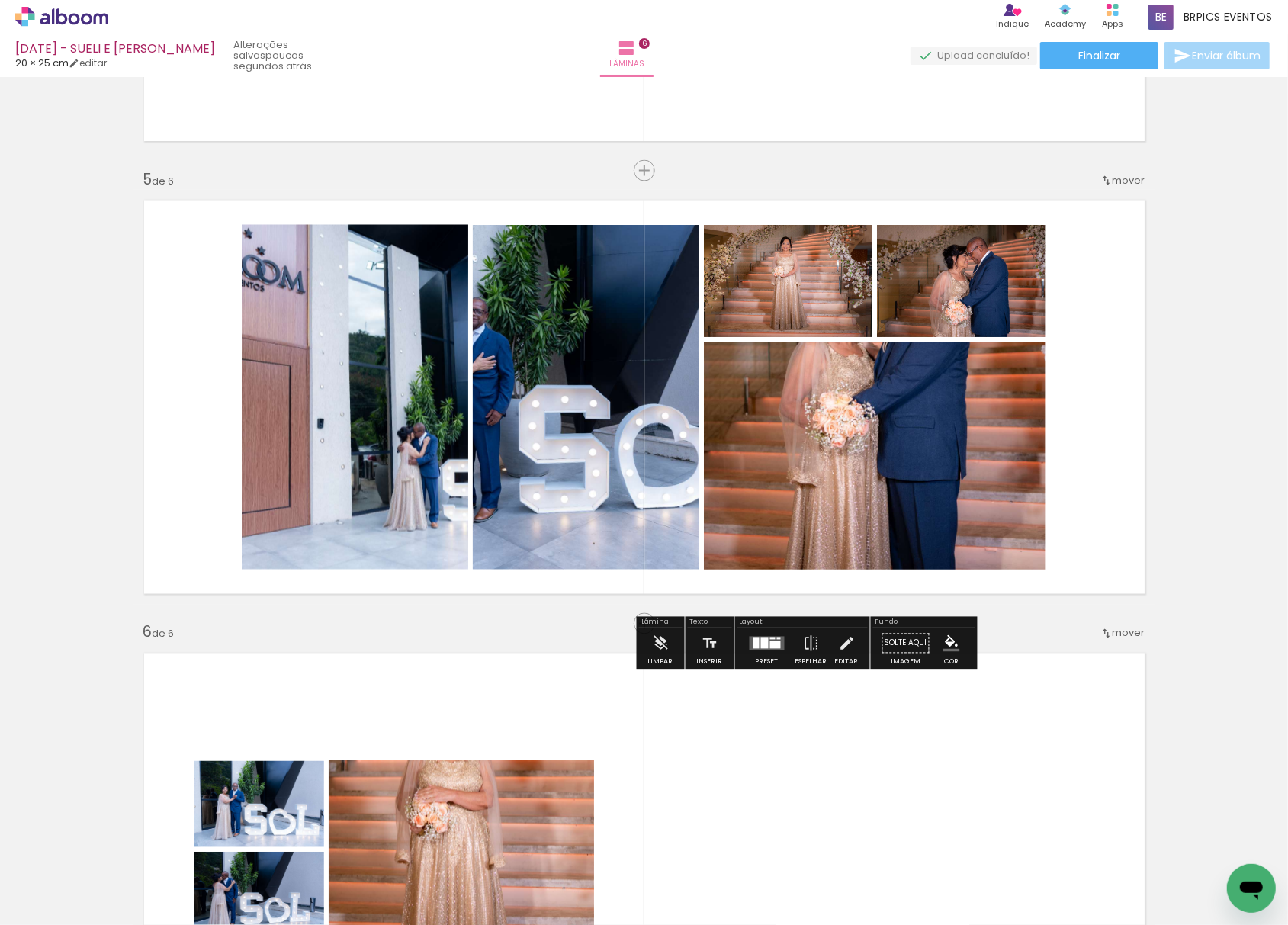
scroll to position [1734, 0]
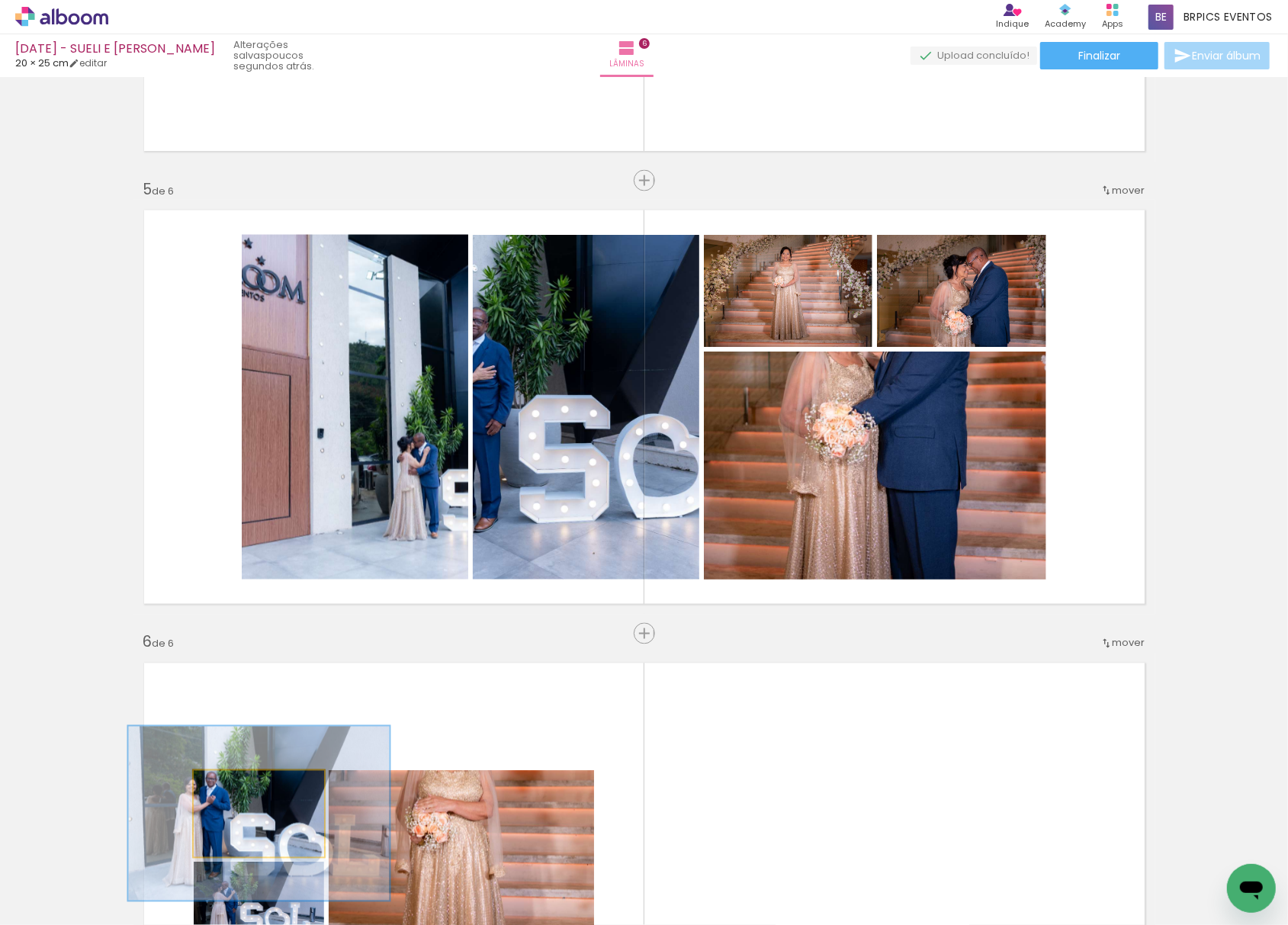
drag, startPoint x: 271, startPoint y: 785, endPoint x: 367, endPoint y: 743, distance: 104.8
type paper-slider "200"
click at [391, 707] on quentale-layouter at bounding box center [645, 860] width 1022 height 415
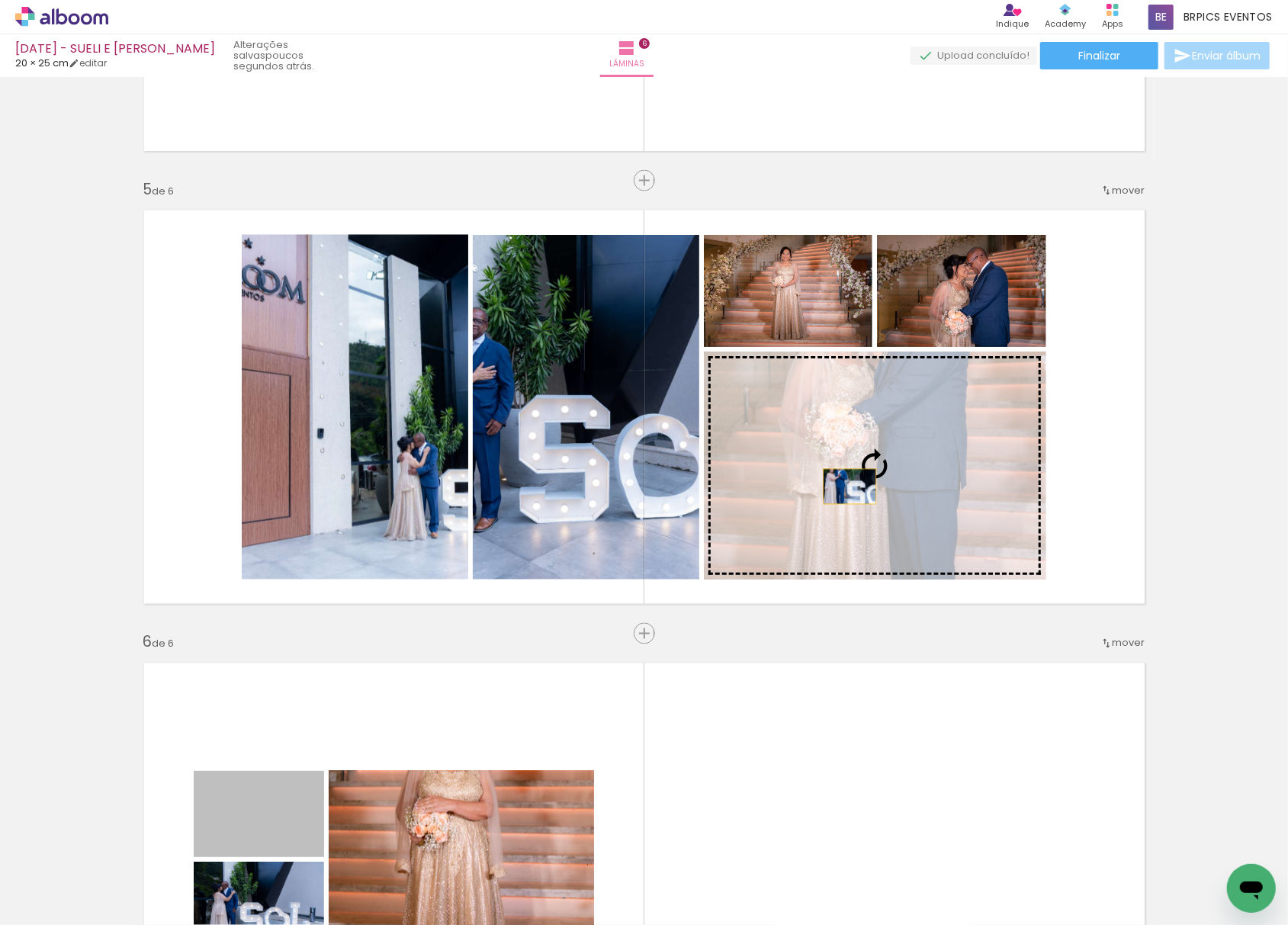
drag, startPoint x: 283, startPoint y: 802, endPoint x: 842, endPoint y: 487, distance: 641.6
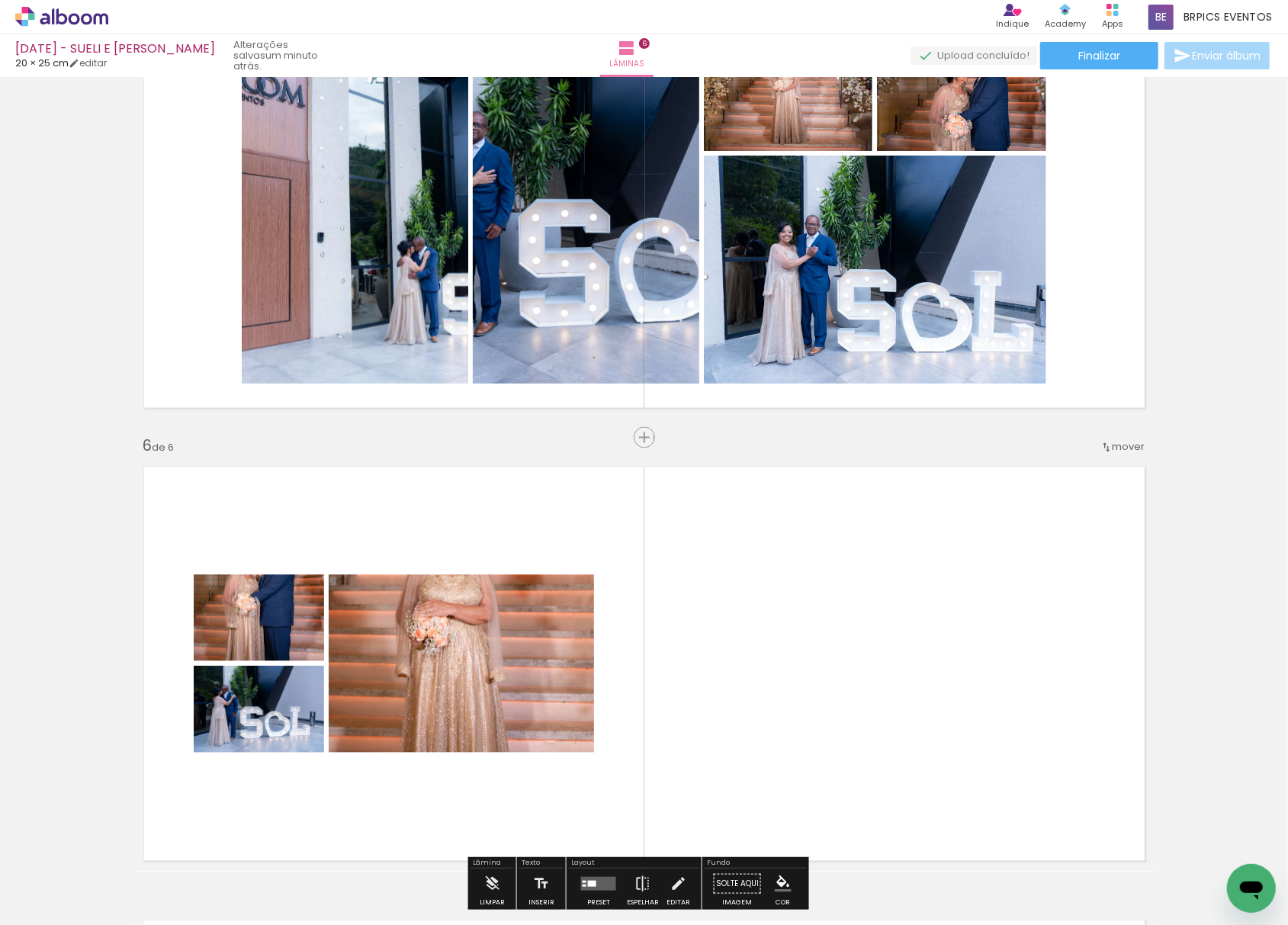
scroll to position [1937, 0]
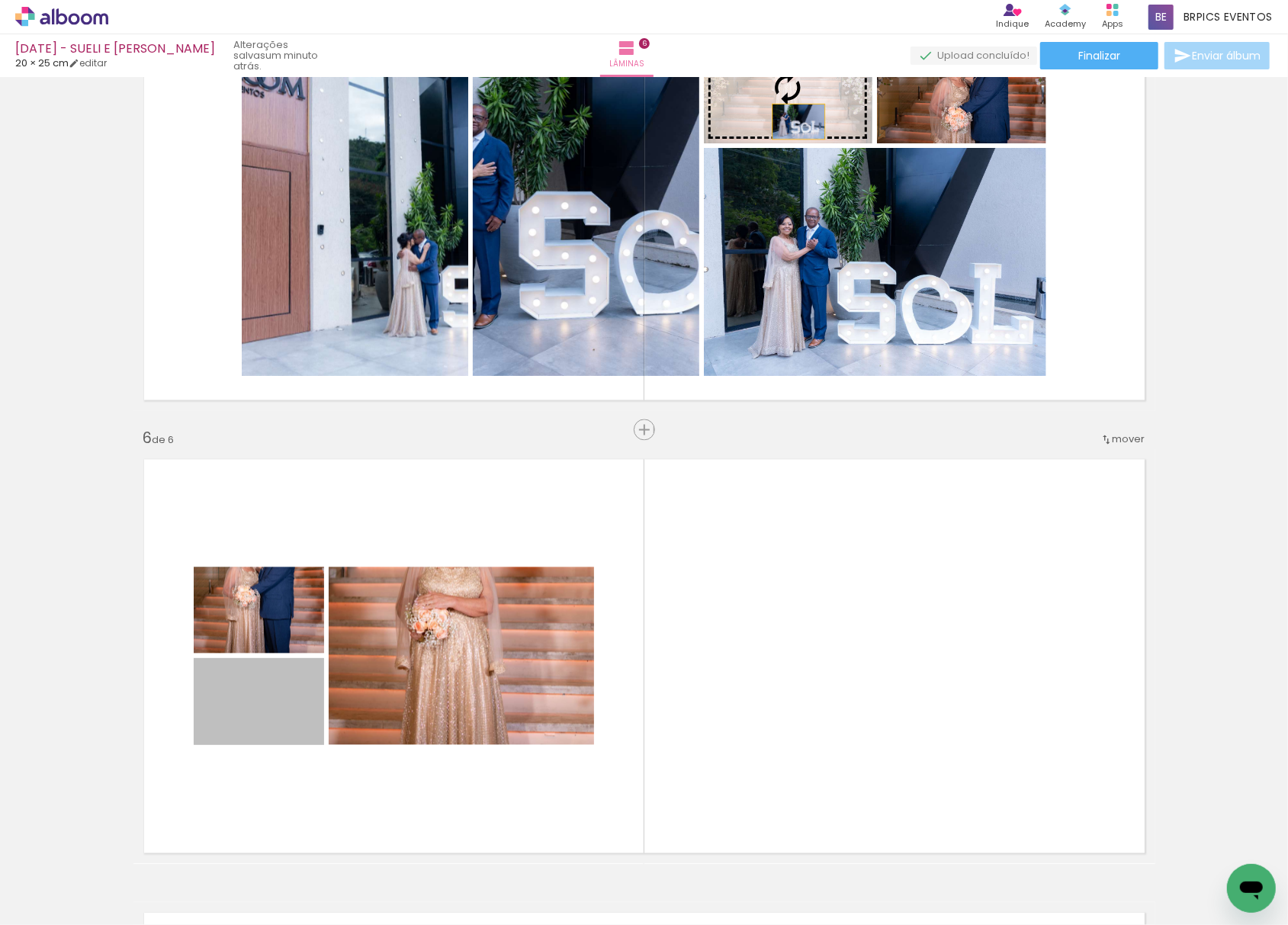
drag, startPoint x: 283, startPoint y: 719, endPoint x: 790, endPoint y: 122, distance: 783.2
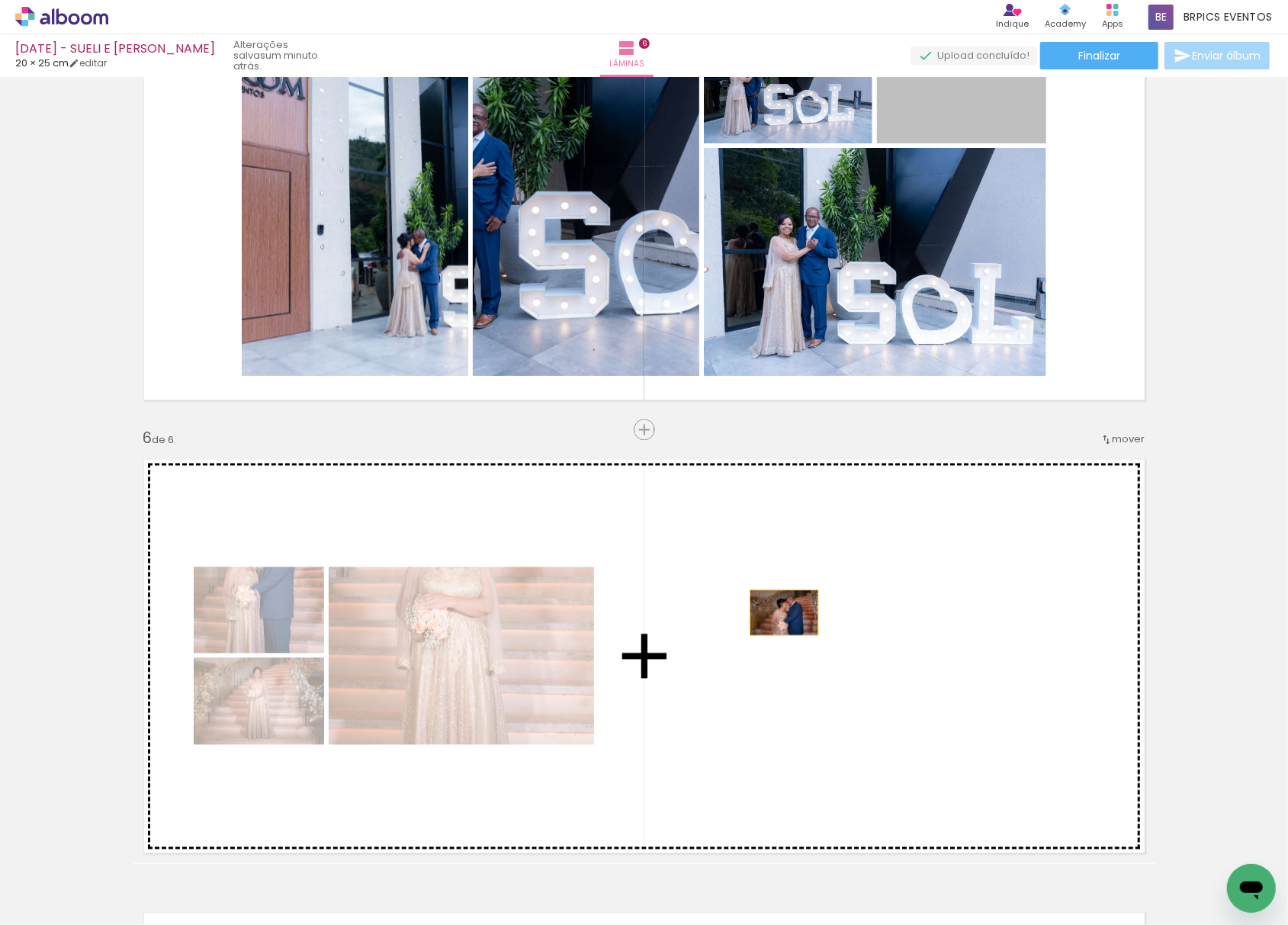
drag, startPoint x: 928, startPoint y: 102, endPoint x: 690, endPoint y: 868, distance: 802.1
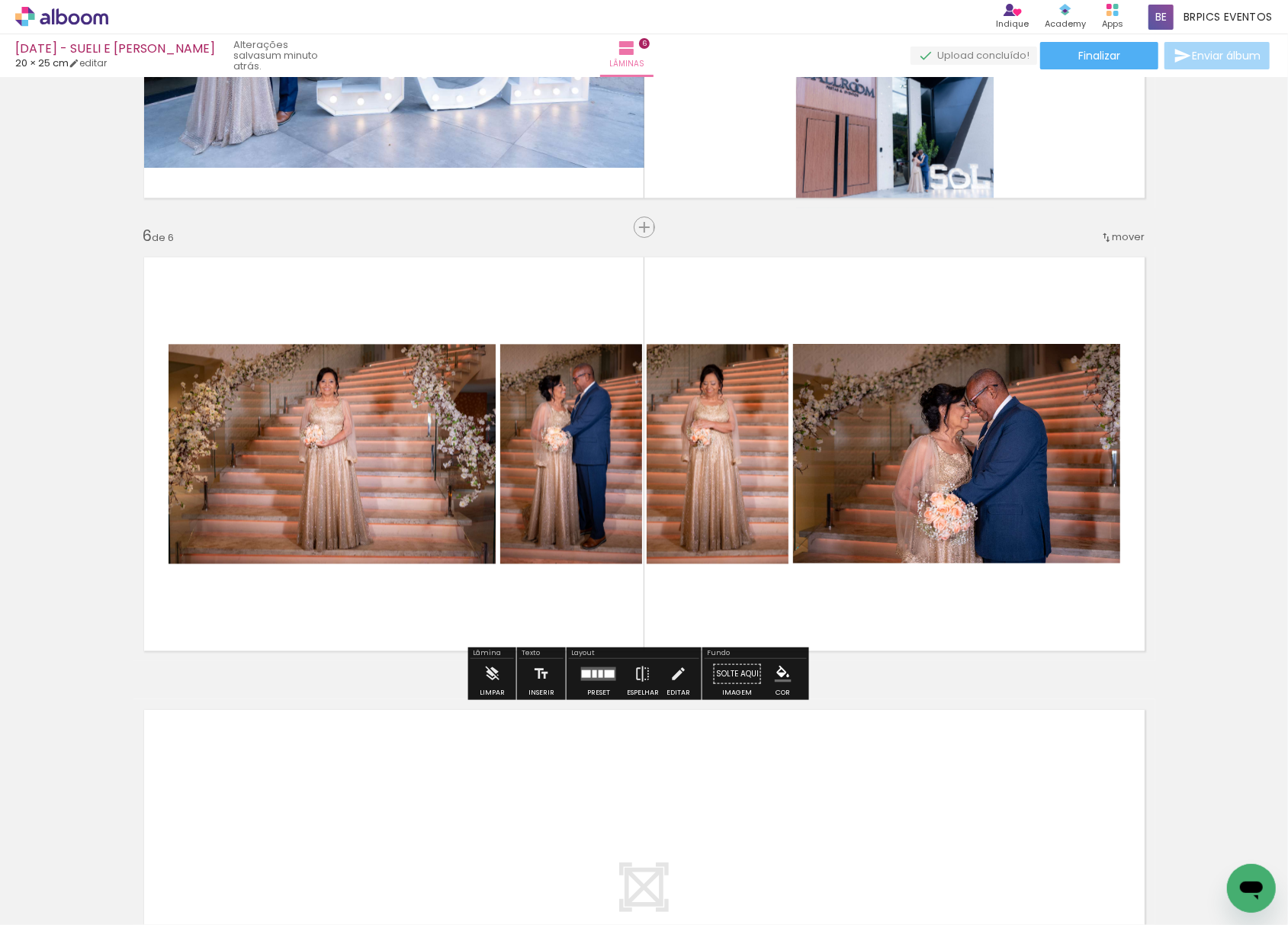
scroll to position [2242, 0]
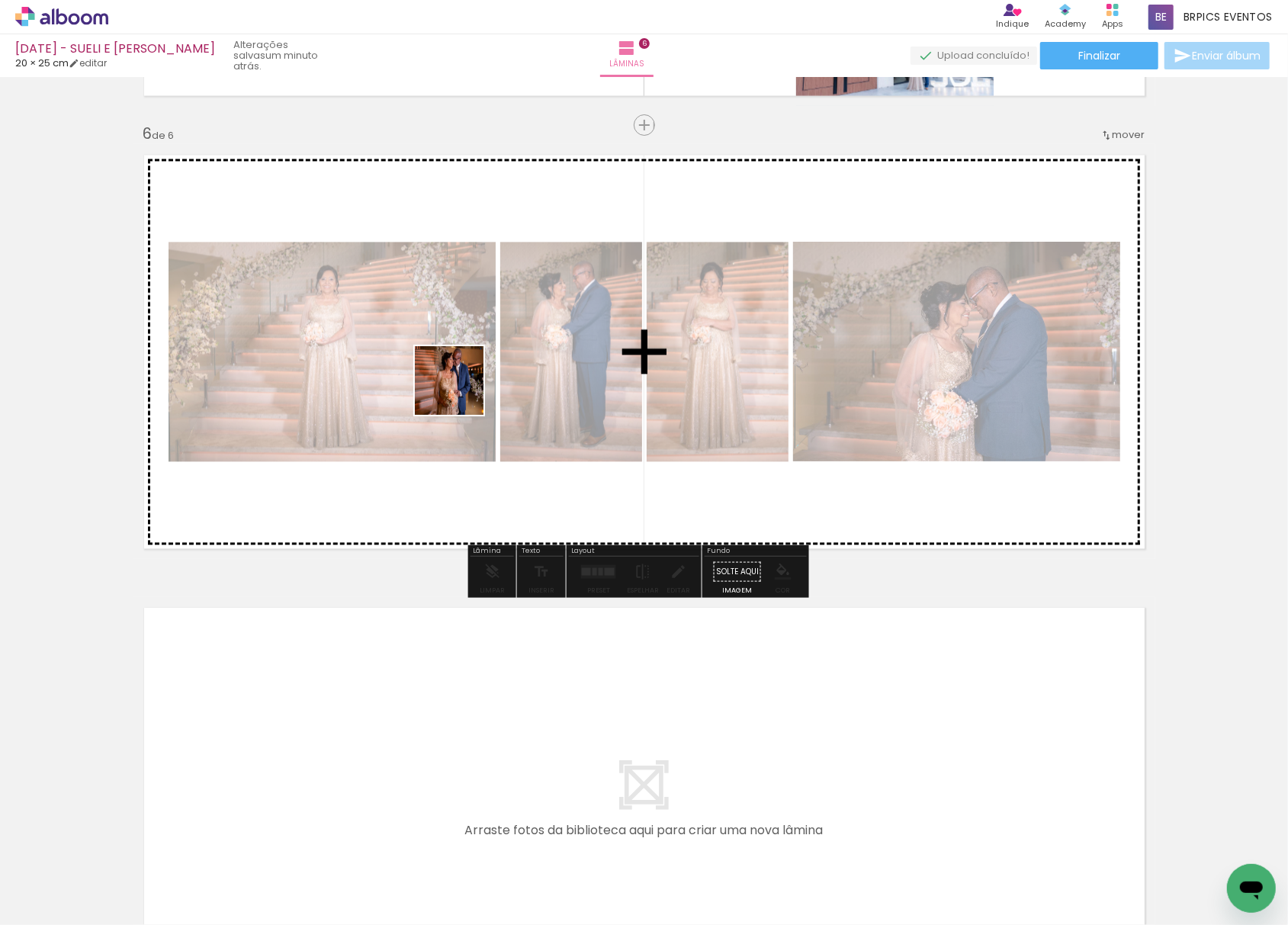
drag, startPoint x: 248, startPoint y: 874, endPoint x: 279, endPoint y: 797, distance: 83.0
click at [469, 372] on quentale-workspace at bounding box center [644, 462] width 1288 height 925
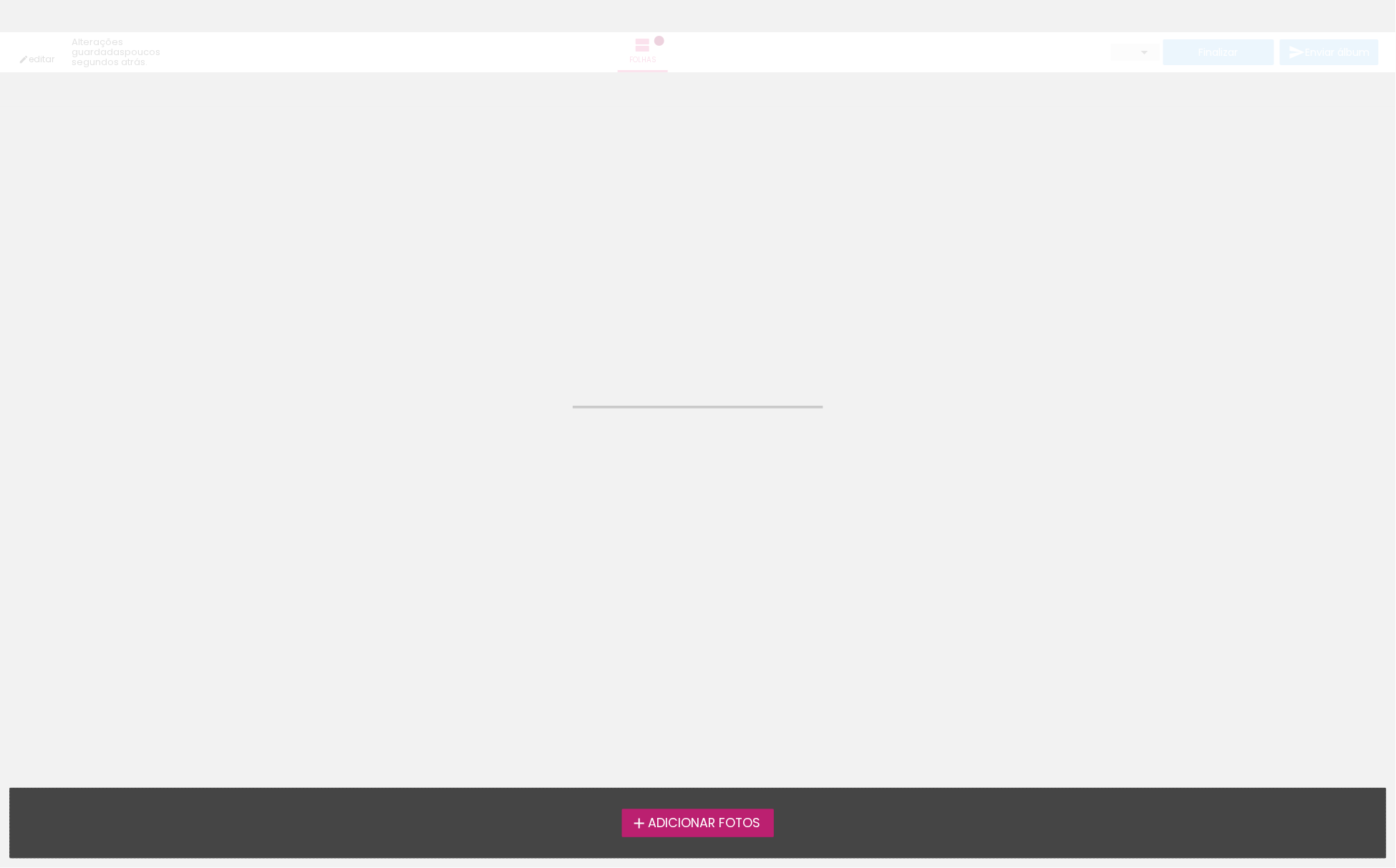
type input "Todas as fotos"
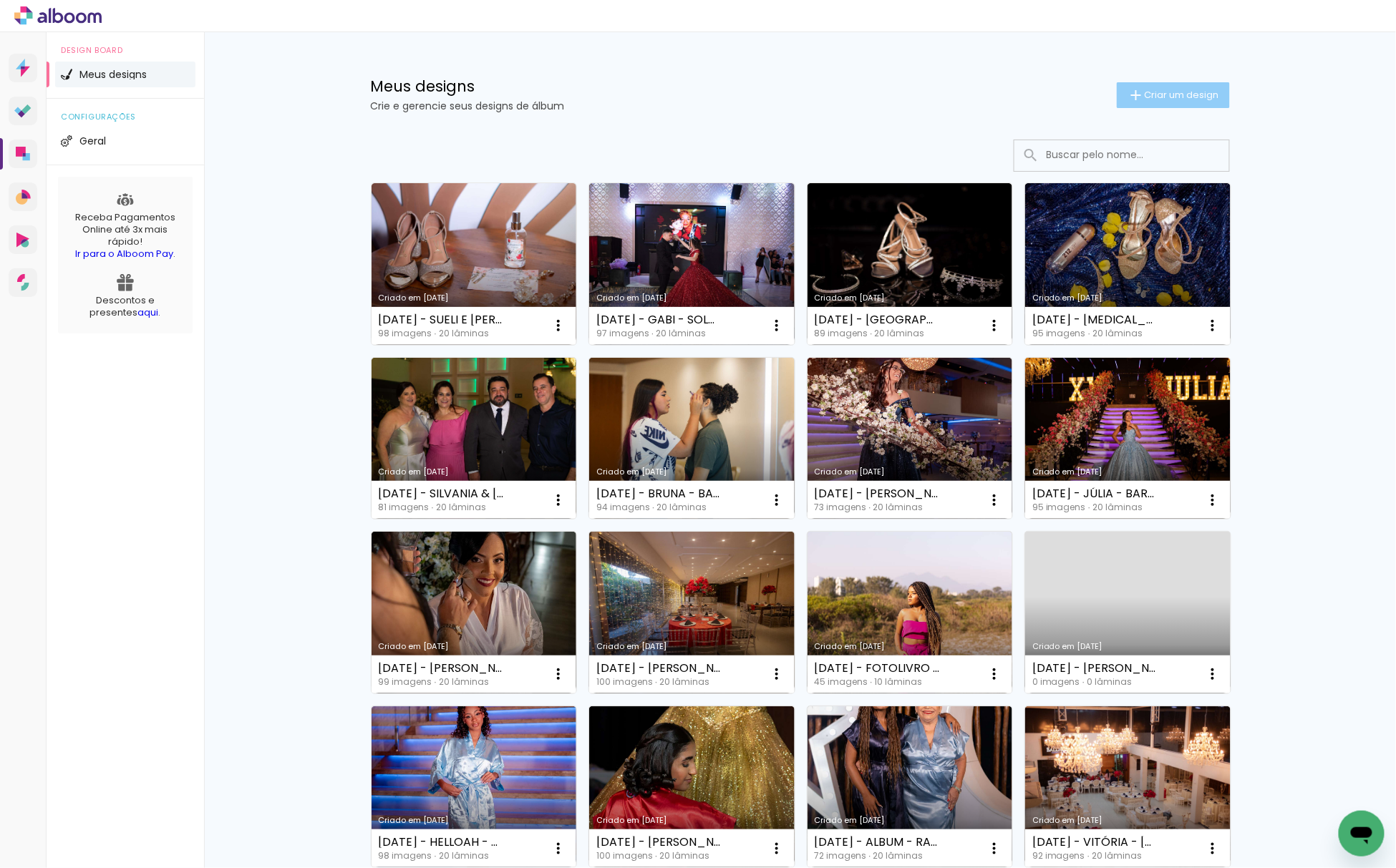
click at [1130, 99] on iron-icon at bounding box center [1136, 95] width 17 height 17
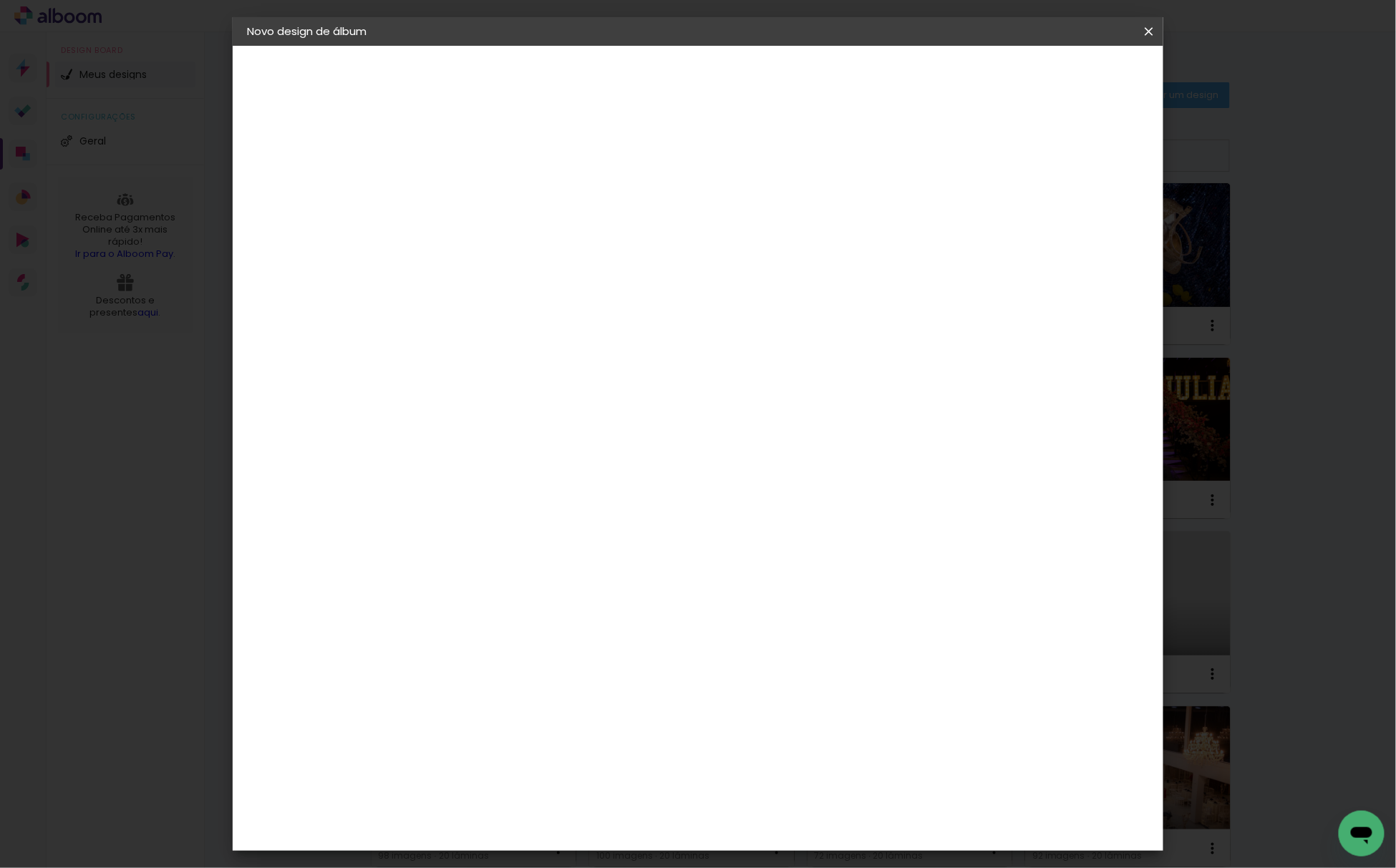
click at [481, 198] on input at bounding box center [481, 192] width 0 height 22
type input "[DATE] - ESTEVÃO - [GEOGRAPHIC_DATA]"
type paper-input "[DATE] - ESTEVÃO - [GEOGRAPHIC_DATA]"
click at [628, 82] on paper-button "Avançar" at bounding box center [592, 76] width 70 height 24
click at [749, 227] on paper-item "Tamanho Livre" at bounding box center [681, 217] width 138 height 31
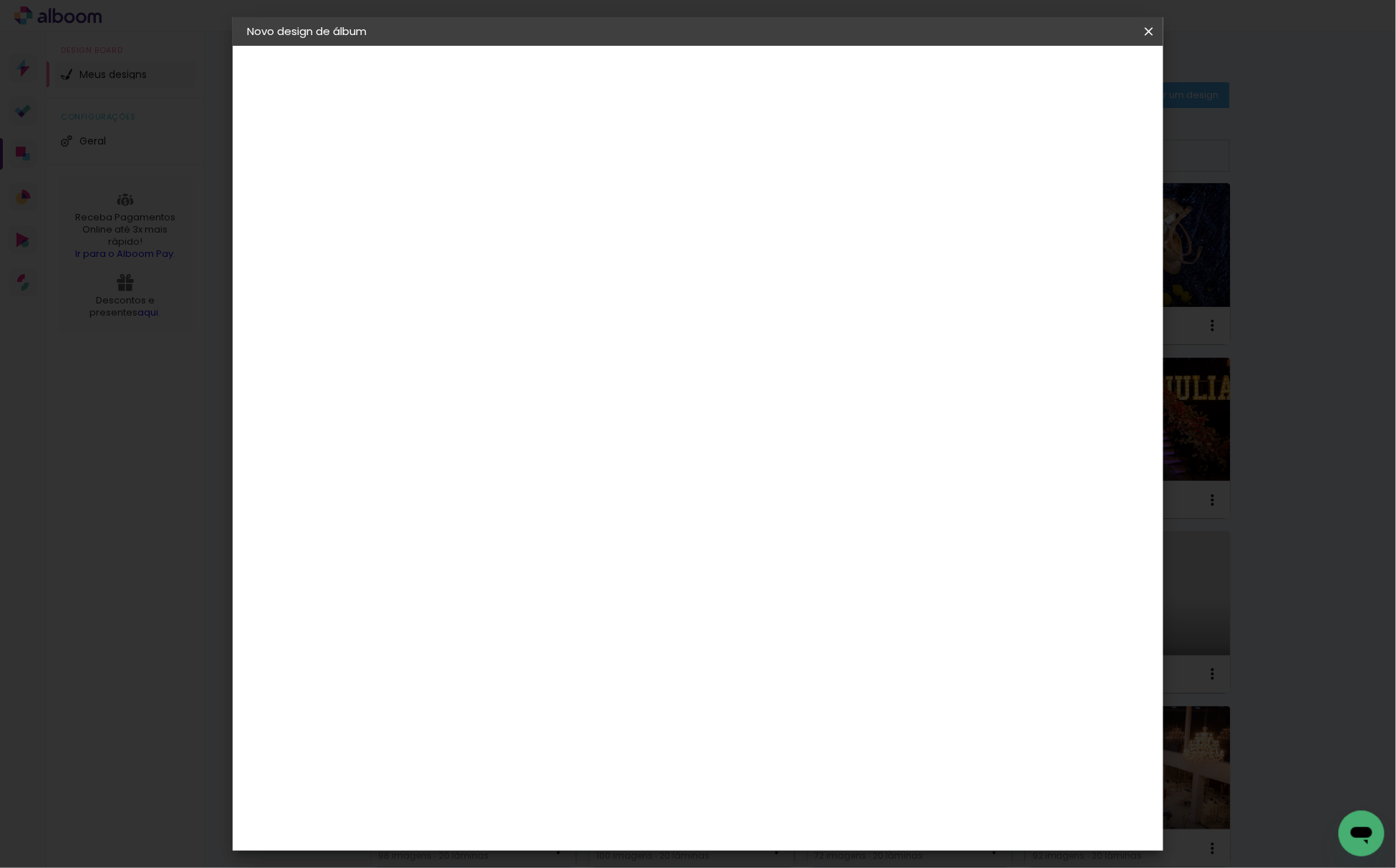
click at [749, 76] on paper-button "Avançar" at bounding box center [714, 76] width 70 height 24
click at [441, 397] on input "30" at bounding box center [435, 406] width 38 height 22
type input "20,3"
type paper-input "20,3"
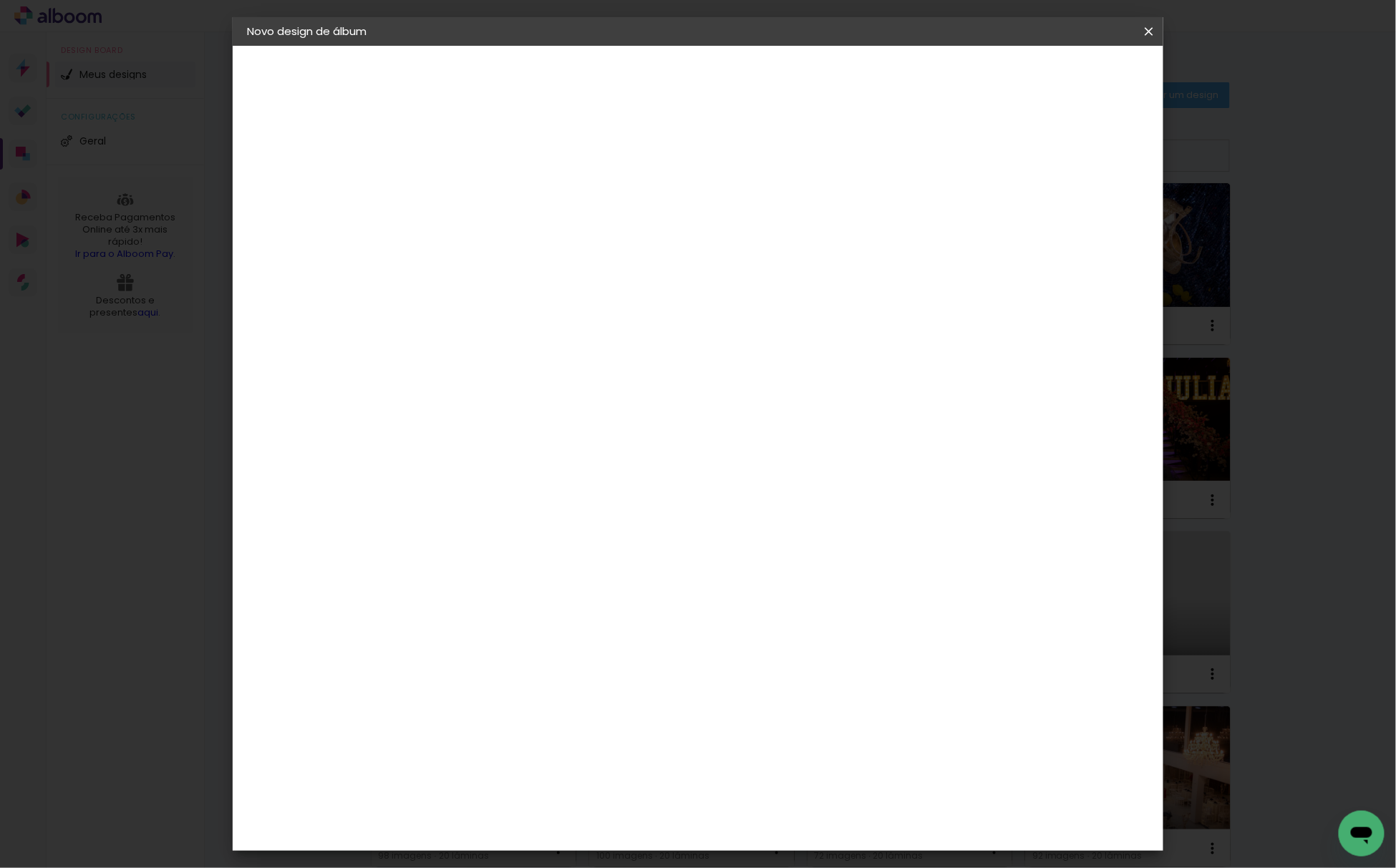
click at [795, 502] on div "cm" at bounding box center [803, 504] width 17 height 22
click at [788, 504] on input "60" at bounding box center [775, 504] width 38 height 22
type input "50"
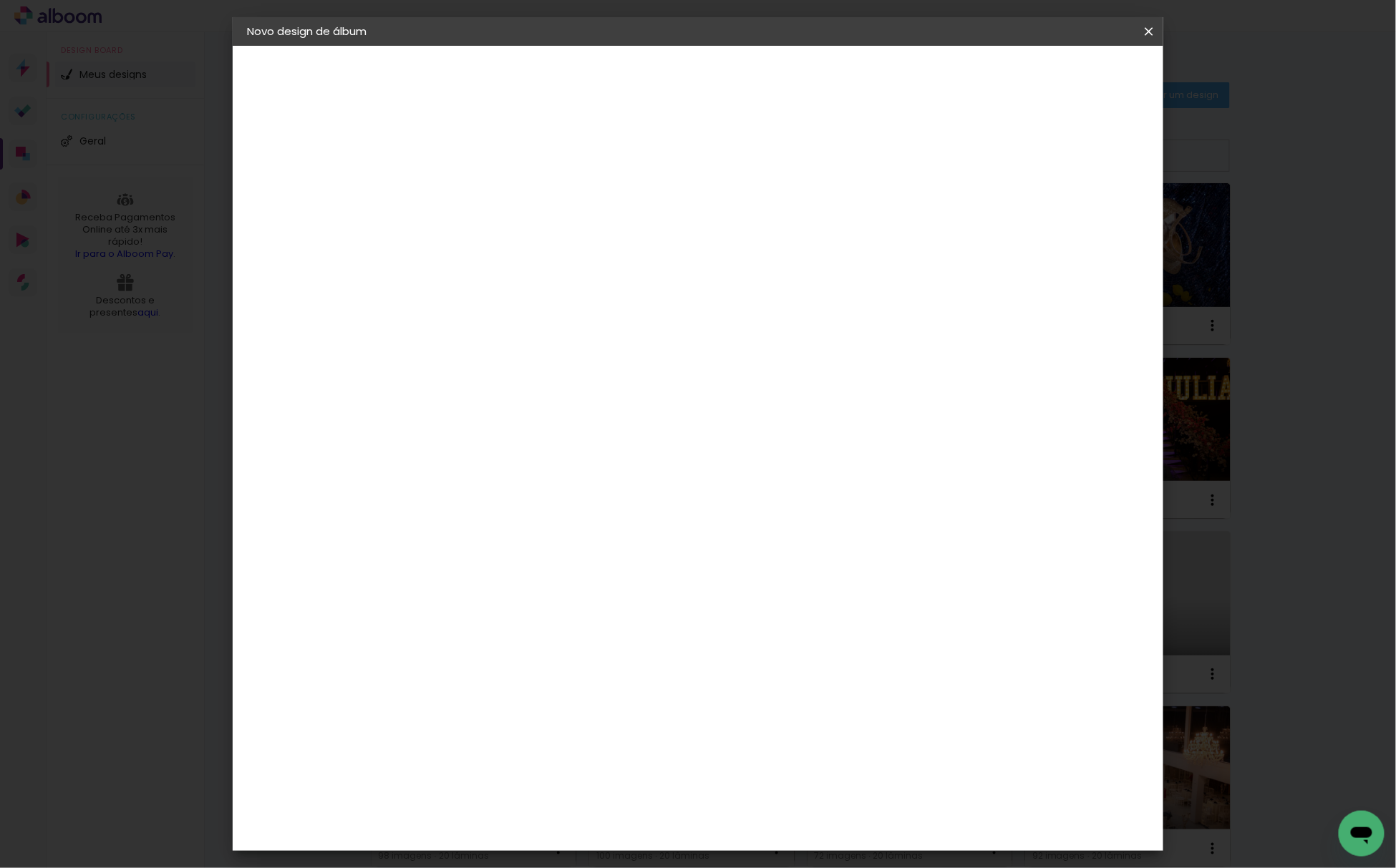
type paper-input "50"
click at [1071, 85] on paper-button "Iniciar design" at bounding box center [1023, 76] width 93 height 24
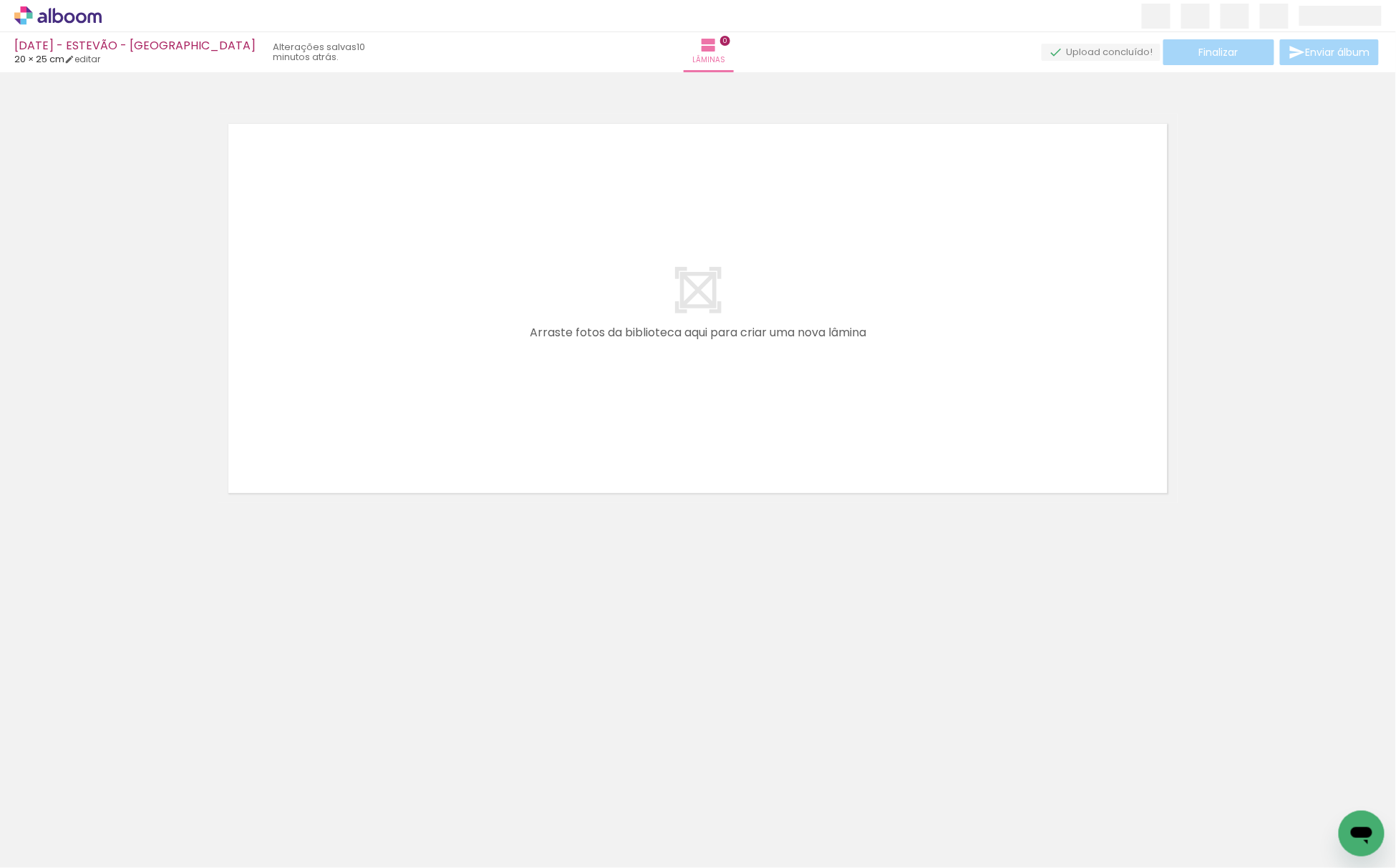
click at [1289, 104] on div at bounding box center [698, 290] width 1396 height 426
click at [1298, 190] on div at bounding box center [698, 290] width 1396 height 426
drag, startPoint x: 720, startPoint y: 808, endPoint x: 732, endPoint y: 769, distance: 40.8
click at [735, 396] on quentale-workspace at bounding box center [698, 434] width 1396 height 868
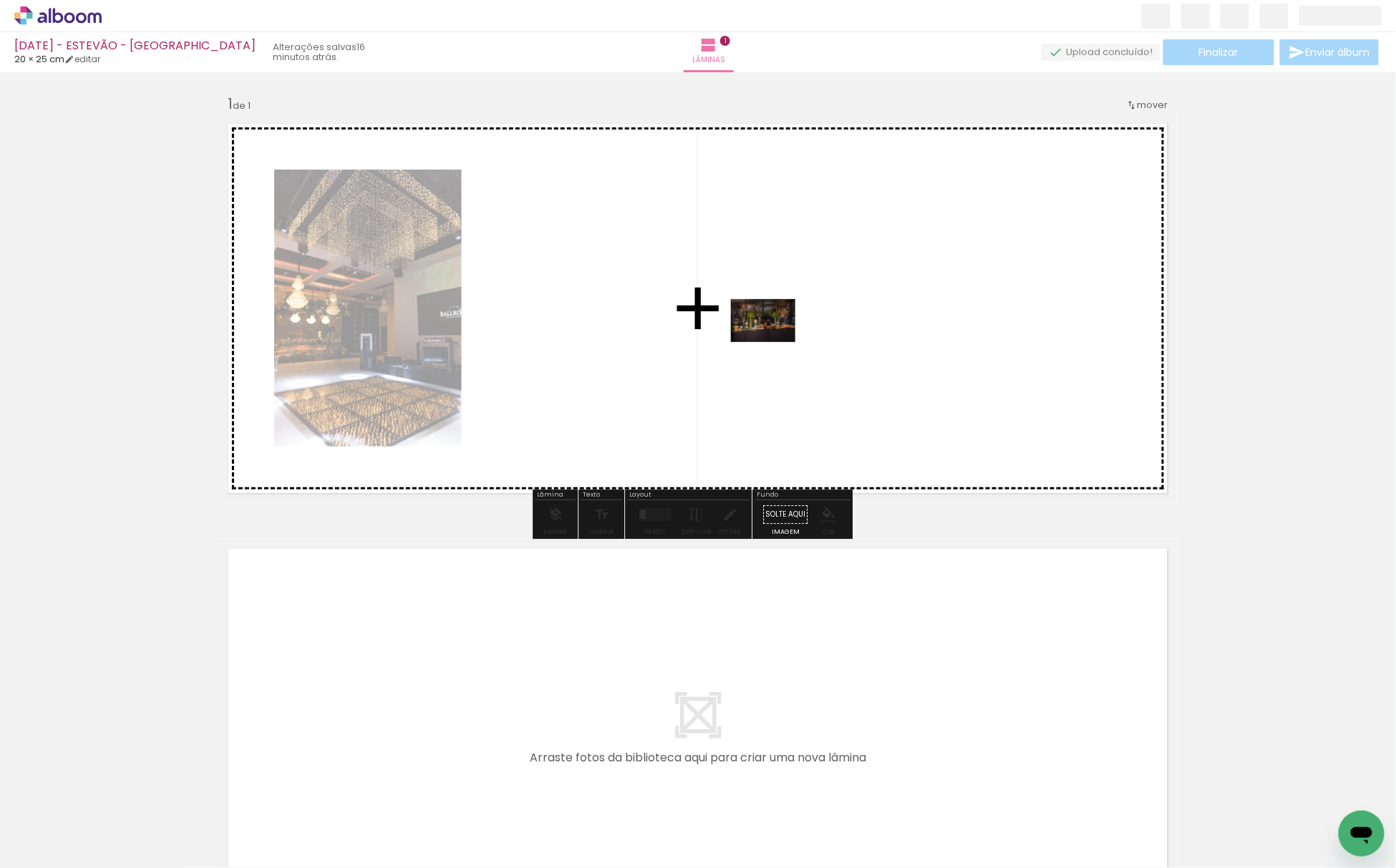
drag, startPoint x: 720, startPoint y: 625, endPoint x: 828, endPoint y: 552, distance: 130.4
click at [774, 338] on quentale-workspace at bounding box center [698, 434] width 1396 height 868
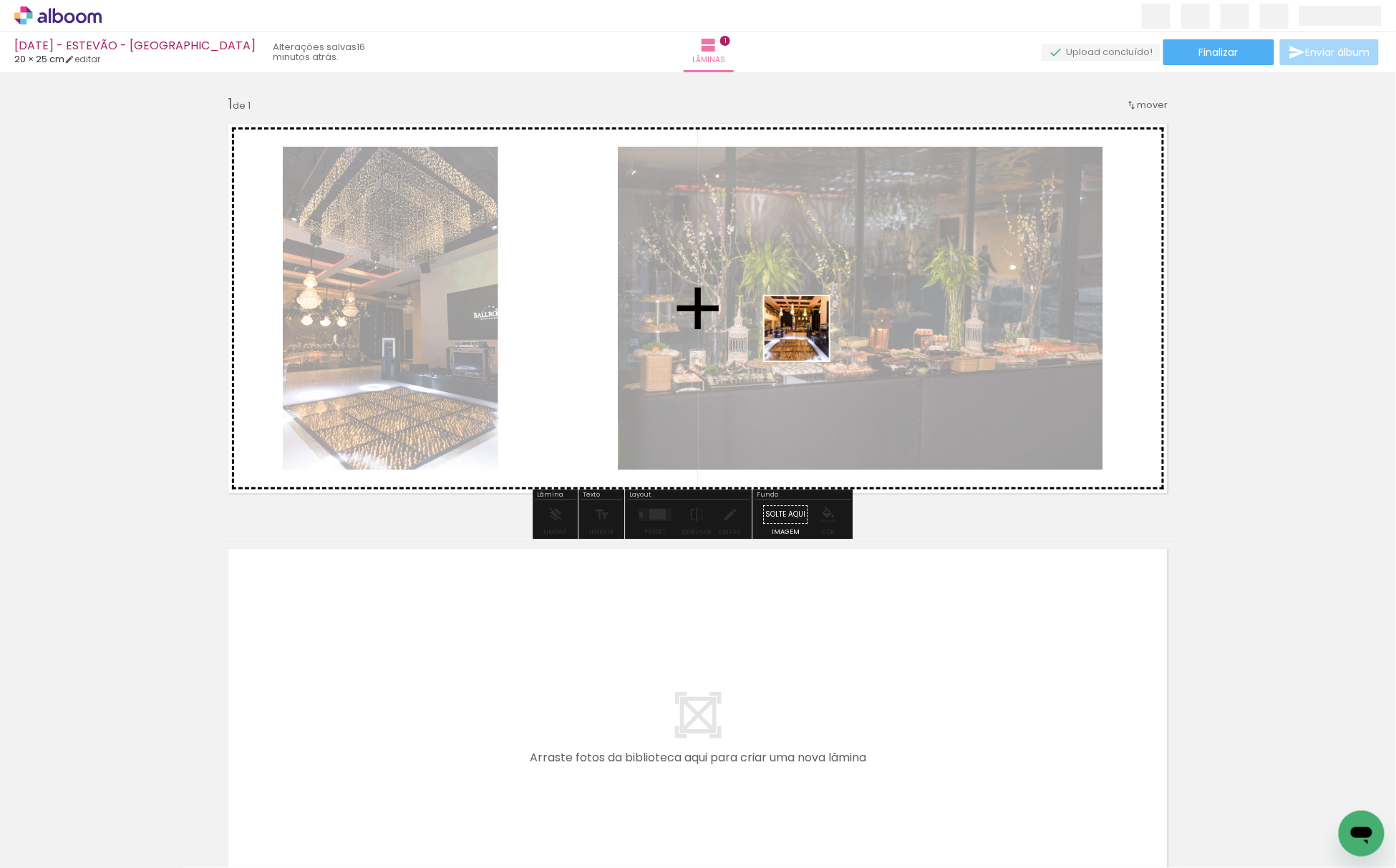
drag, startPoint x: 774, startPoint y: 825, endPoint x: 900, endPoint y: 770, distance: 137.5
click at [808, 338] on quentale-workspace at bounding box center [698, 434] width 1396 height 868
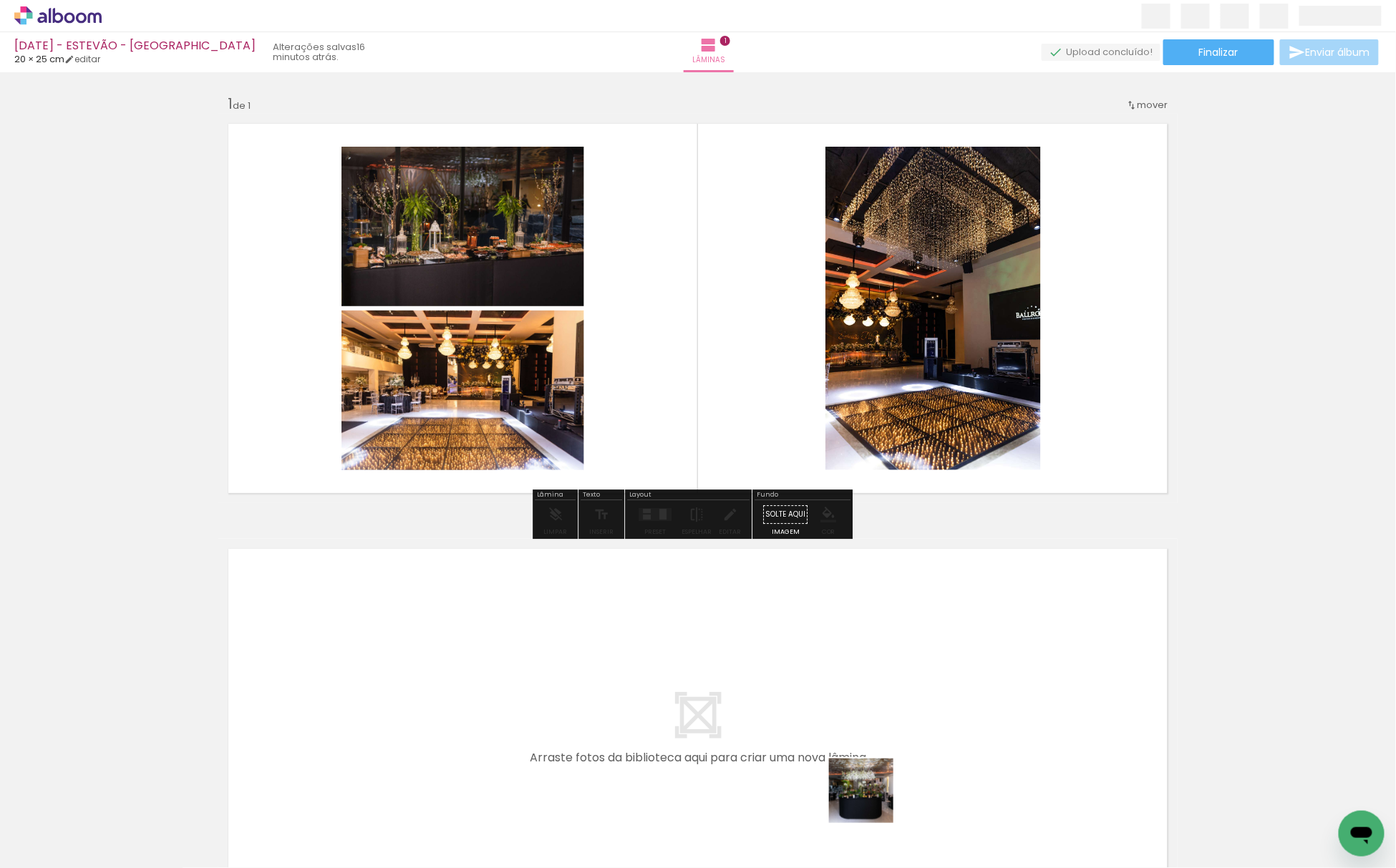
drag, startPoint x: 863, startPoint y: 833, endPoint x: 983, endPoint y: 716, distance: 167.6
click at [888, 309] on quentale-workspace at bounding box center [698, 434] width 1396 height 868
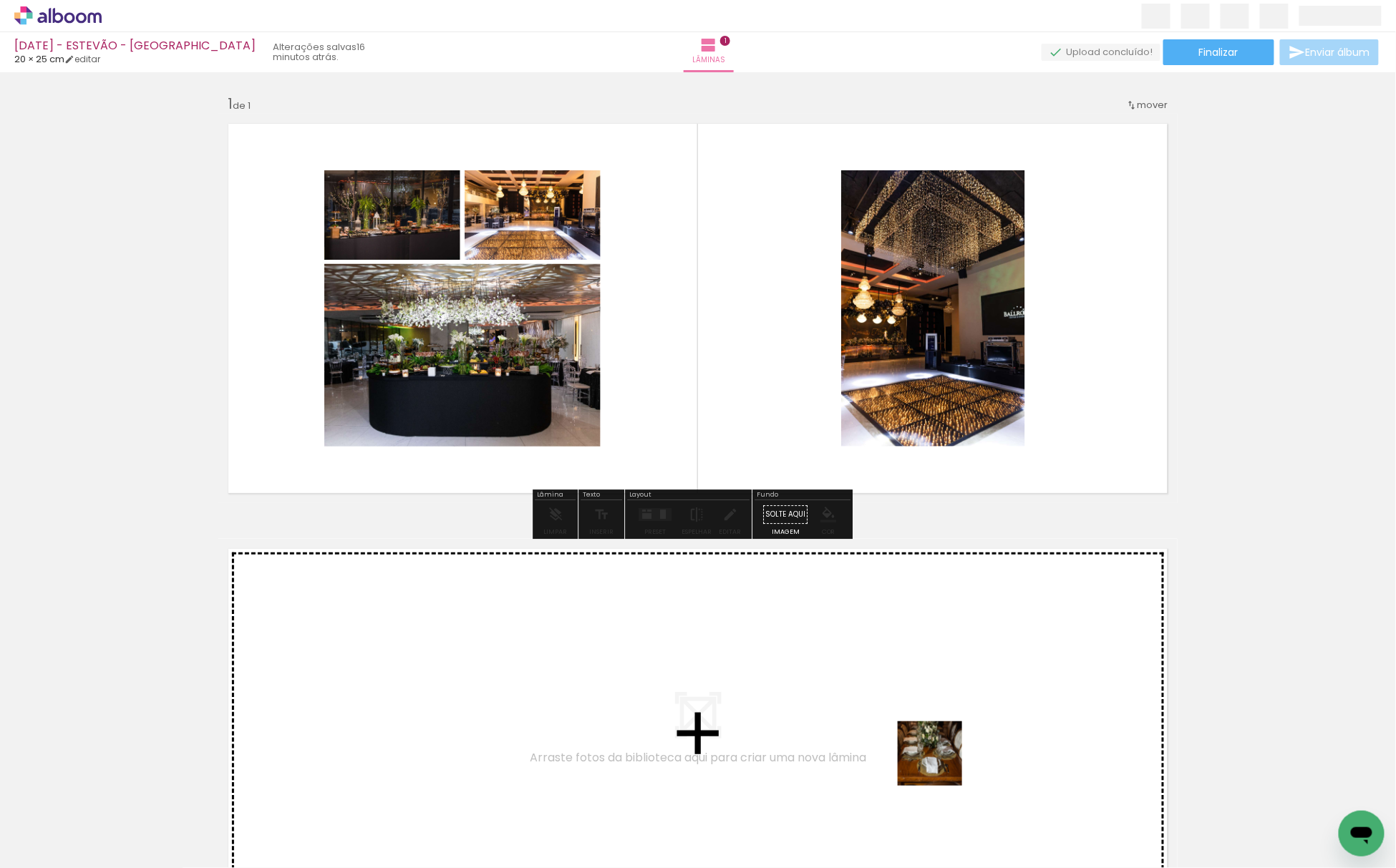
drag, startPoint x: 940, startPoint y: 823, endPoint x: 513, endPoint y: 580, distance: 491.3
click at [895, 313] on quentale-workspace at bounding box center [698, 434] width 1396 height 868
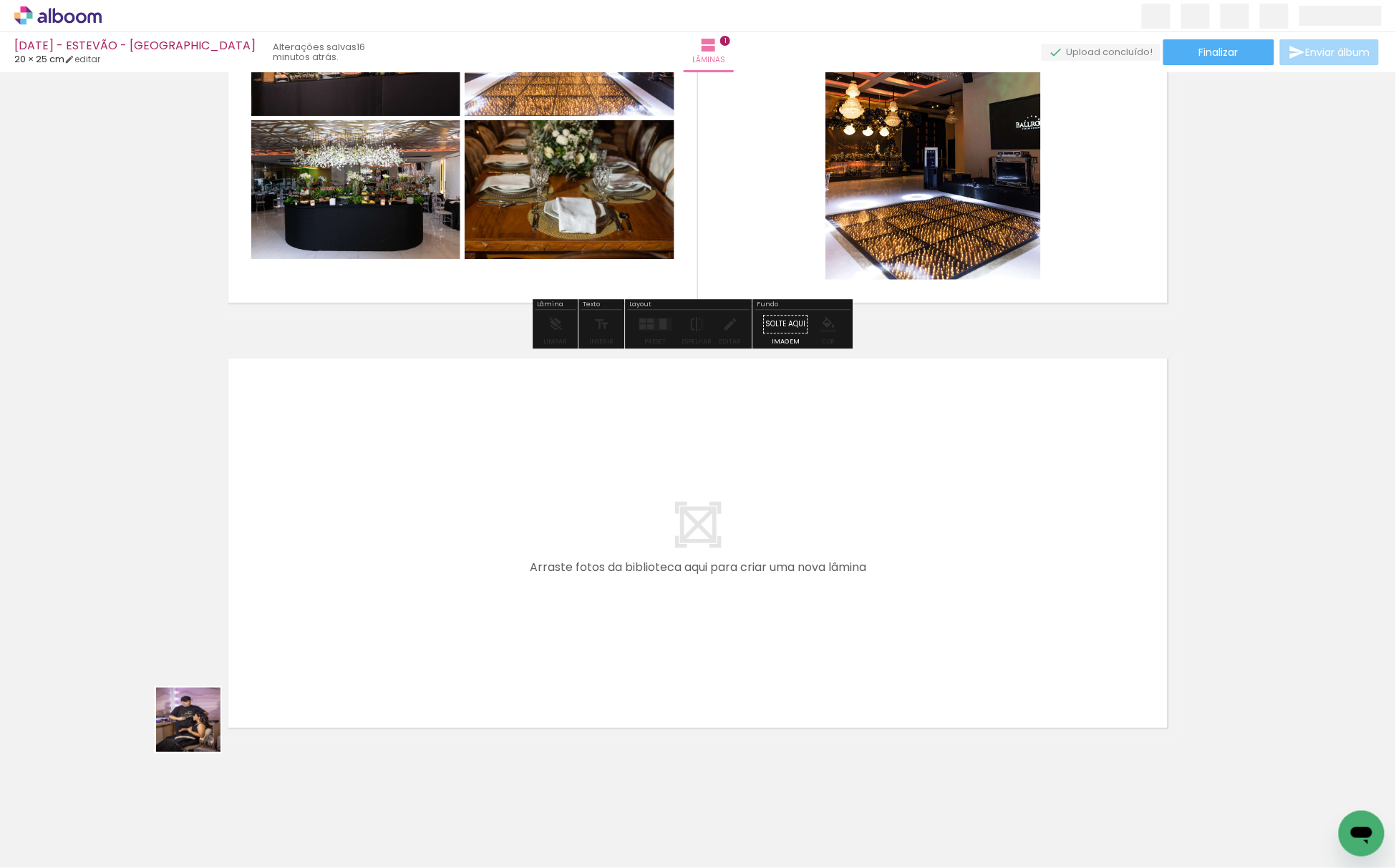
drag, startPoint x: 147, startPoint y: 830, endPoint x: 449, endPoint y: 480, distance: 462.3
click at [449, 480] on quentale-workspace at bounding box center [698, 434] width 1396 height 868
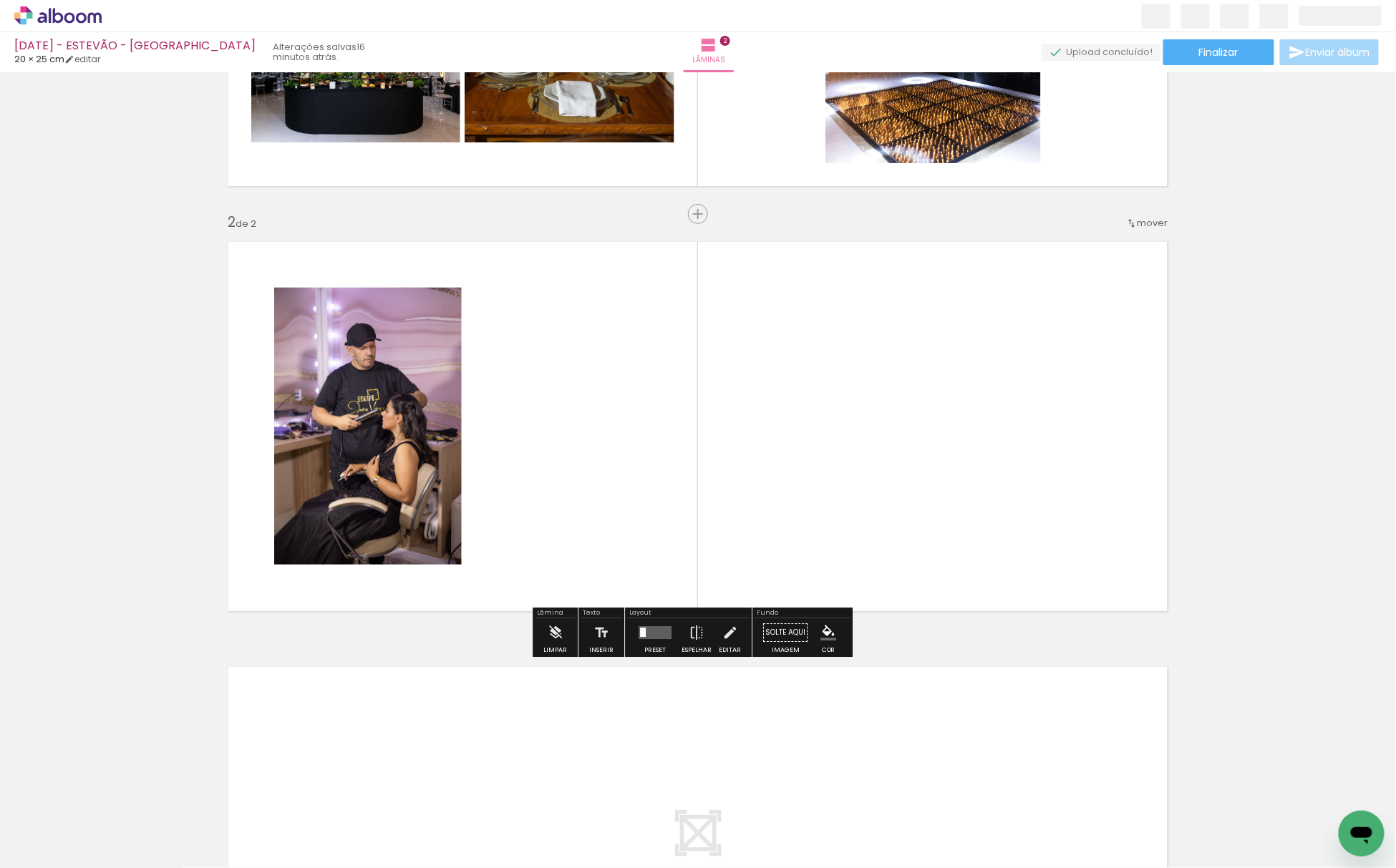
scroll to position [308, 0]
drag, startPoint x: 152, startPoint y: 815, endPoint x: 129, endPoint y: 830, distance: 27.5
click at [167, 811] on div at bounding box center [143, 819] width 47 height 71
click at [62, 826] on input "Todas as fotos" at bounding box center [40, 825] width 54 height 12
click at [0, 0] on slot "Não utilizadas" at bounding box center [0, 0] width 0 height 0
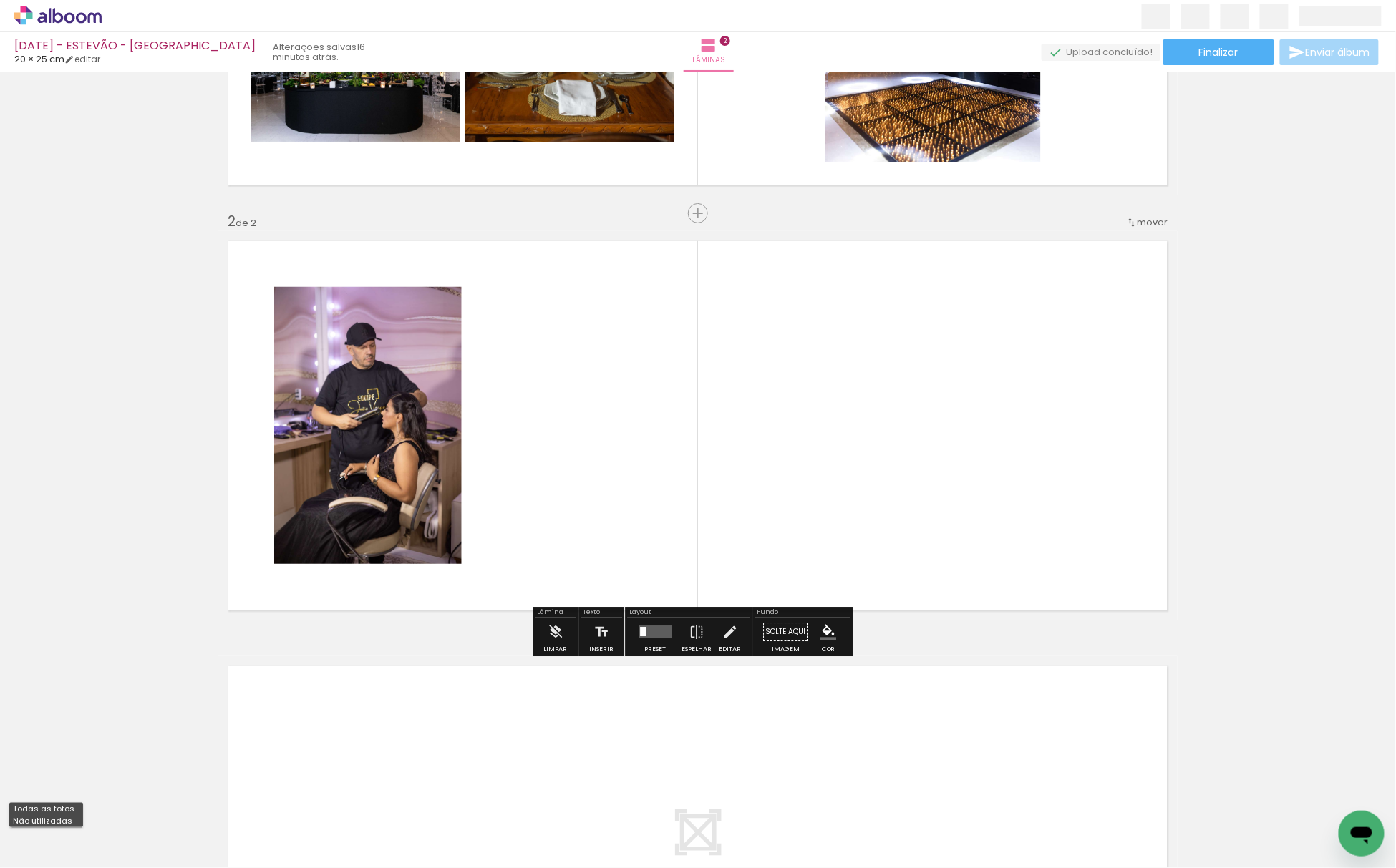
type input "Não utilizadas"
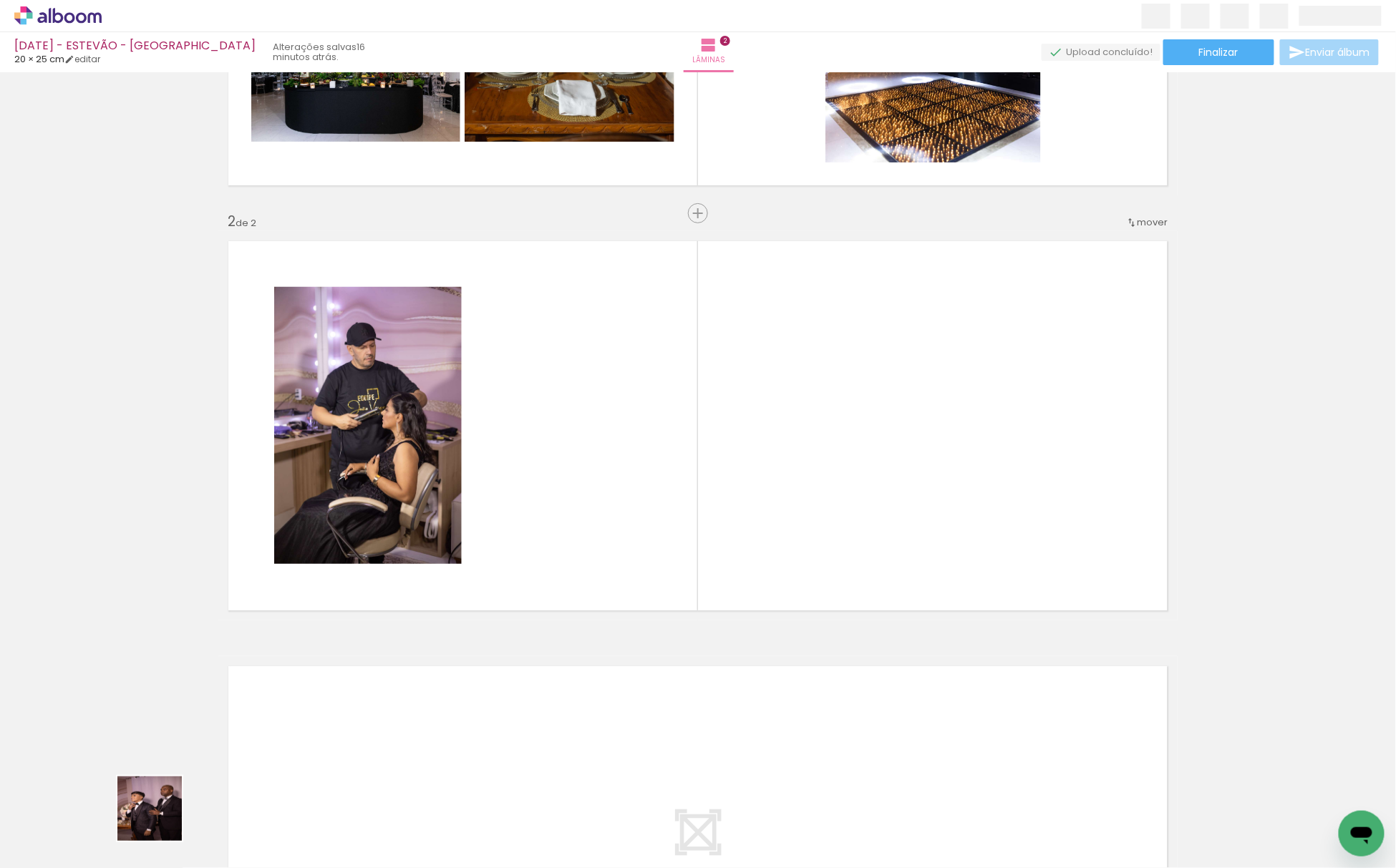
drag, startPoint x: 146, startPoint y: 824, endPoint x: 413, endPoint y: 663, distance: 311.8
click at [799, 393] on quentale-workspace at bounding box center [698, 434] width 1396 height 868
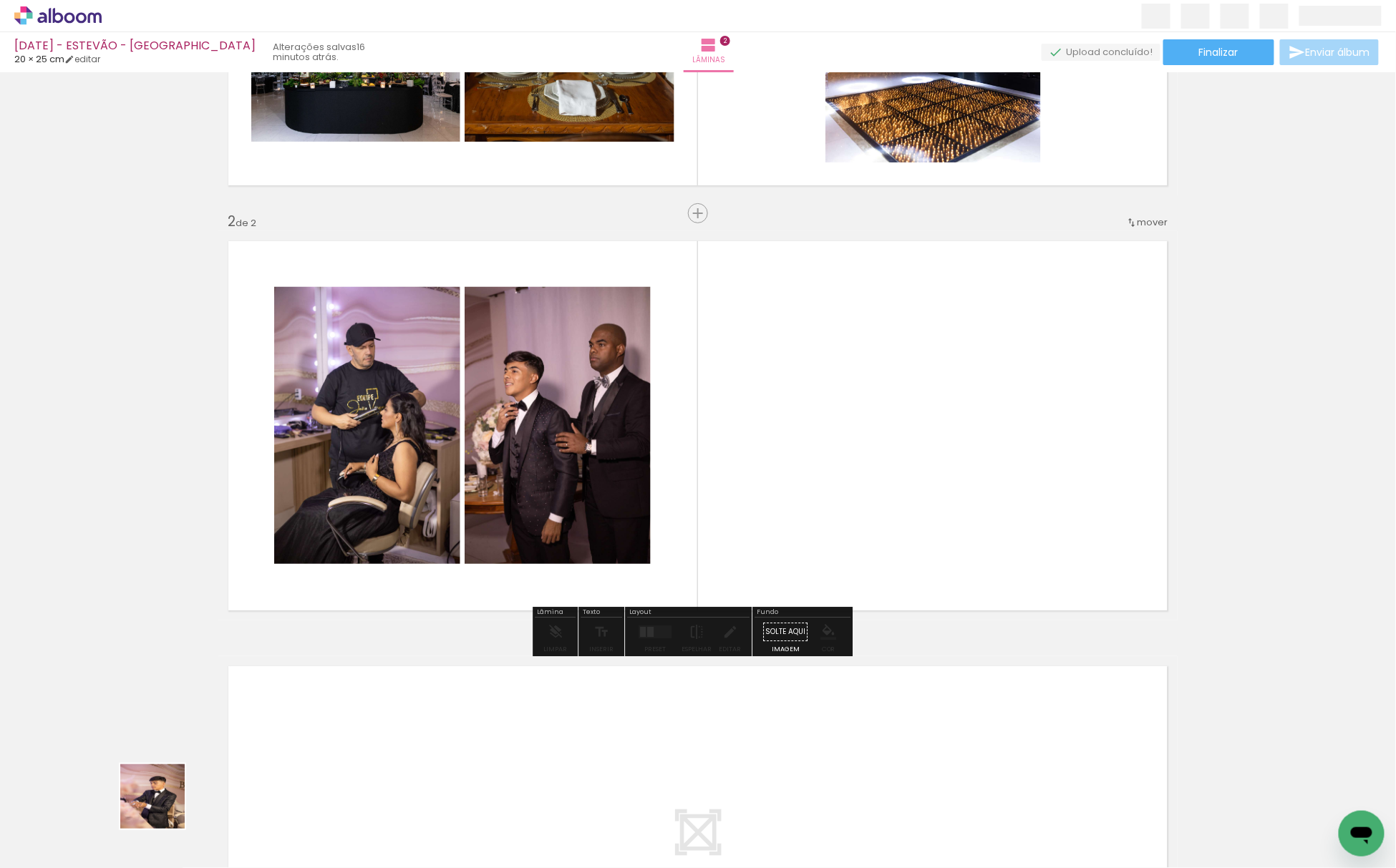
drag, startPoint x: 149, startPoint y: 828, endPoint x: 188, endPoint y: 783, distance: 59.5
click at [534, 364] on quentale-workspace at bounding box center [698, 434] width 1396 height 868
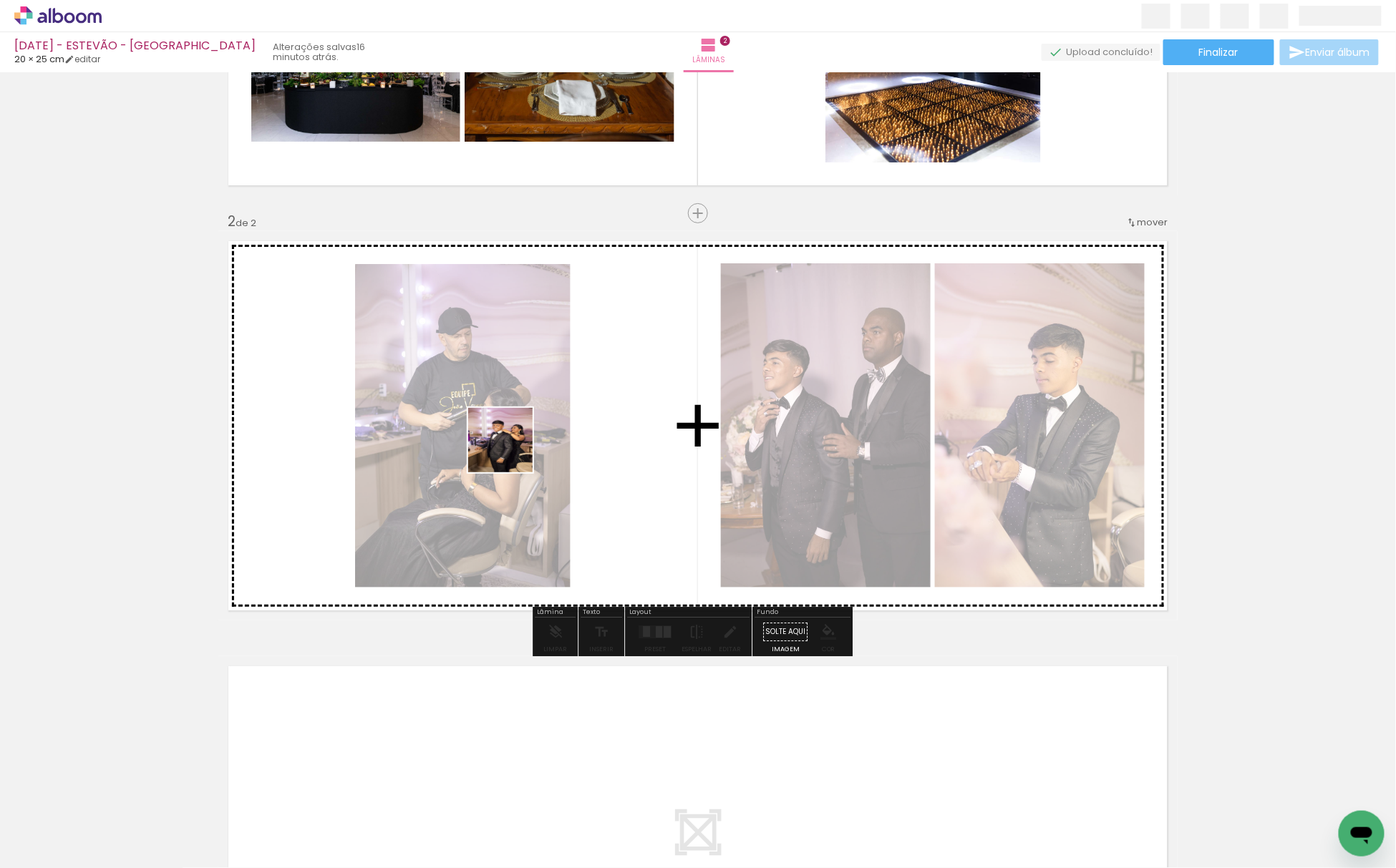
drag, startPoint x: 141, startPoint y: 829, endPoint x: 494, endPoint y: 356, distance: 590.2
click at [542, 386] on quentale-workspace at bounding box center [698, 434] width 1396 height 868
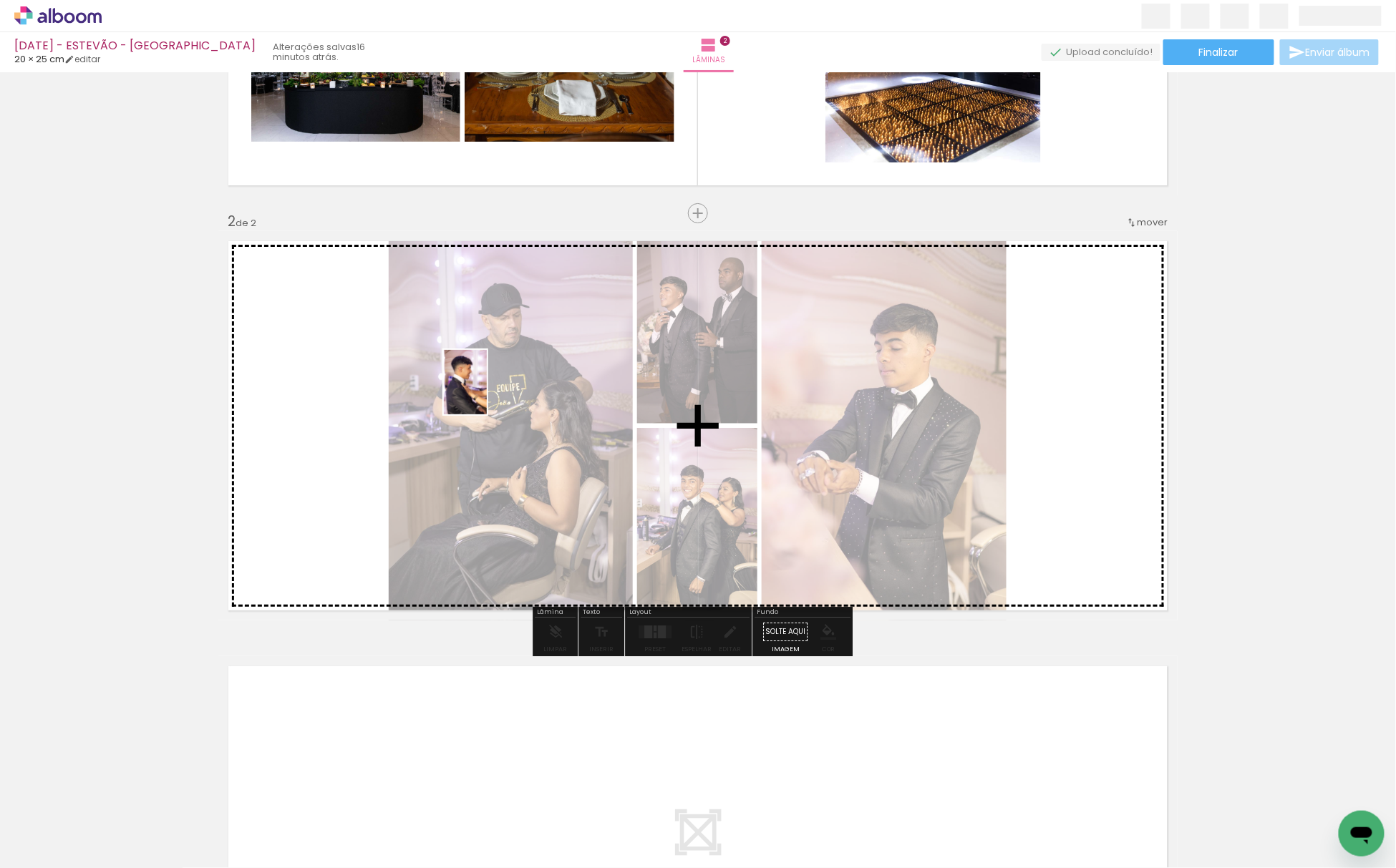
drag, startPoint x: 153, startPoint y: 836, endPoint x: 140, endPoint y: 750, distance: 87.0
click at [490, 378] on quentale-workspace at bounding box center [698, 434] width 1396 height 868
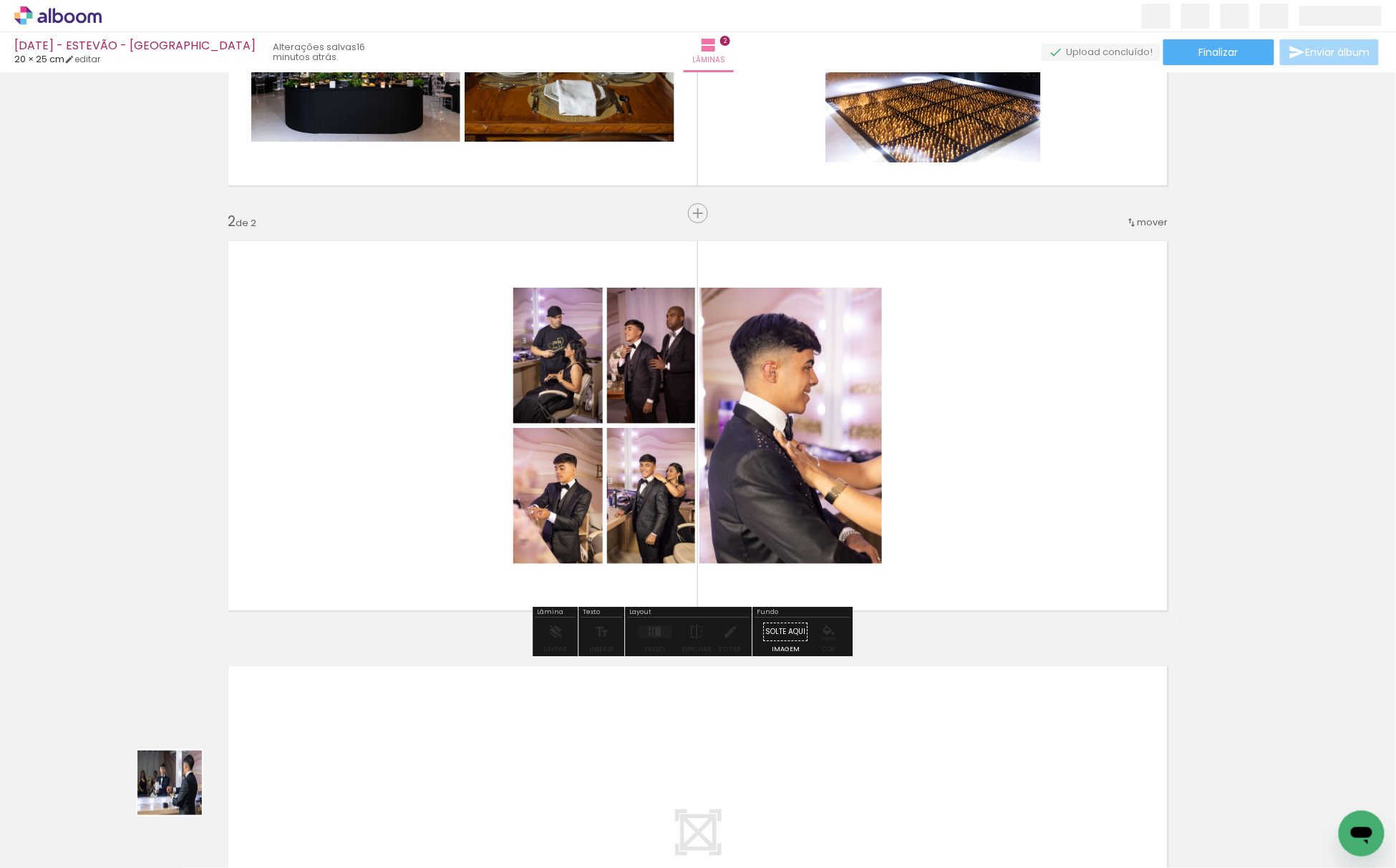
drag, startPoint x: 181, startPoint y: 794, endPoint x: 461, endPoint y: 441, distance: 450.6
click at [548, 450] on quentale-workspace at bounding box center [698, 434] width 1396 height 868
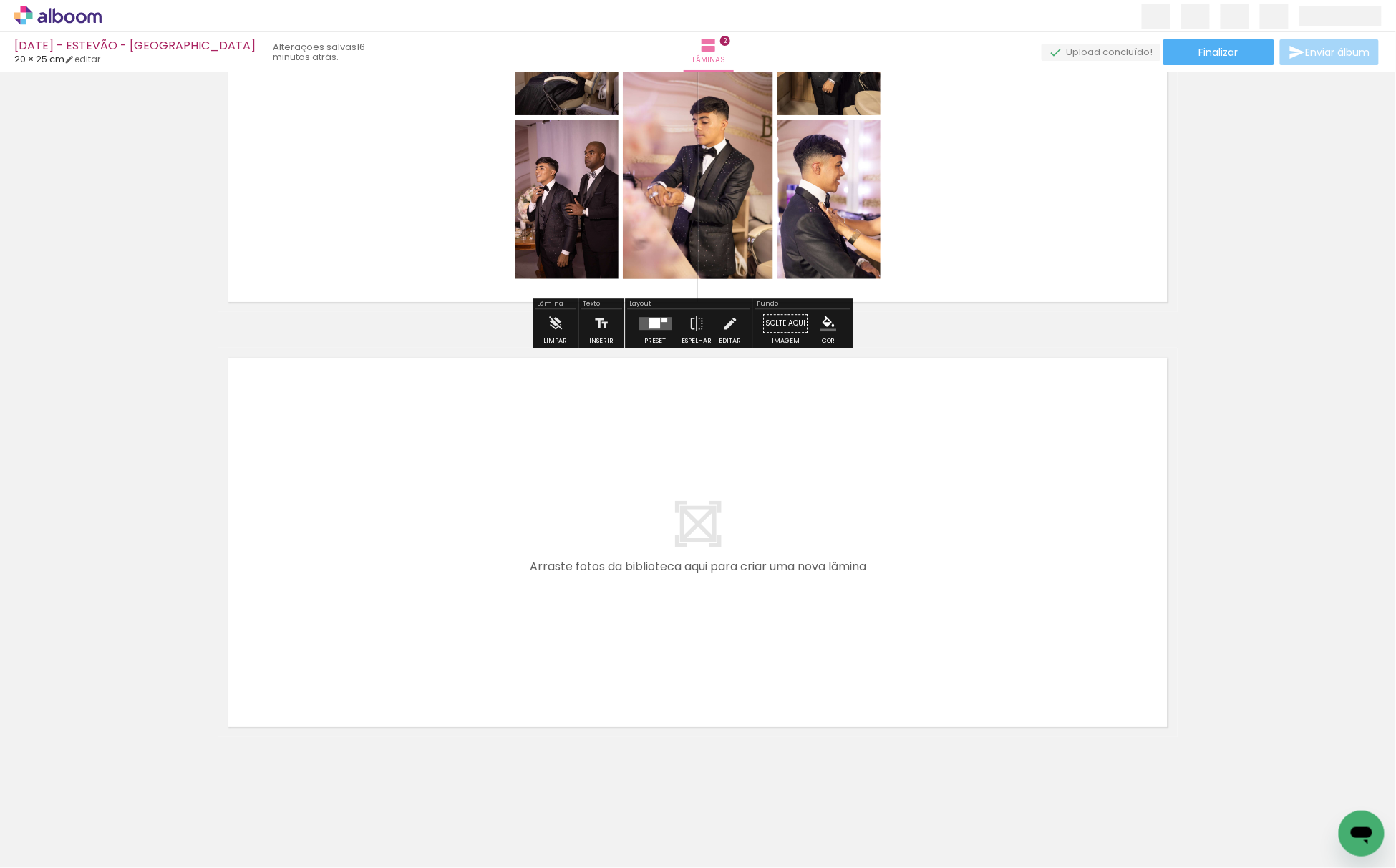
scroll to position [625, 0]
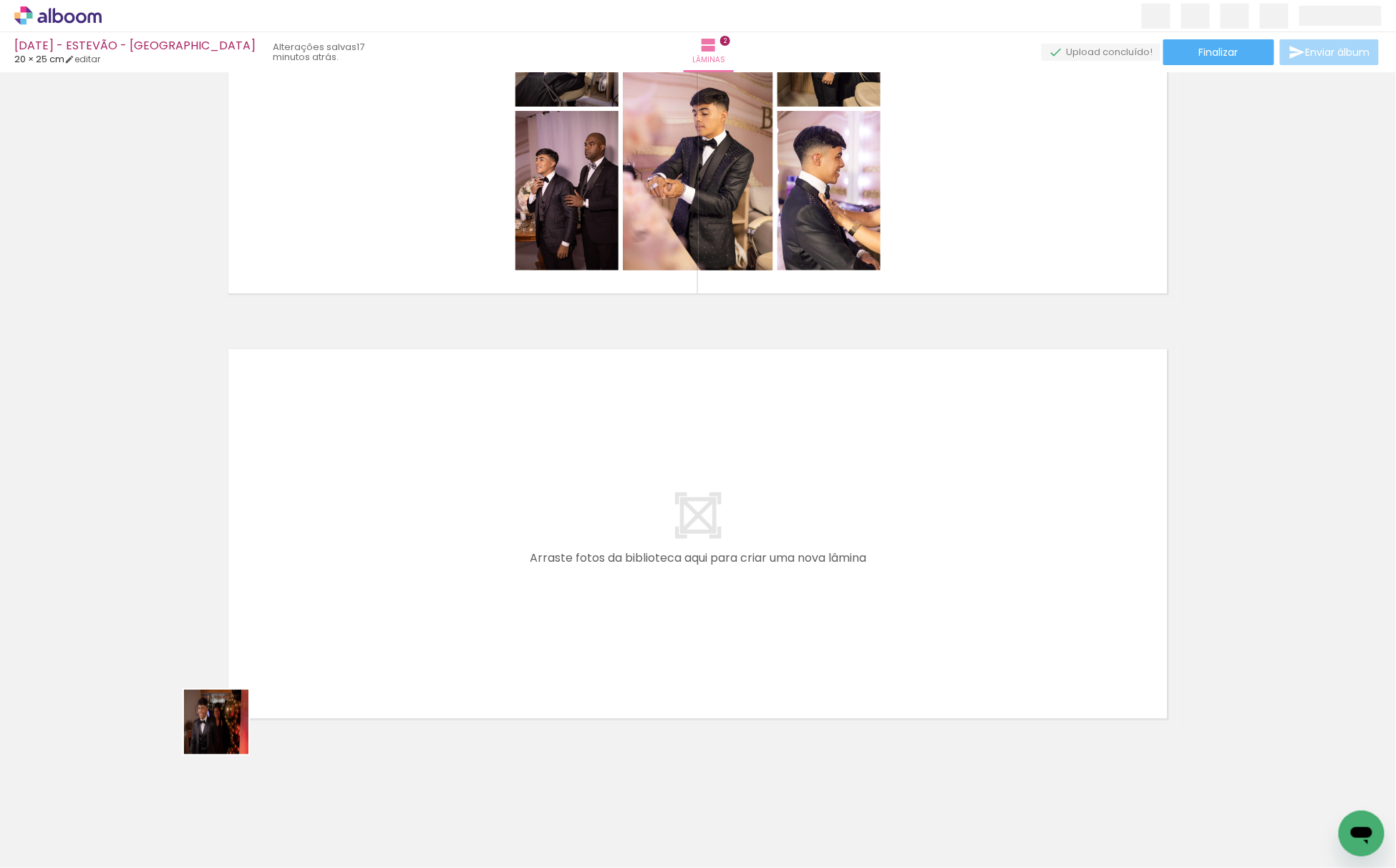
drag, startPoint x: 153, startPoint y: 796, endPoint x: 305, endPoint y: 673, distance: 195.5
click at [305, 673] on quentale-workspace at bounding box center [698, 434] width 1396 height 868
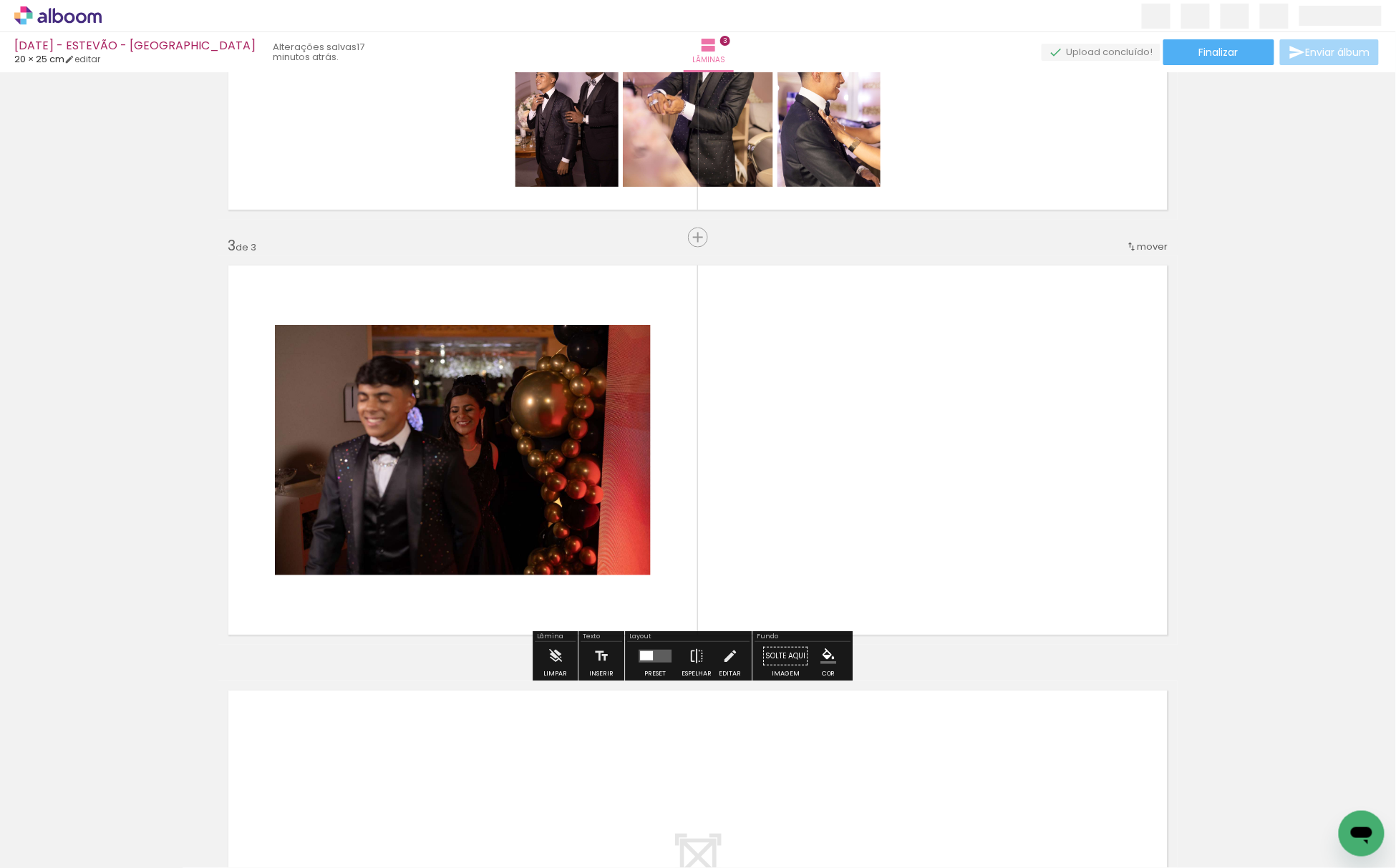
scroll to position [733, 0]
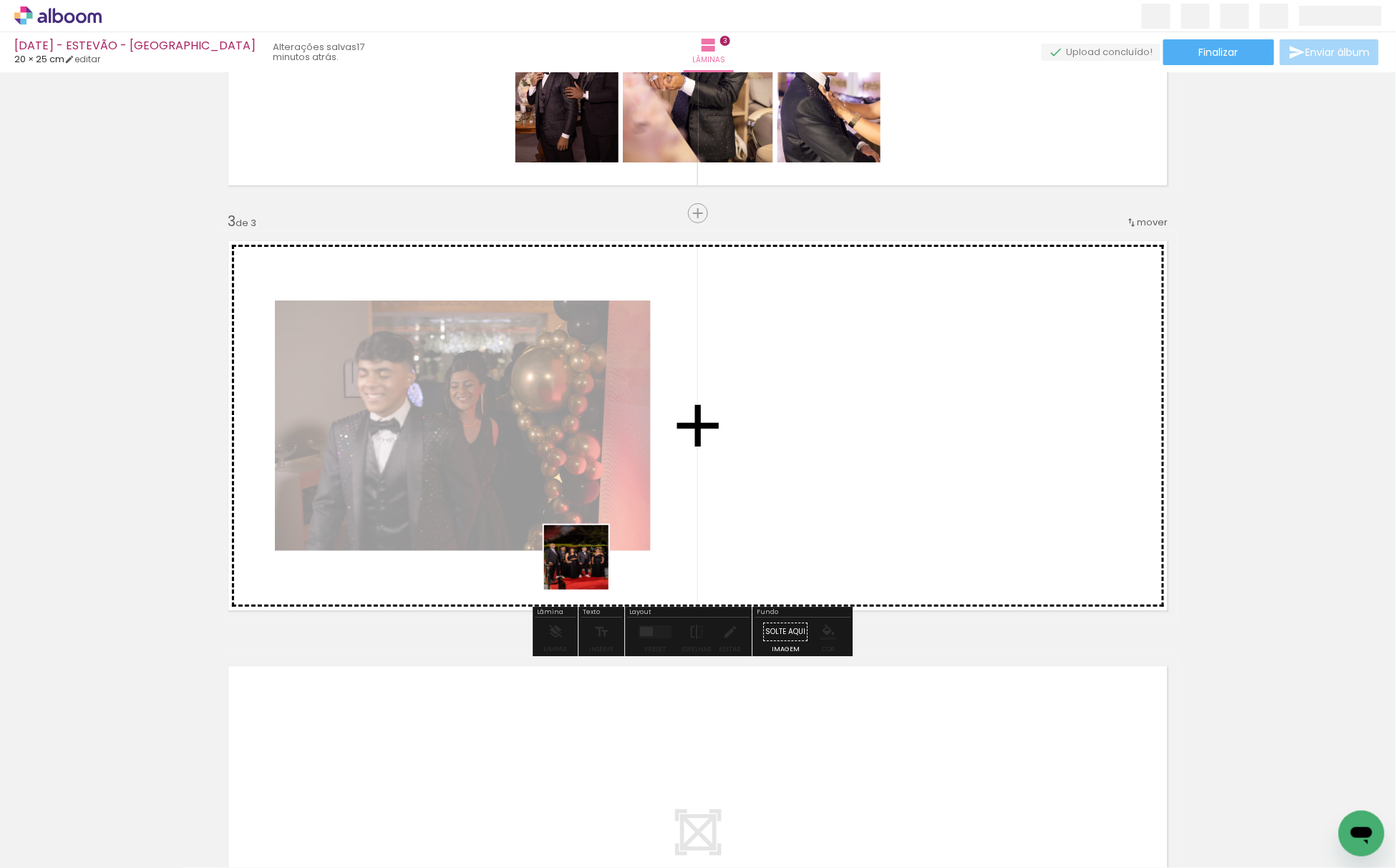
drag, startPoint x: 156, startPoint y: 837, endPoint x: 680, endPoint y: 496, distance: 625.2
click at [711, 494] on quentale-workspace at bounding box center [698, 434] width 1396 height 868
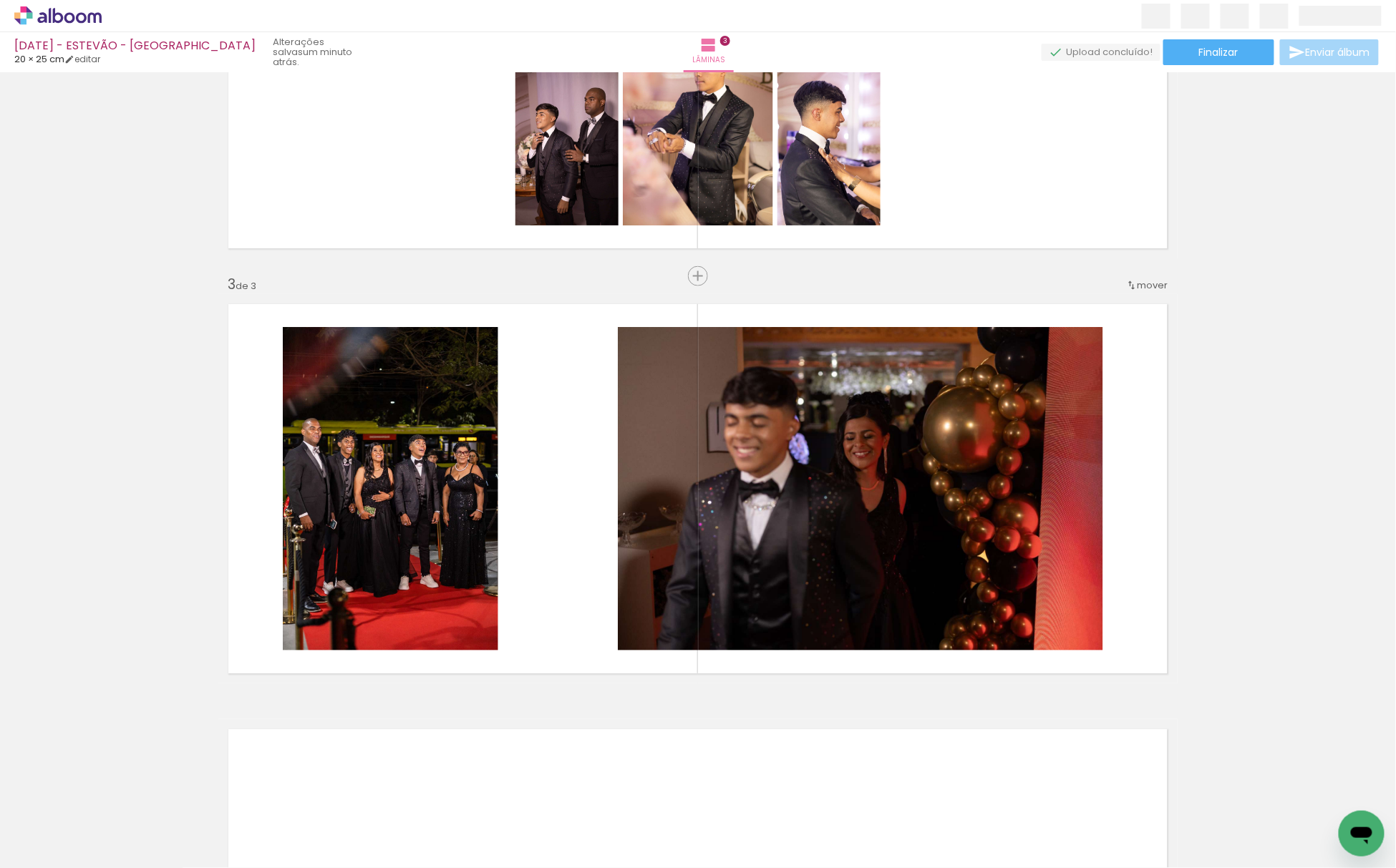
scroll to position [637, 0]
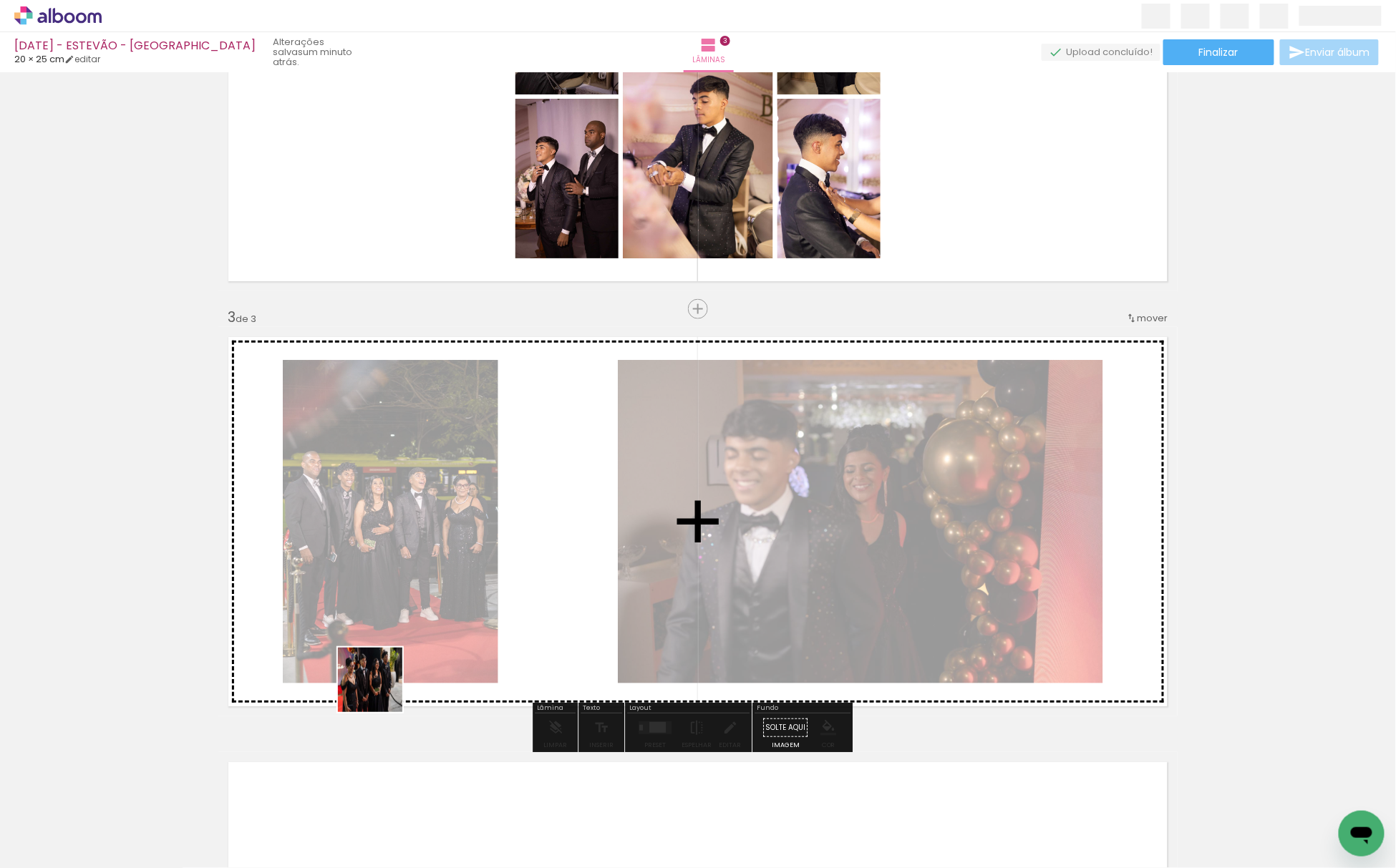
drag, startPoint x: 169, startPoint y: 820, endPoint x: 518, endPoint y: 625, distance: 399.8
click at [518, 625] on quentale-workspace at bounding box center [698, 434] width 1396 height 868
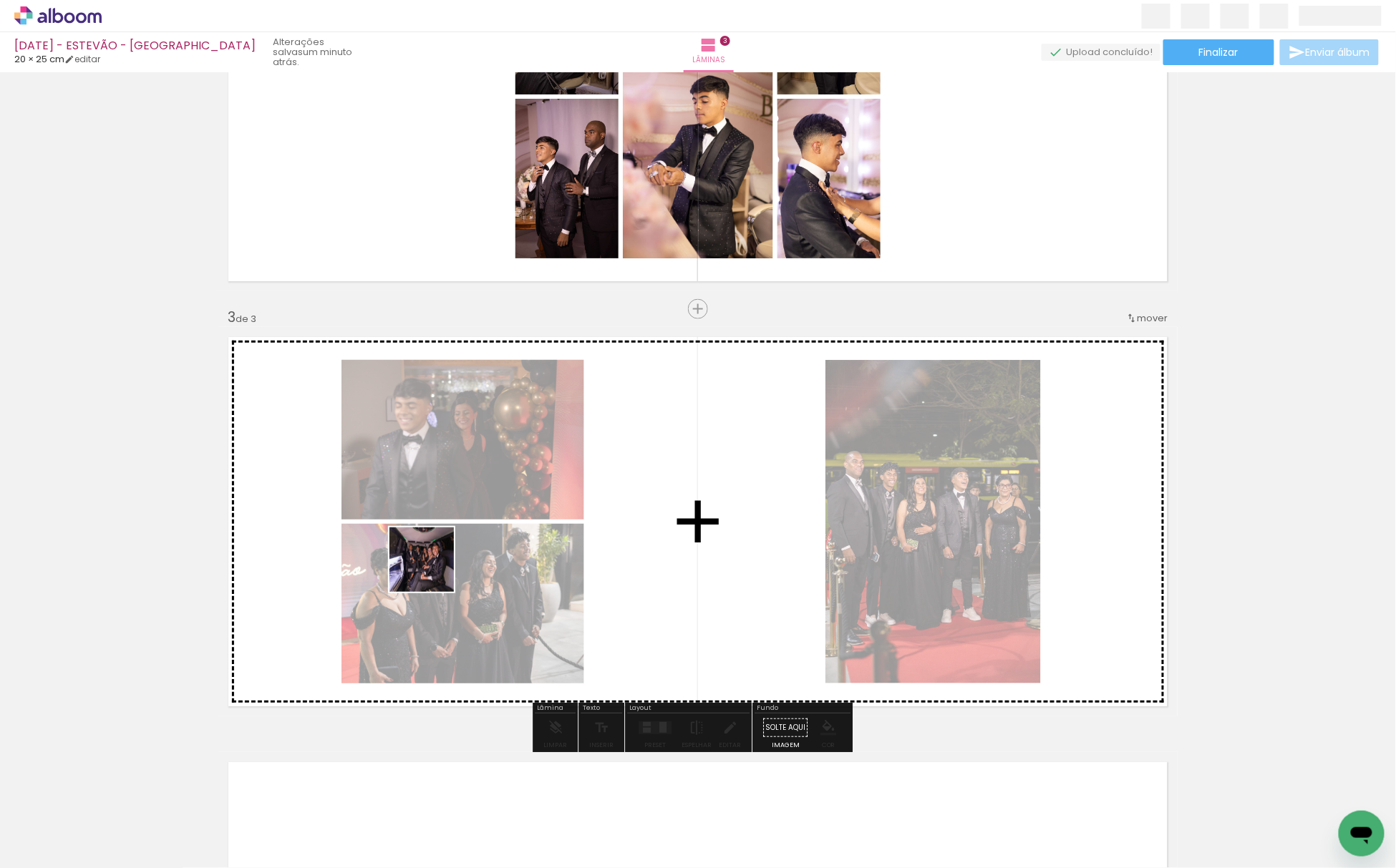
drag, startPoint x: 168, startPoint y: 833, endPoint x: 267, endPoint y: 714, distance: 154.8
click at [455, 525] on quentale-workspace at bounding box center [698, 434] width 1396 height 868
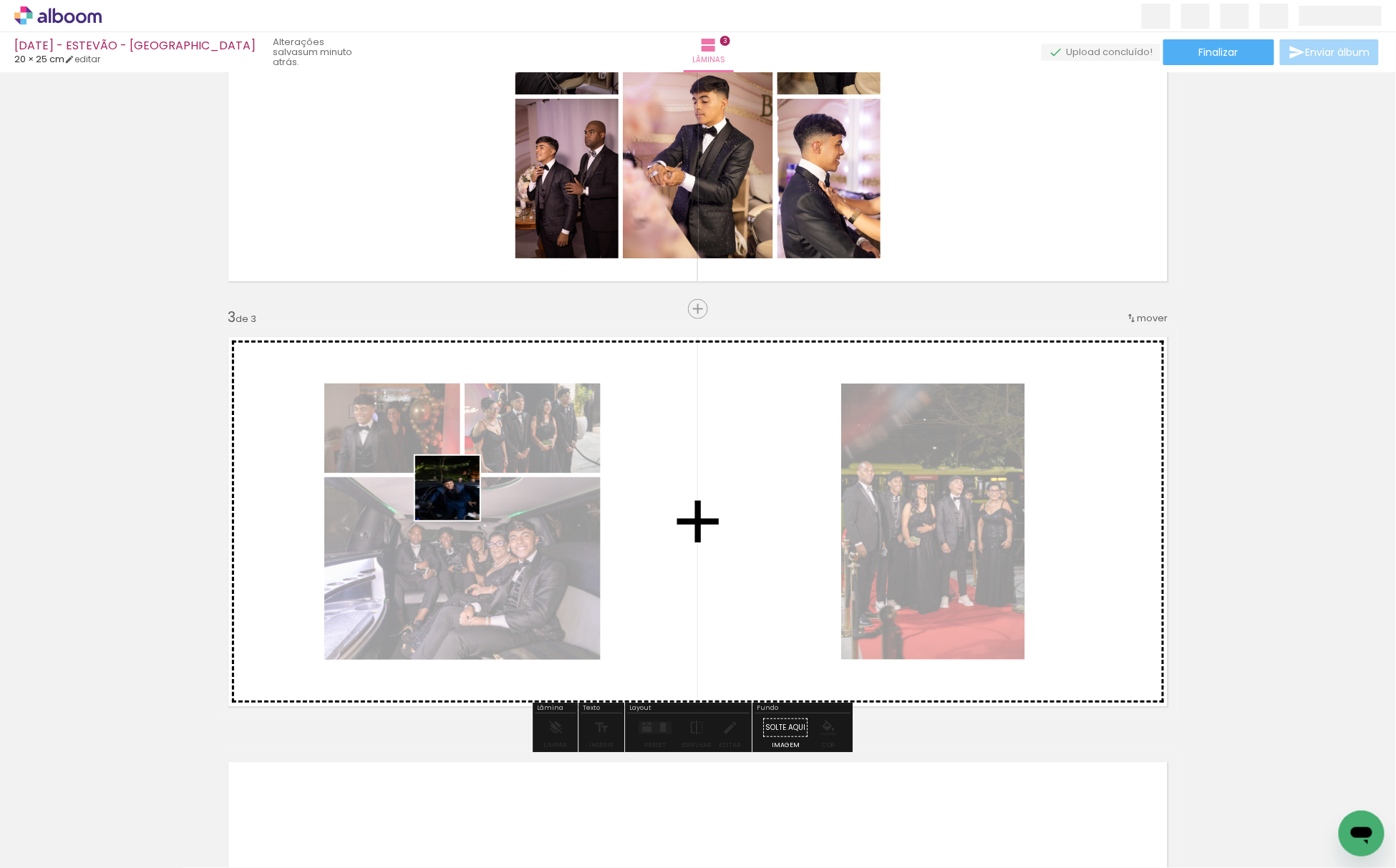
drag, startPoint x: 159, startPoint y: 822, endPoint x: 233, endPoint y: 744, distance: 107.5
click at [469, 461] on quentale-workspace at bounding box center [698, 434] width 1396 height 868
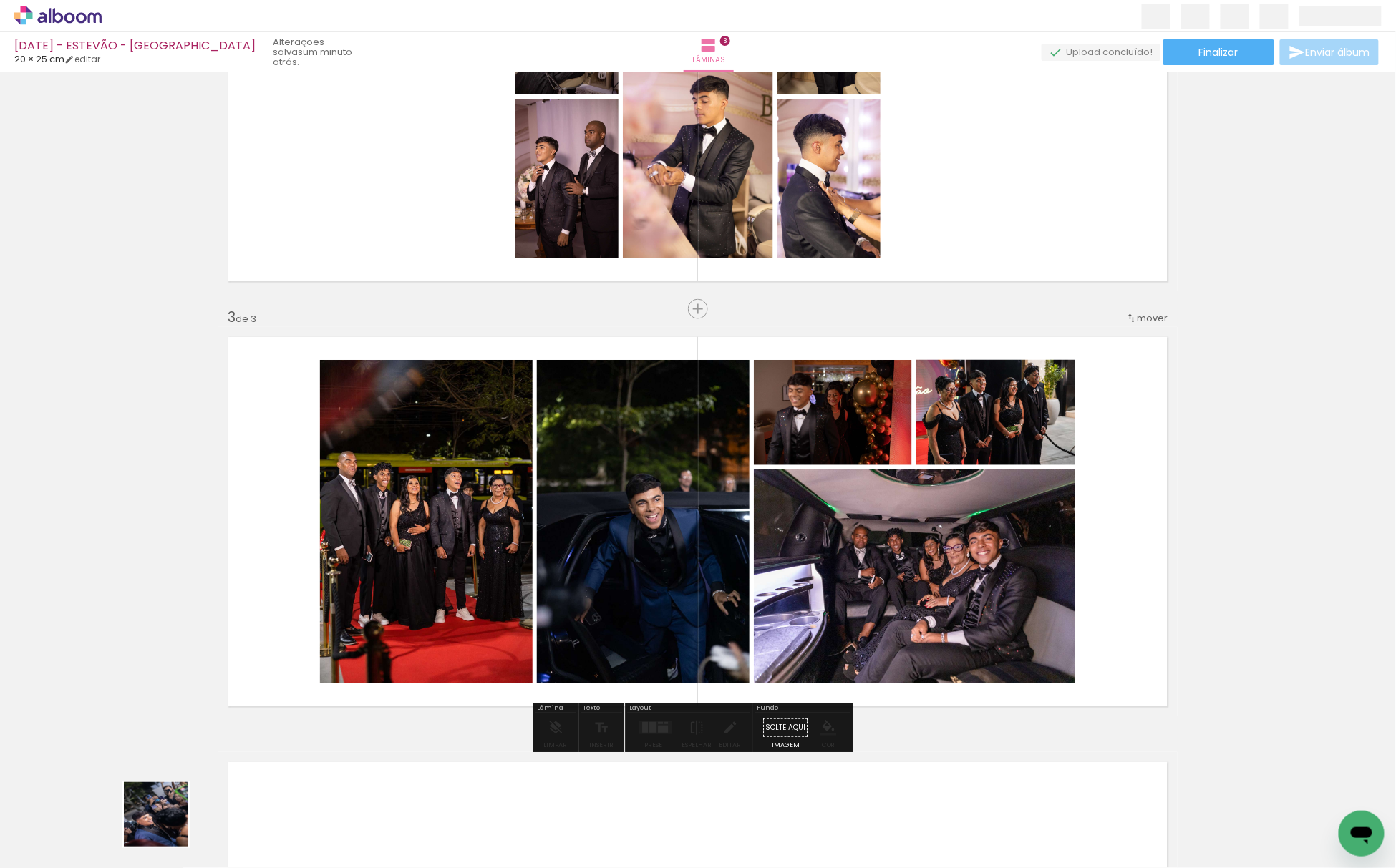
drag, startPoint x: 140, startPoint y: 843, endPoint x: 401, endPoint y: 556, distance: 387.9
click at [409, 579] on quentale-workspace at bounding box center [698, 434] width 1396 height 868
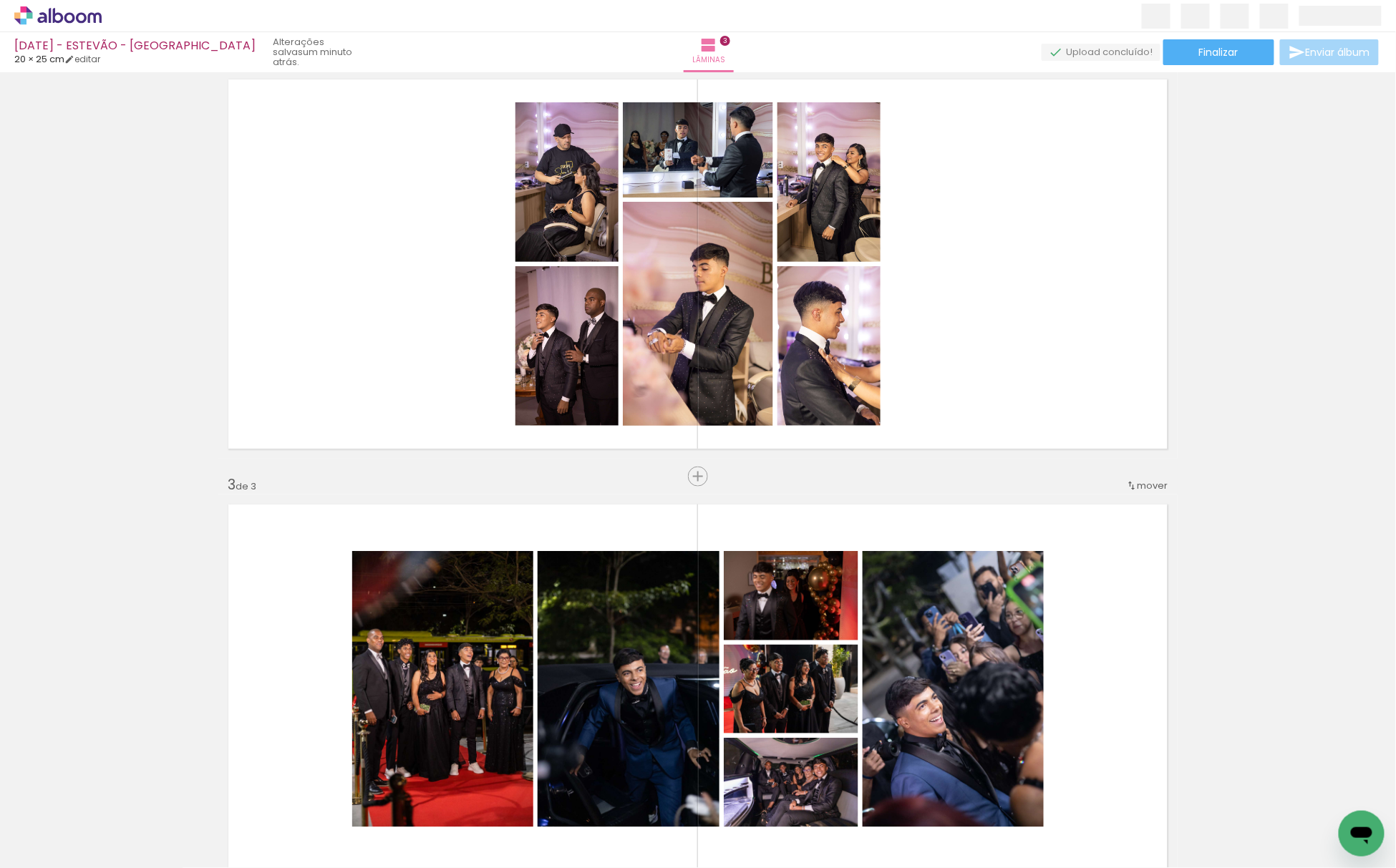
scroll to position [447, 0]
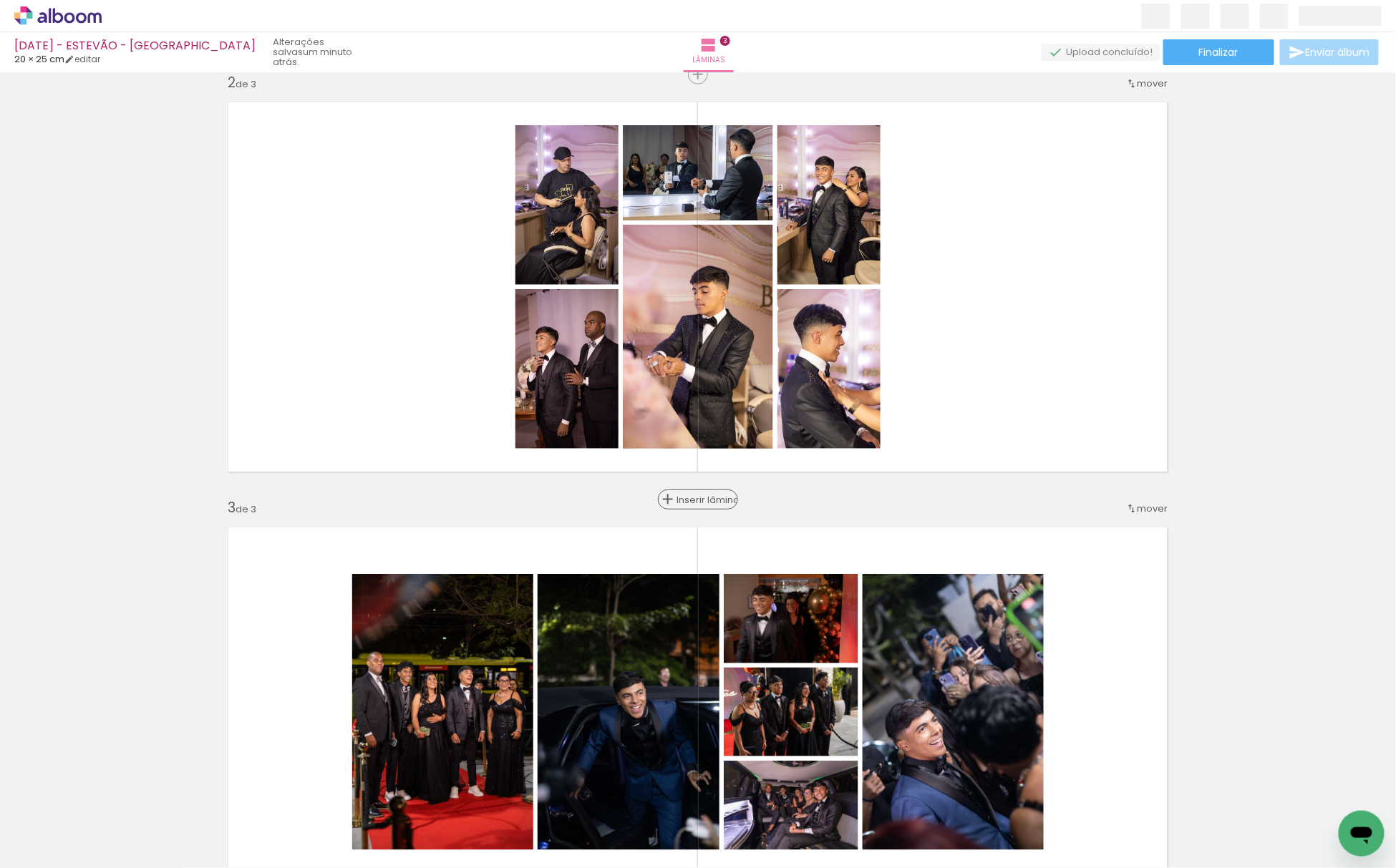
click at [700, 493] on div "Inserir lâmina" at bounding box center [698, 500] width 78 height 17
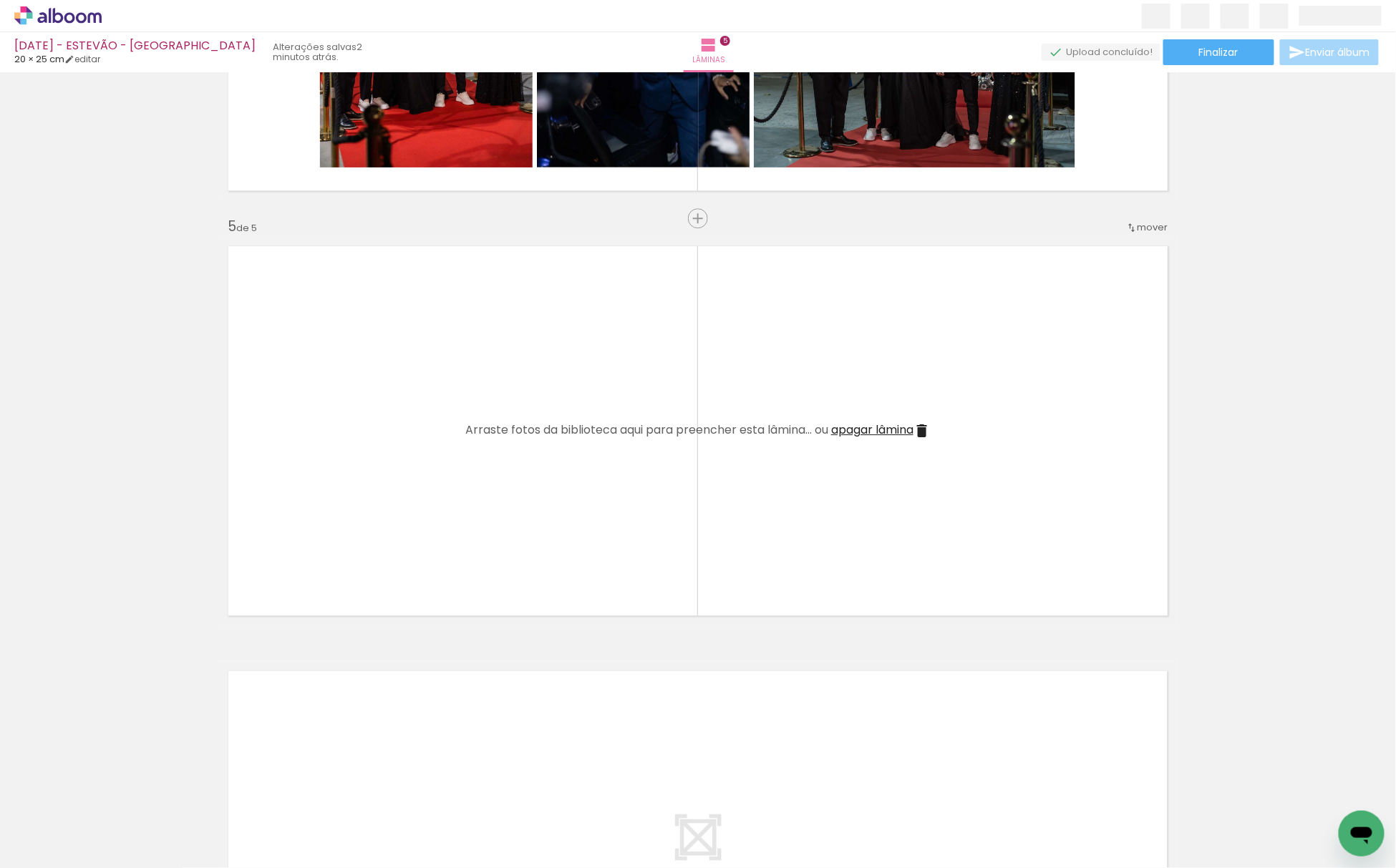
scroll to position [1583, 0]
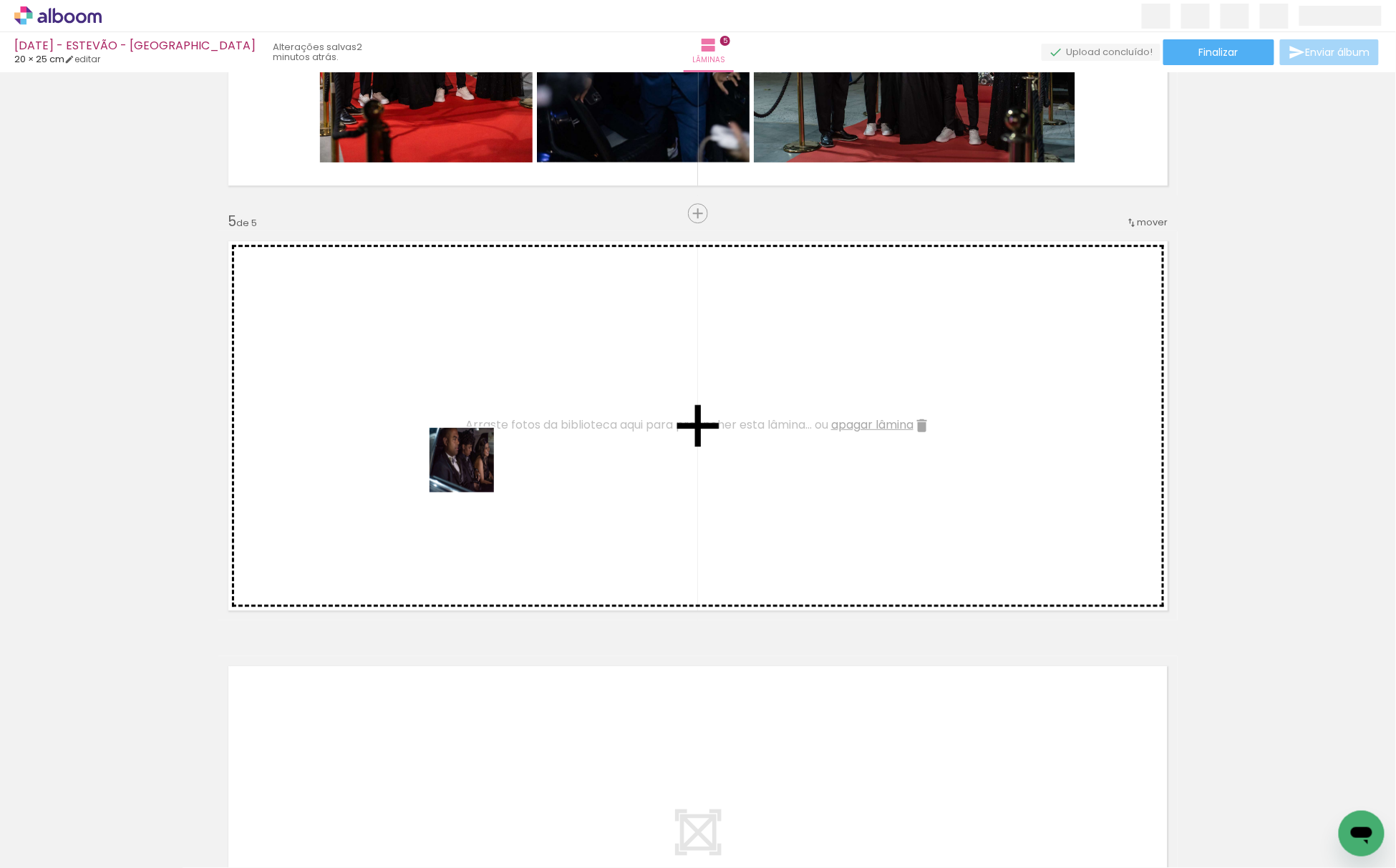
drag, startPoint x: 136, startPoint y: 825, endPoint x: 489, endPoint y: 448, distance: 516.5
click at [489, 448] on quentale-workspace at bounding box center [698, 434] width 1396 height 868
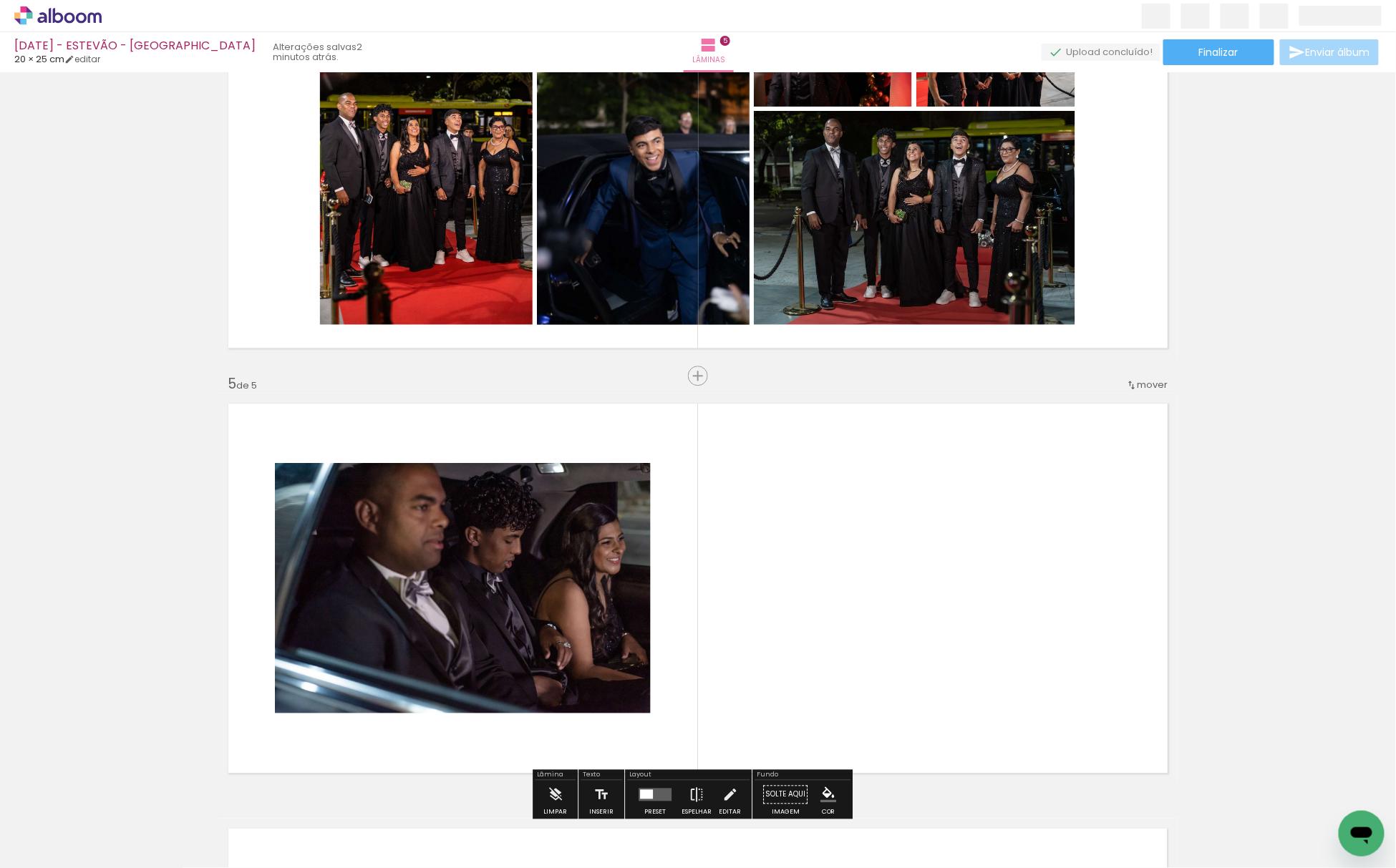
scroll to position [1392, 0]
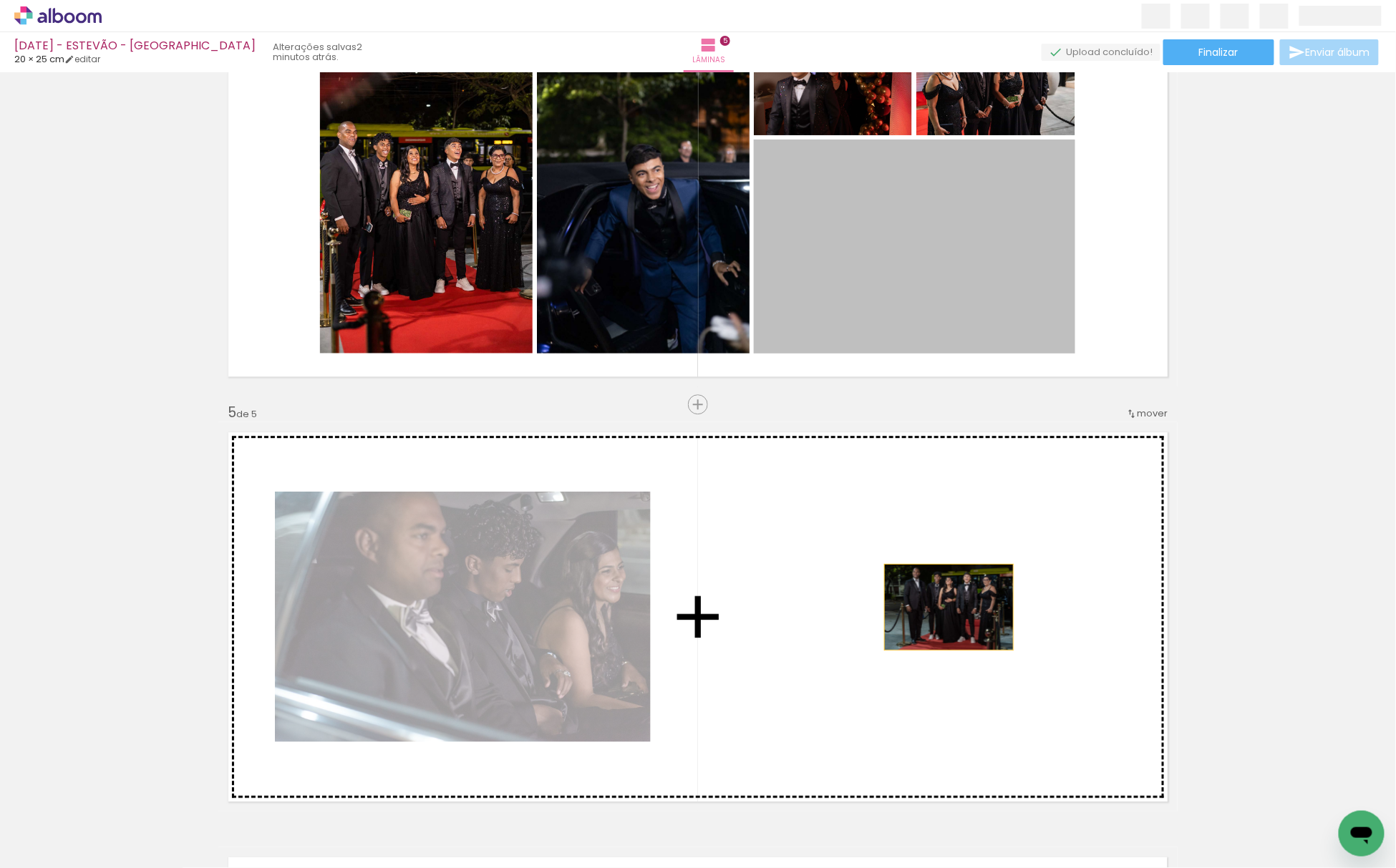
drag, startPoint x: 942, startPoint y: 276, endPoint x: 938, endPoint y: 605, distance: 329.0
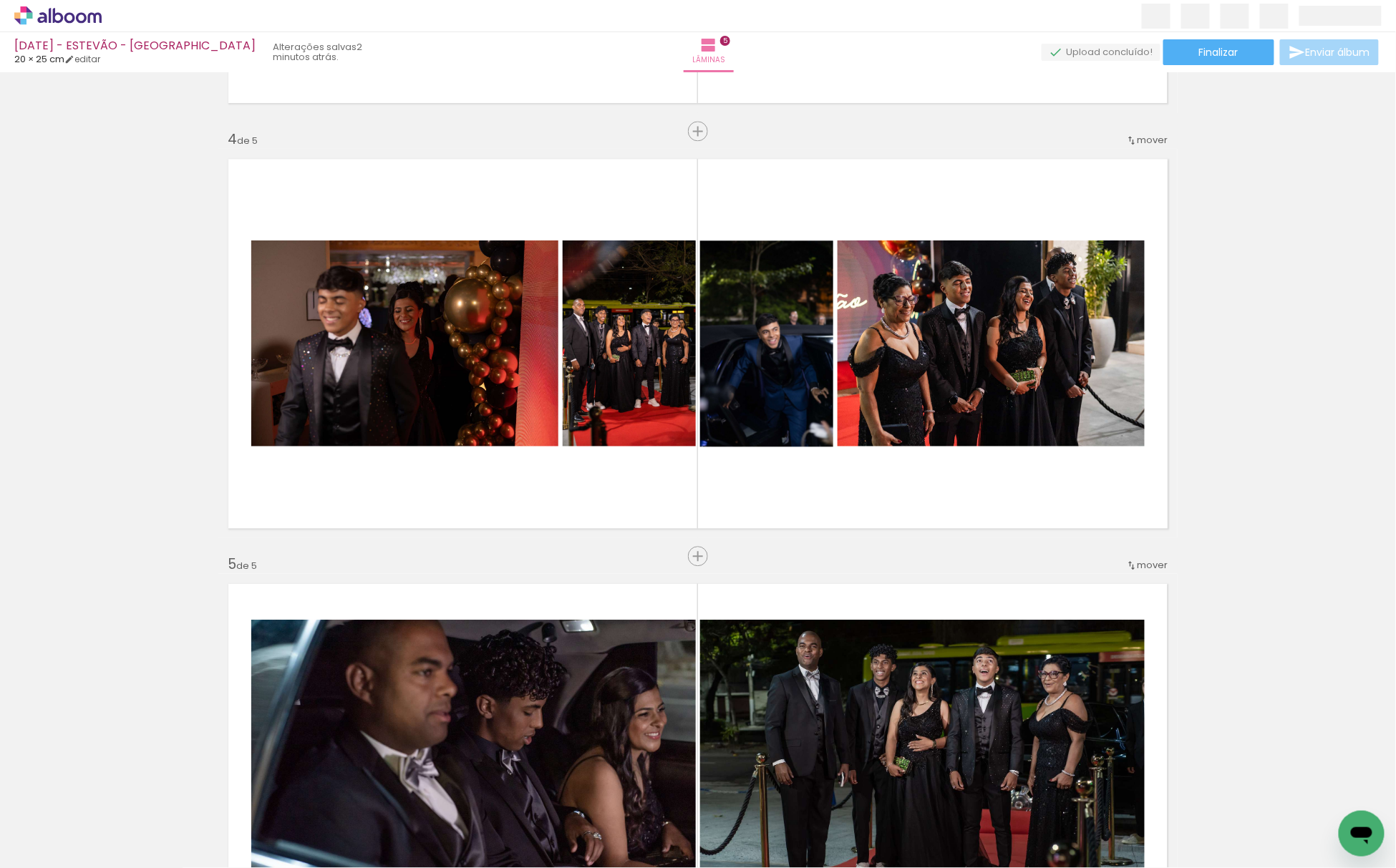
scroll to position [1201, 0]
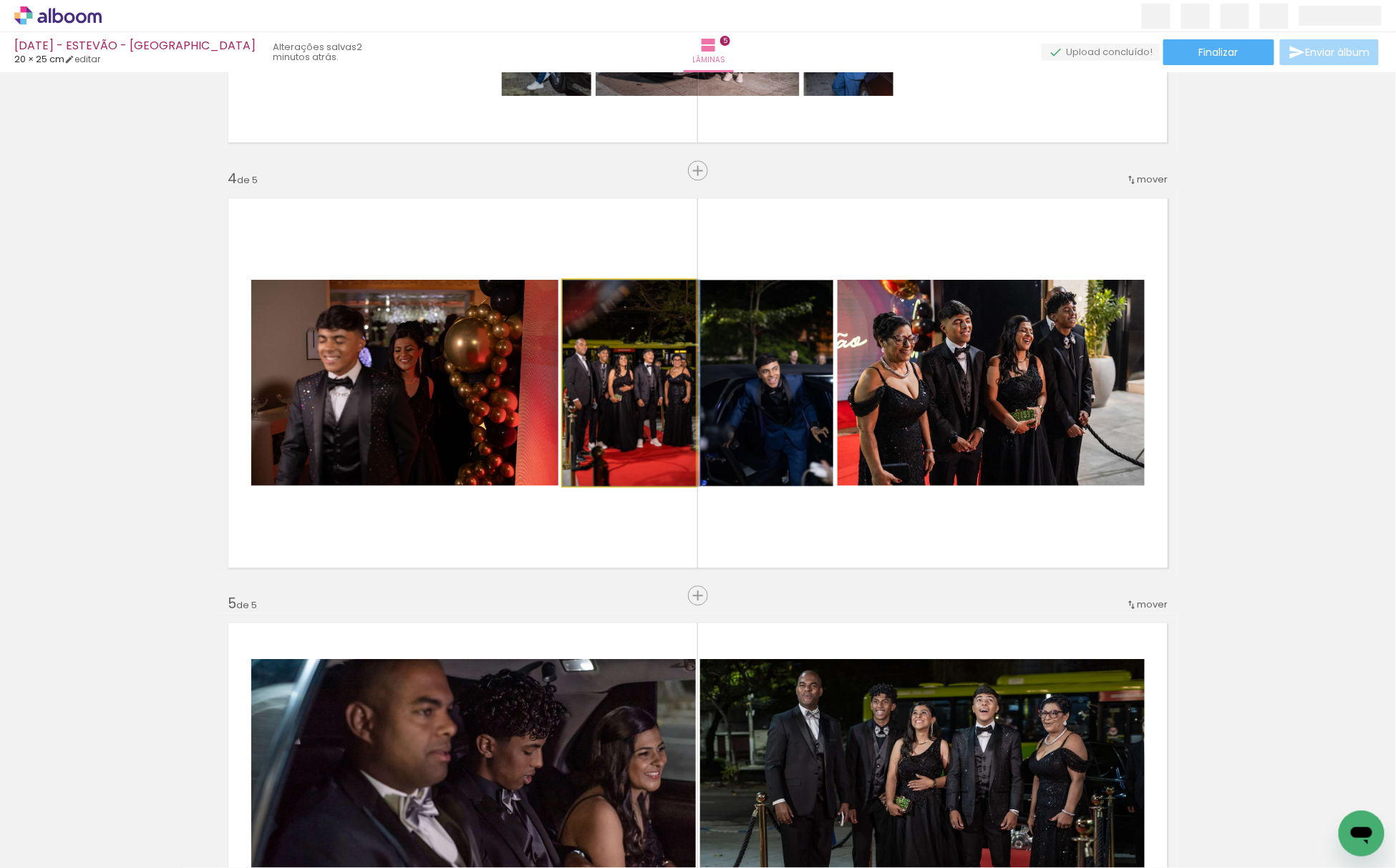
drag, startPoint x: 621, startPoint y: 416, endPoint x: 656, endPoint y: 437, distance: 40.8
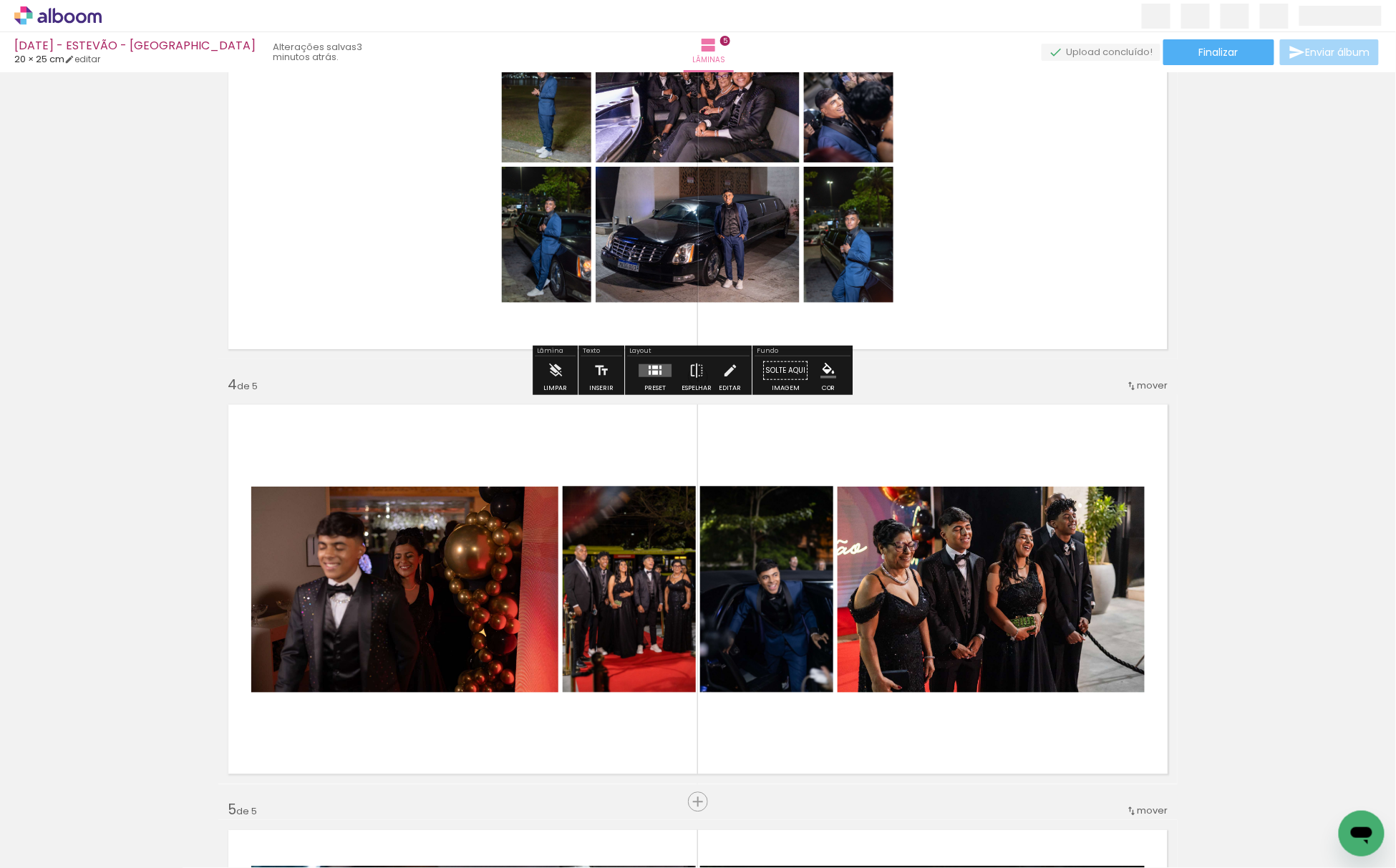
scroll to position [1011, 0]
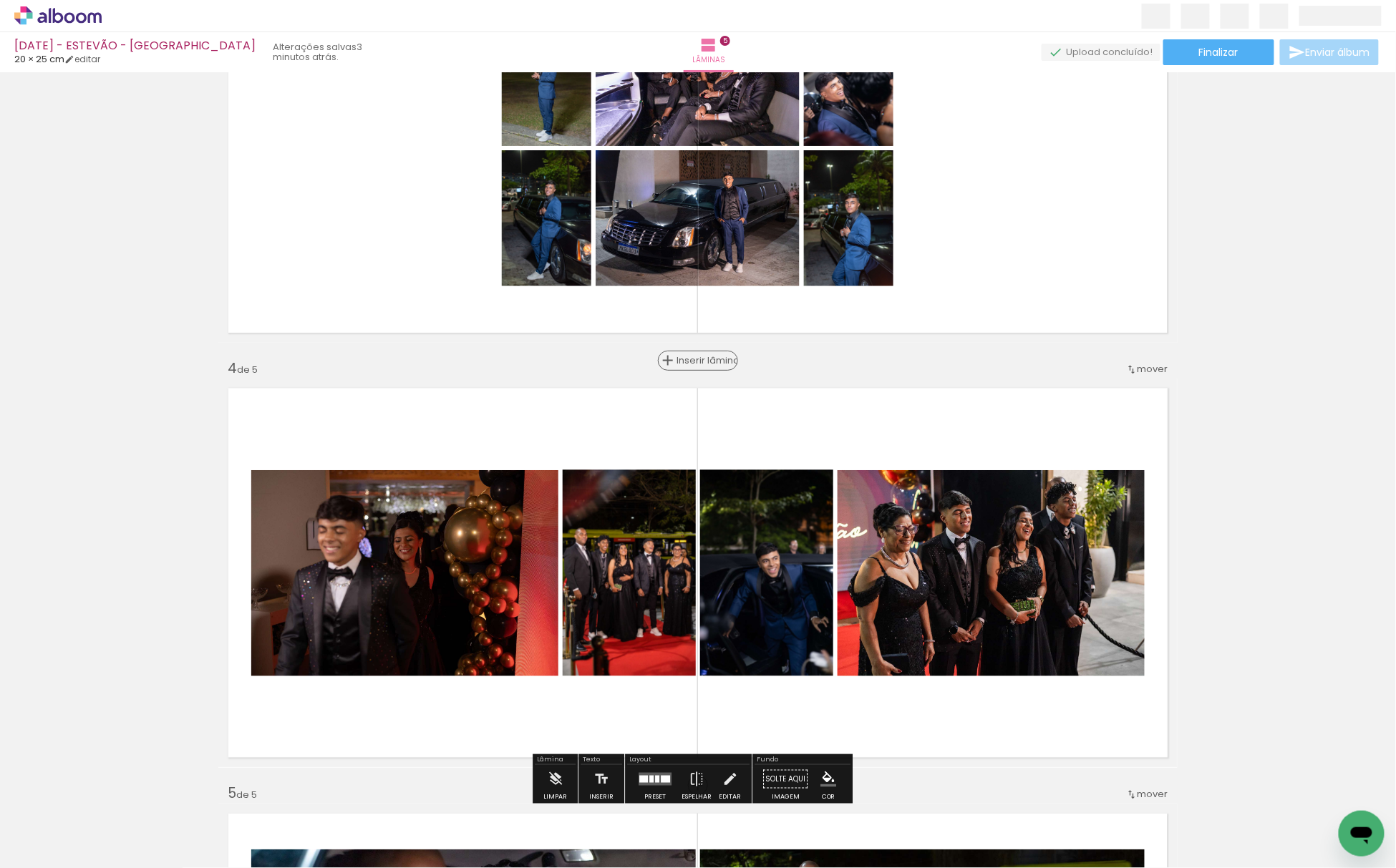
click at [696, 365] on span "Inserir lâmina" at bounding box center [704, 361] width 56 height 10
